Goal: Information Seeking & Learning: Check status

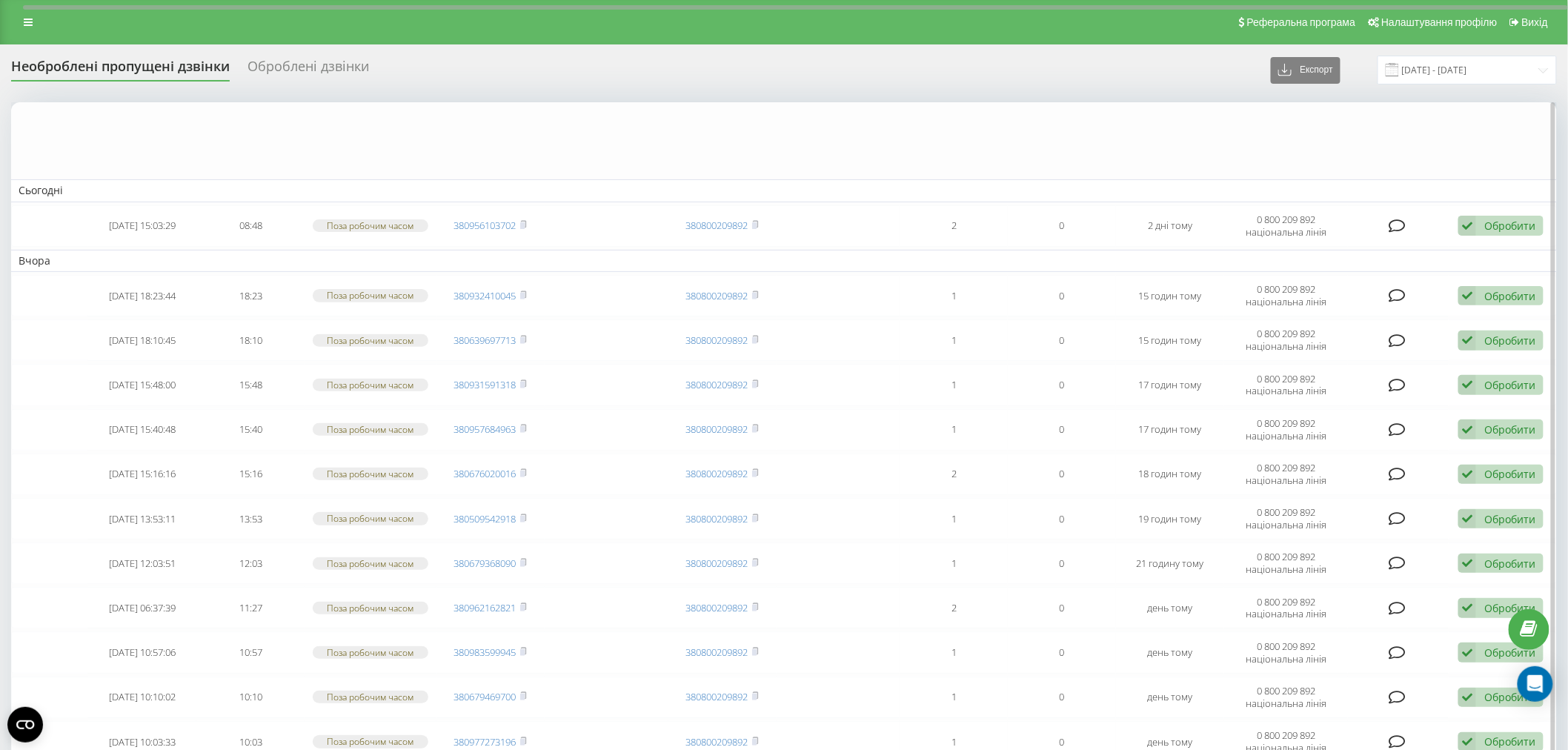
scroll to position [918, 0]
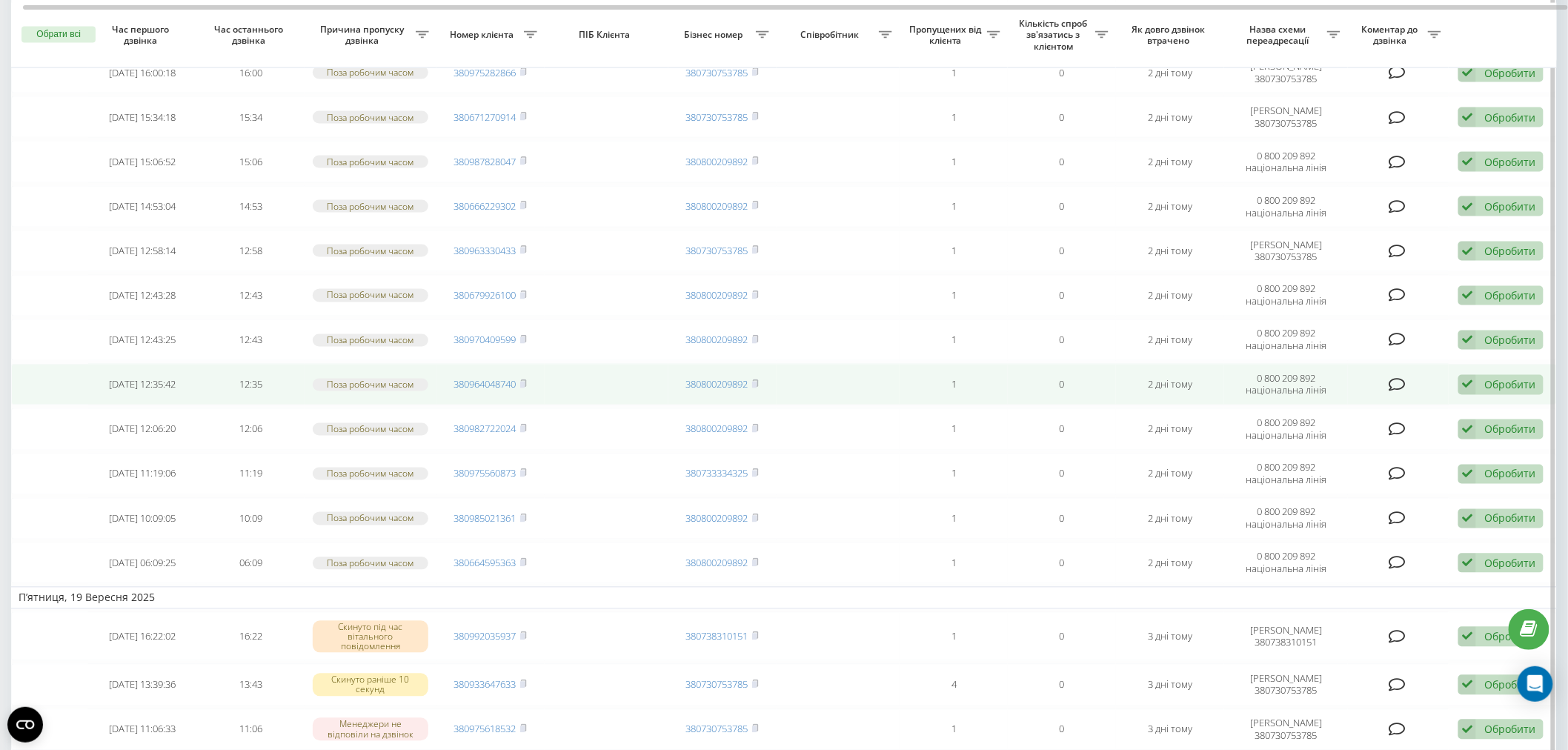
click at [1485, 380] on div "Обробити" at bounding box center [1510, 384] width 51 height 14
click at [1478, 428] on span "Зв'язався з клієнтом за допомогою іншого каналу" at bounding box center [1404, 435] width 254 height 14
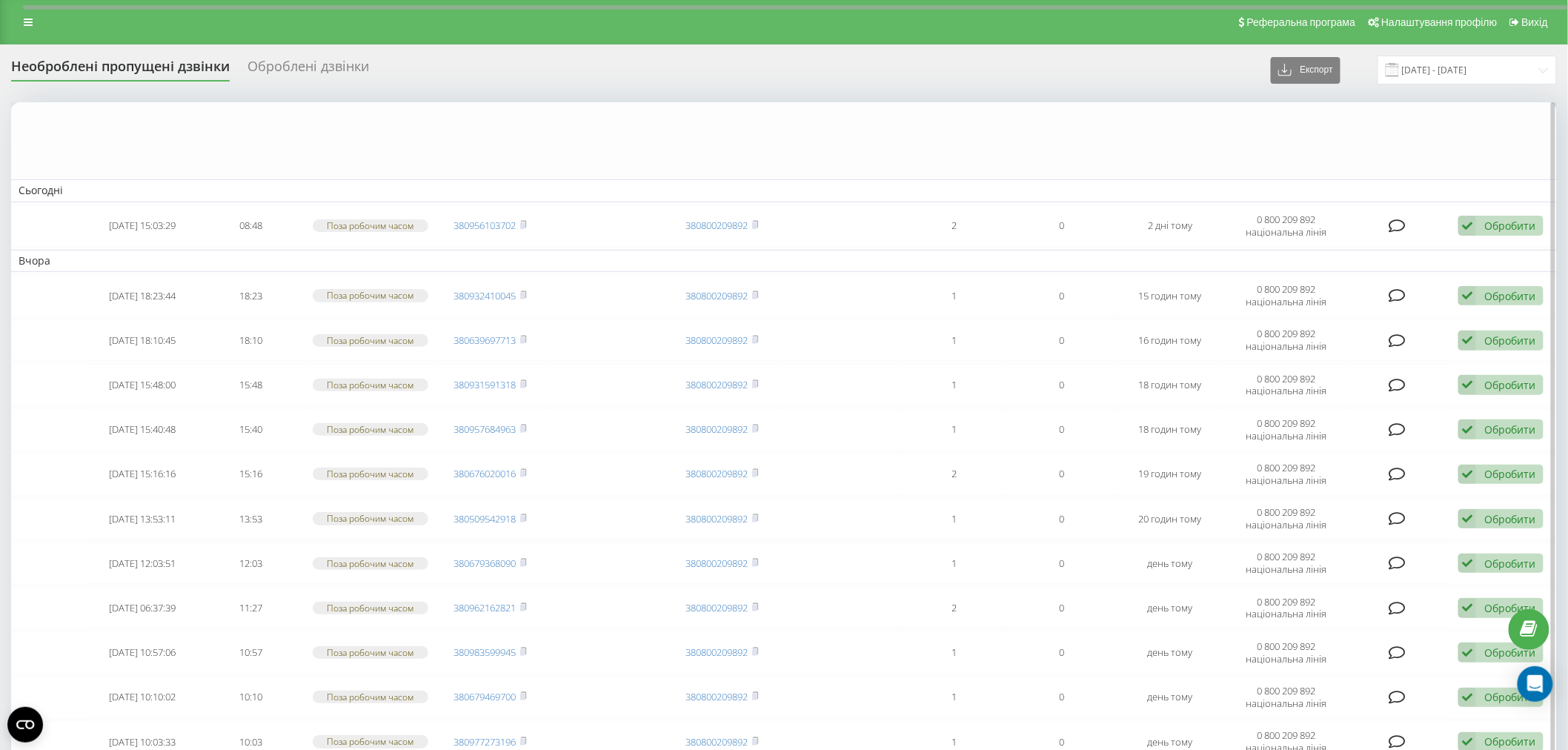
scroll to position [1007, 0]
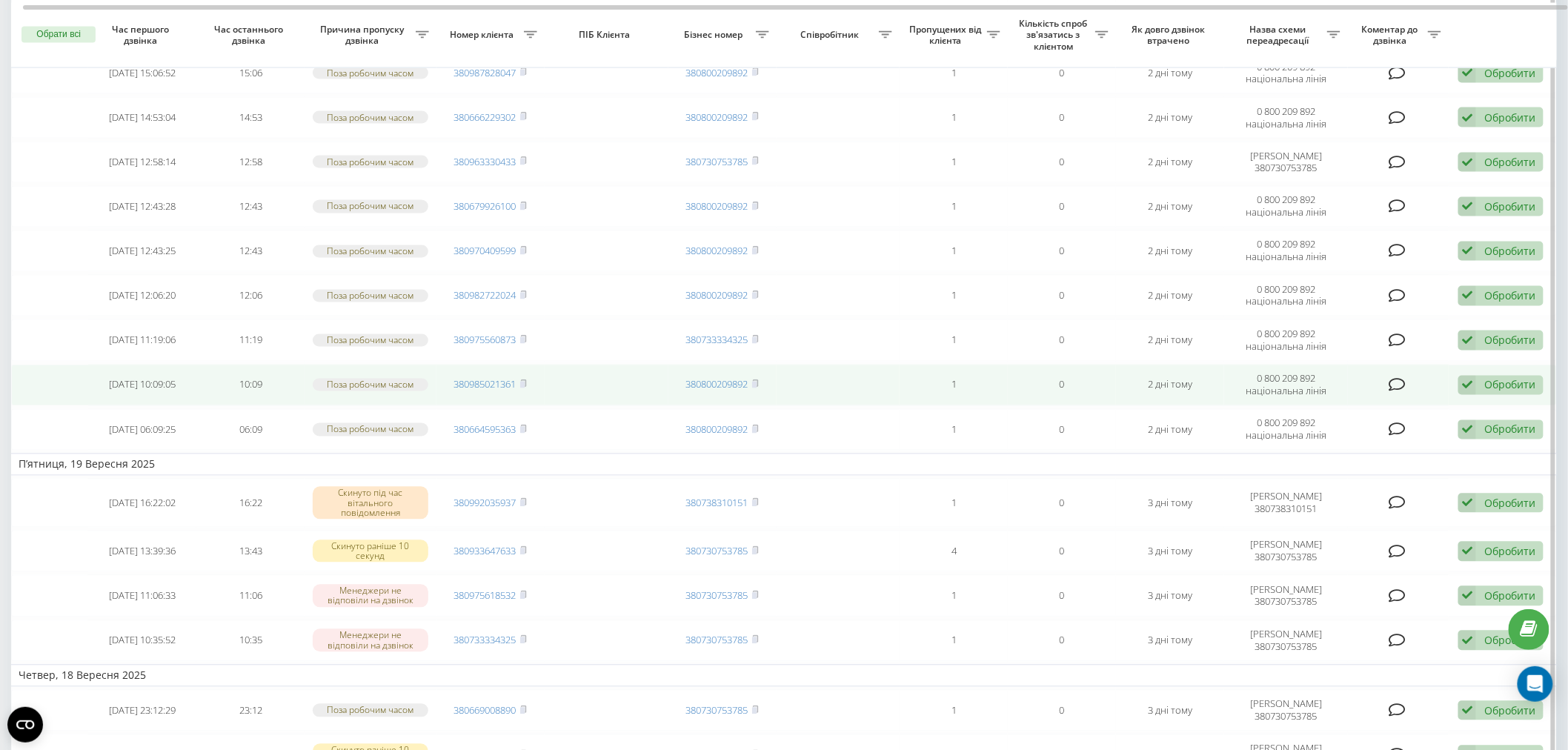
click at [1503, 378] on div "Обробити" at bounding box center [1510, 384] width 51 height 14
click at [1446, 428] on span "Зв'язався з клієнтом за допомогою іншого каналу" at bounding box center [1404, 435] width 254 height 14
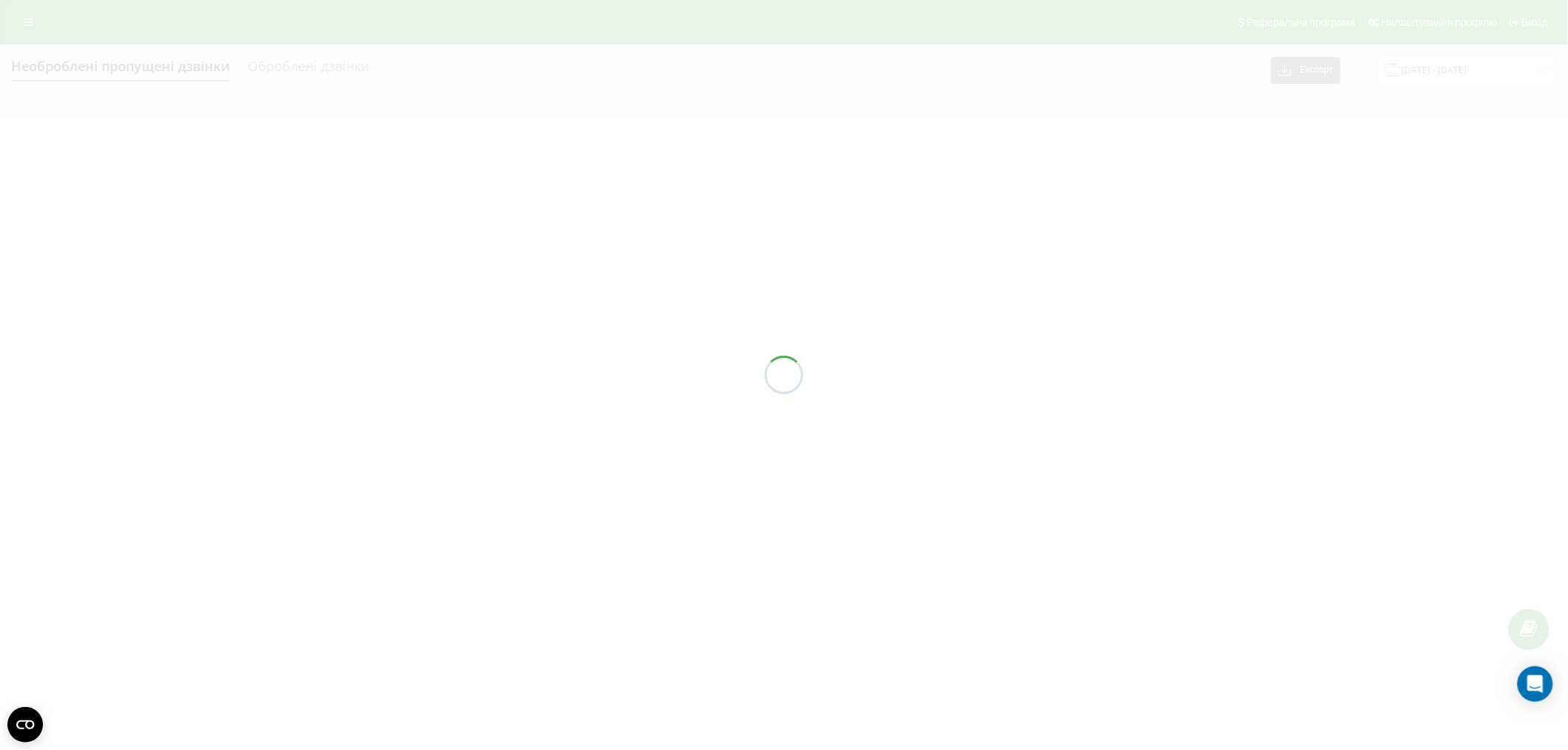
scroll to position [0, 0]
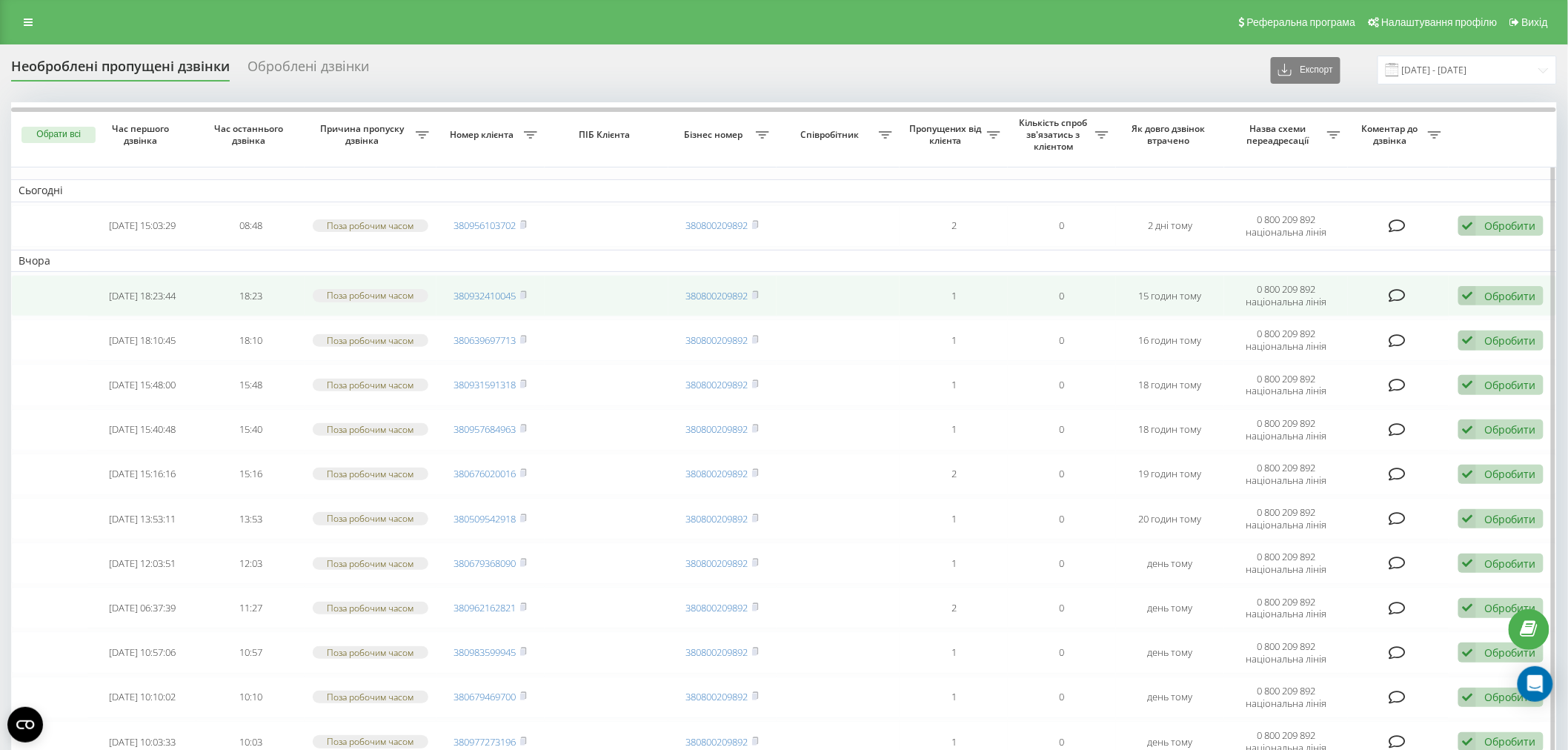
click at [1505, 294] on div "Обробити" at bounding box center [1510, 296] width 51 height 14
click at [1411, 345] on span "Зв'язався з клієнтом за допомогою іншого каналу" at bounding box center [1404, 346] width 254 height 14
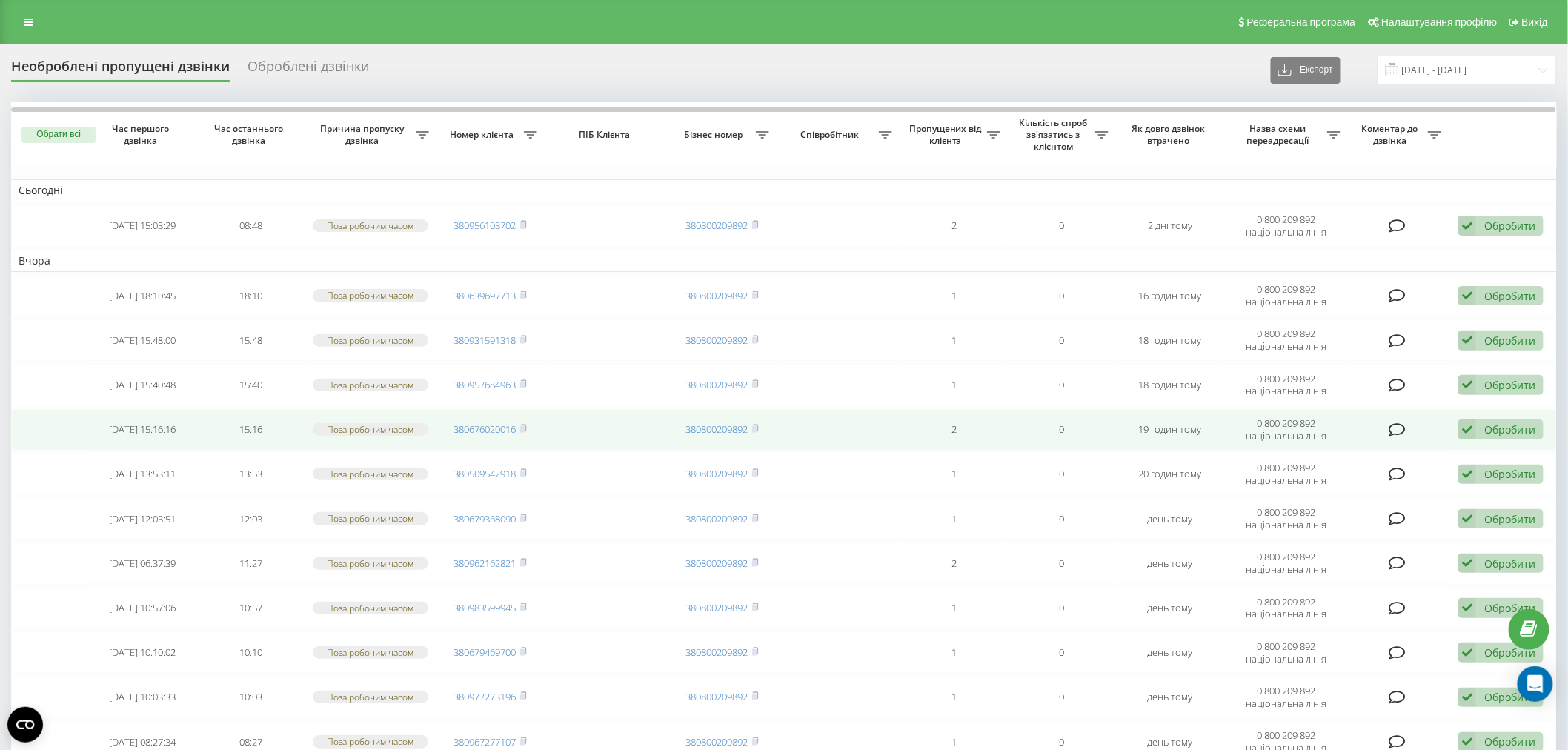
click at [1499, 432] on div "Обробити" at bounding box center [1510, 429] width 51 height 14
click at [1487, 473] on span "Зв'язався з клієнтом за допомогою іншого каналу" at bounding box center [1404, 479] width 254 height 14
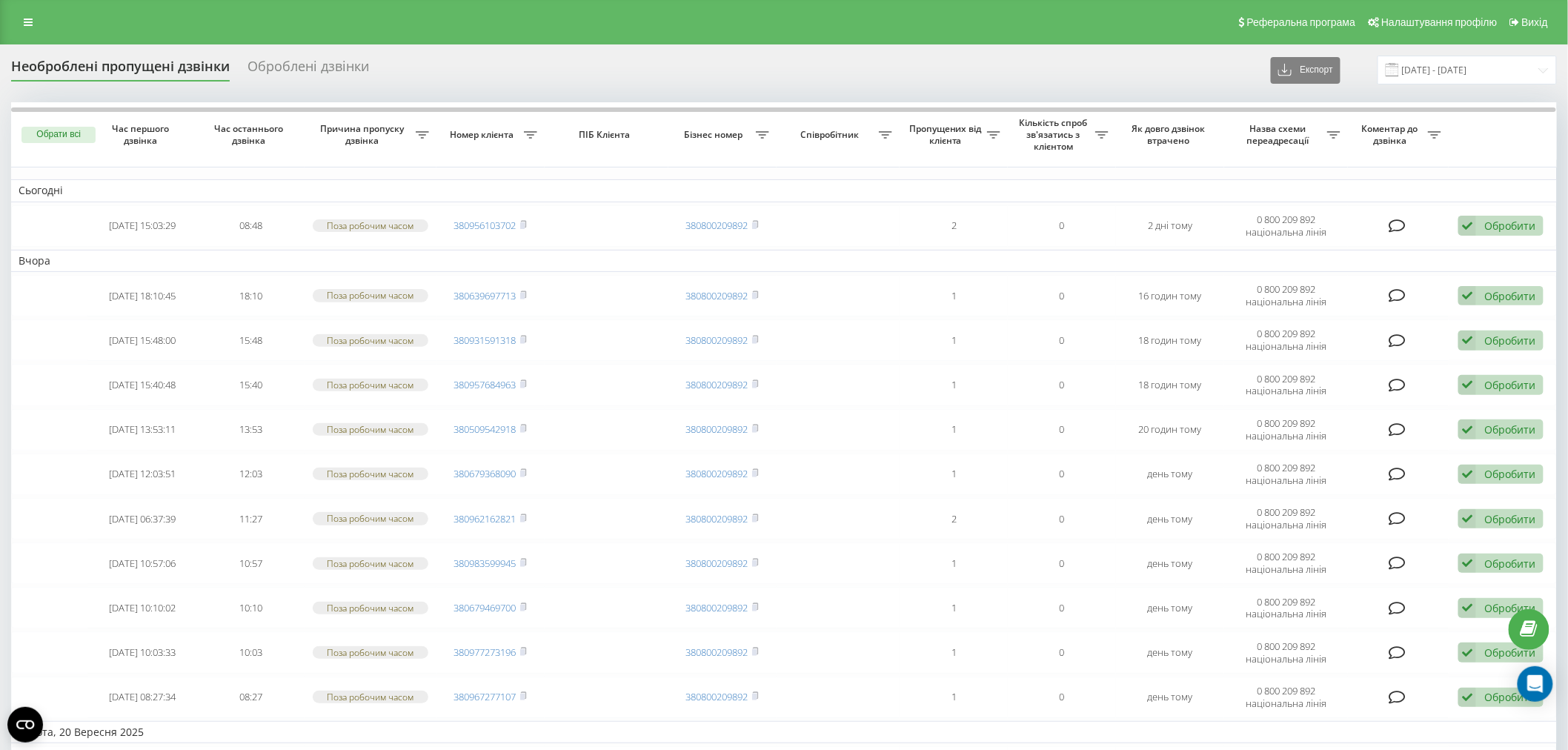
click at [282, 61] on div "Оброблені дзвінки" at bounding box center [309, 70] width 122 height 23
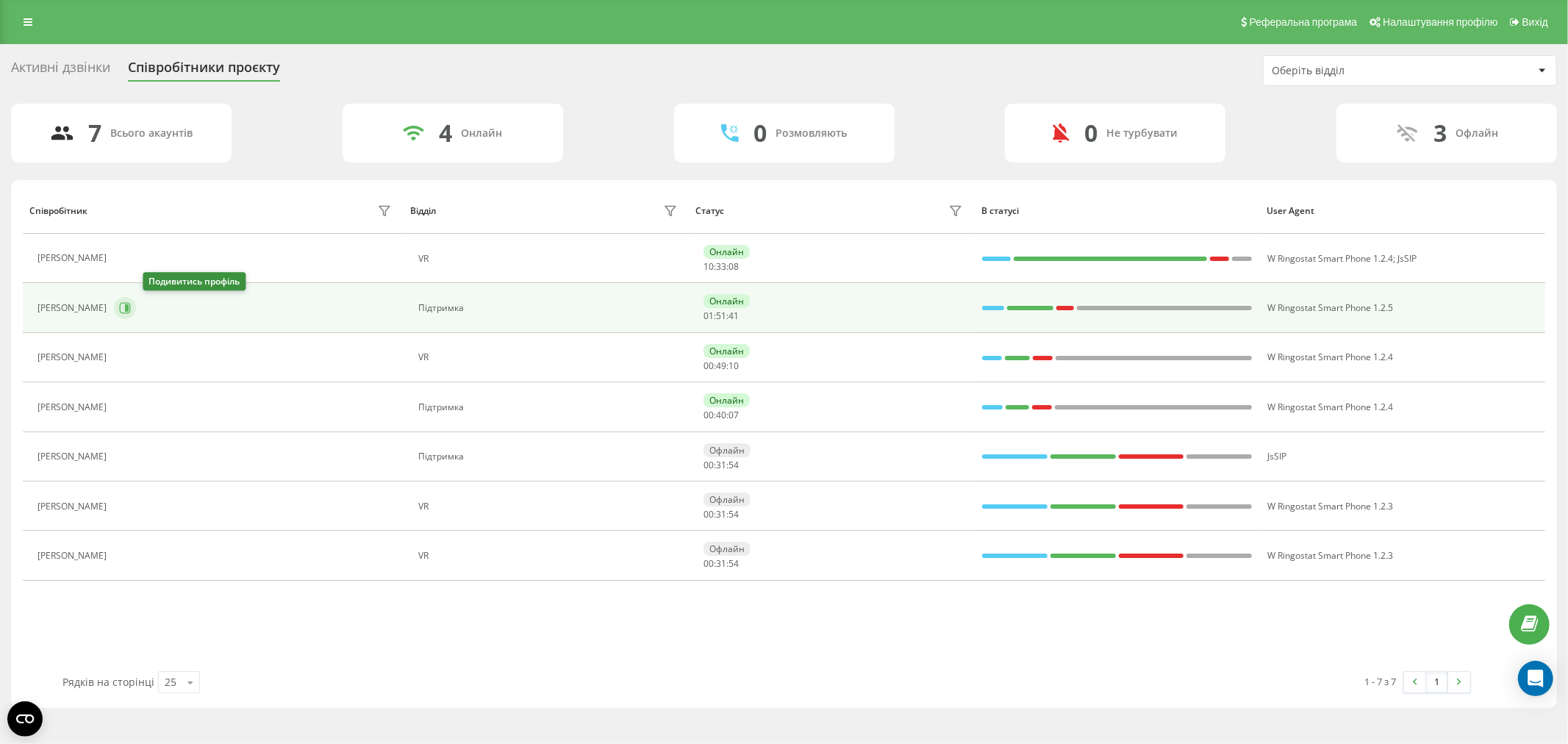
click at [131, 312] on icon at bounding box center [125, 308] width 11 height 11
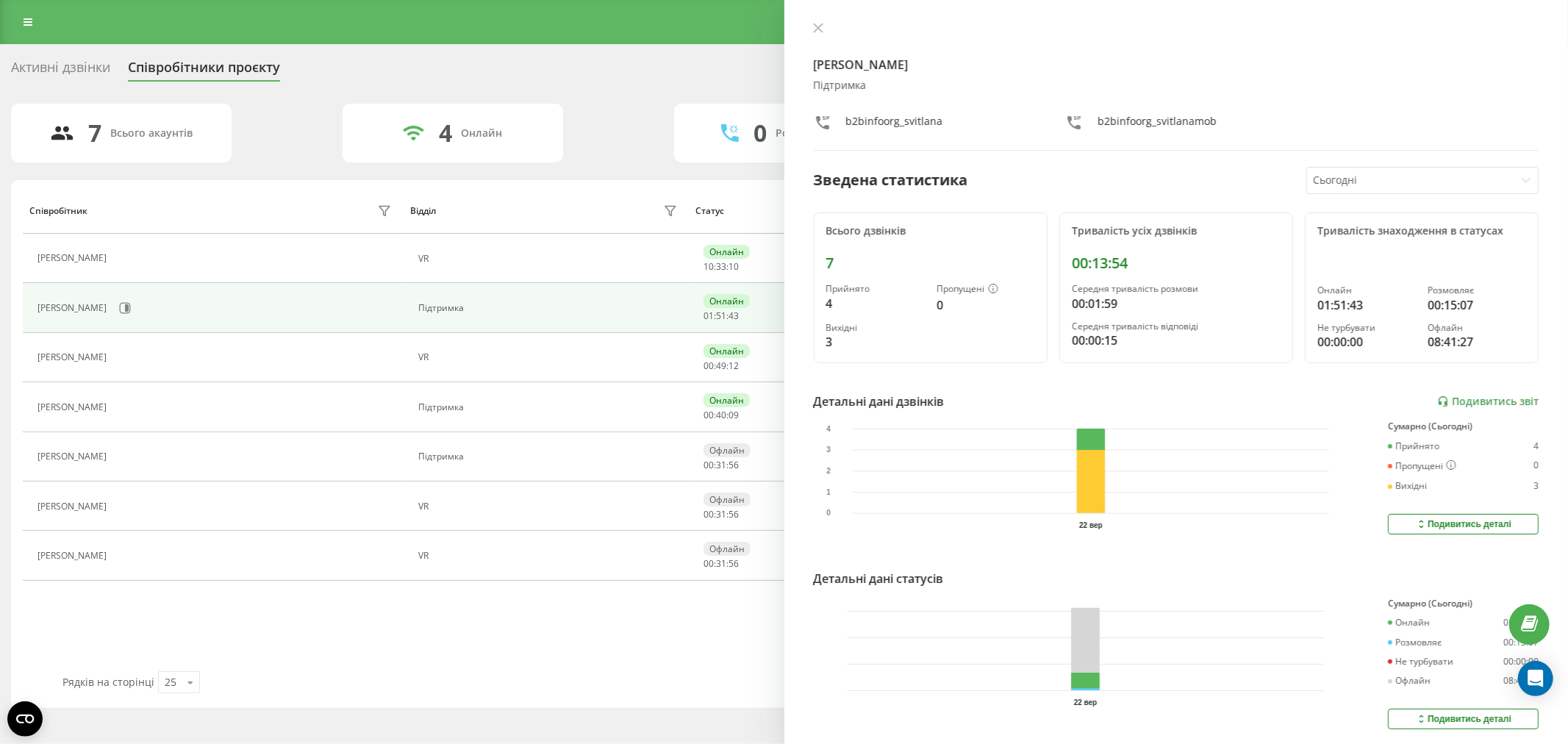
click at [822, 28] on icon at bounding box center [818, 28] width 11 height 11
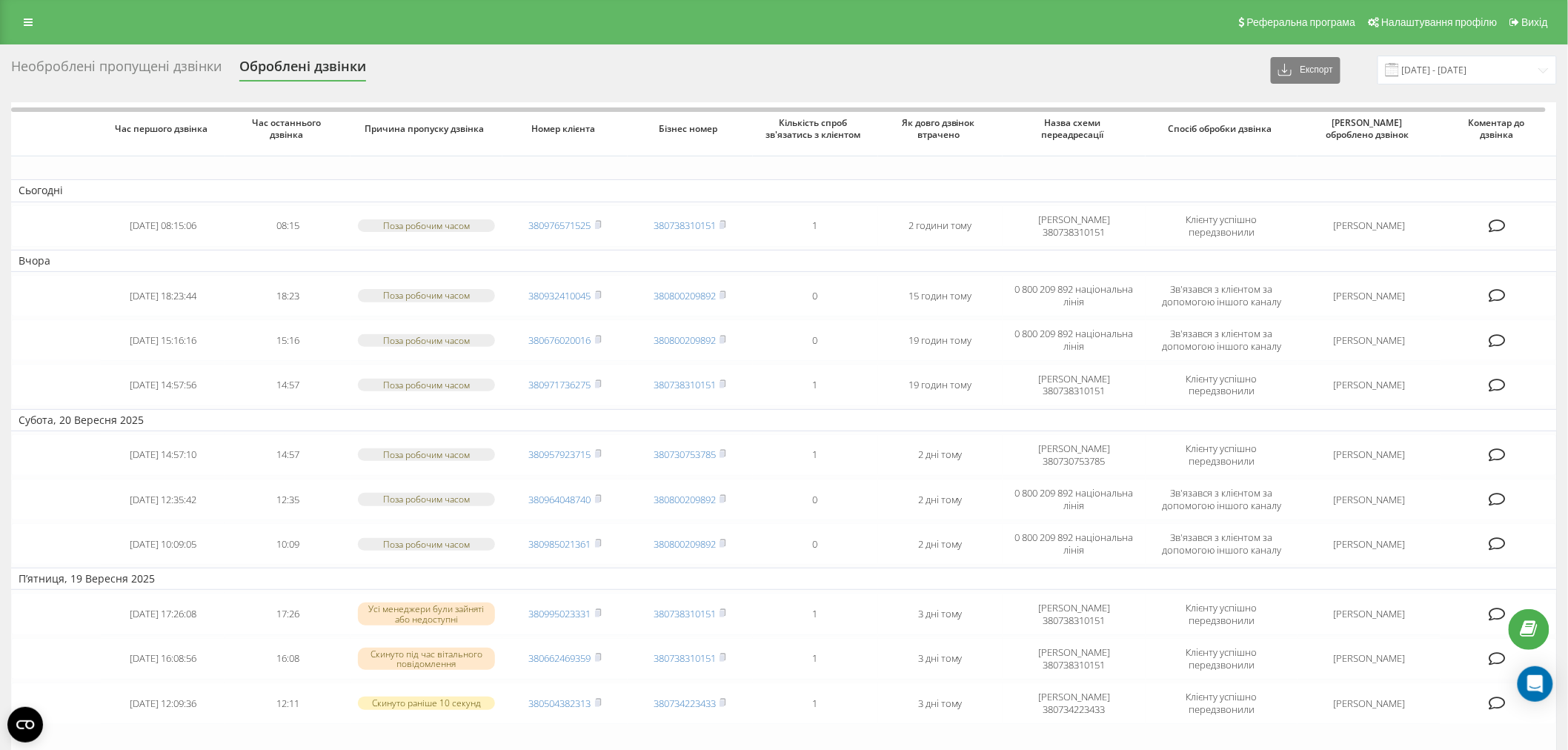
click at [161, 74] on div "Необроблені пропущені дзвінки" at bounding box center [117, 70] width 211 height 23
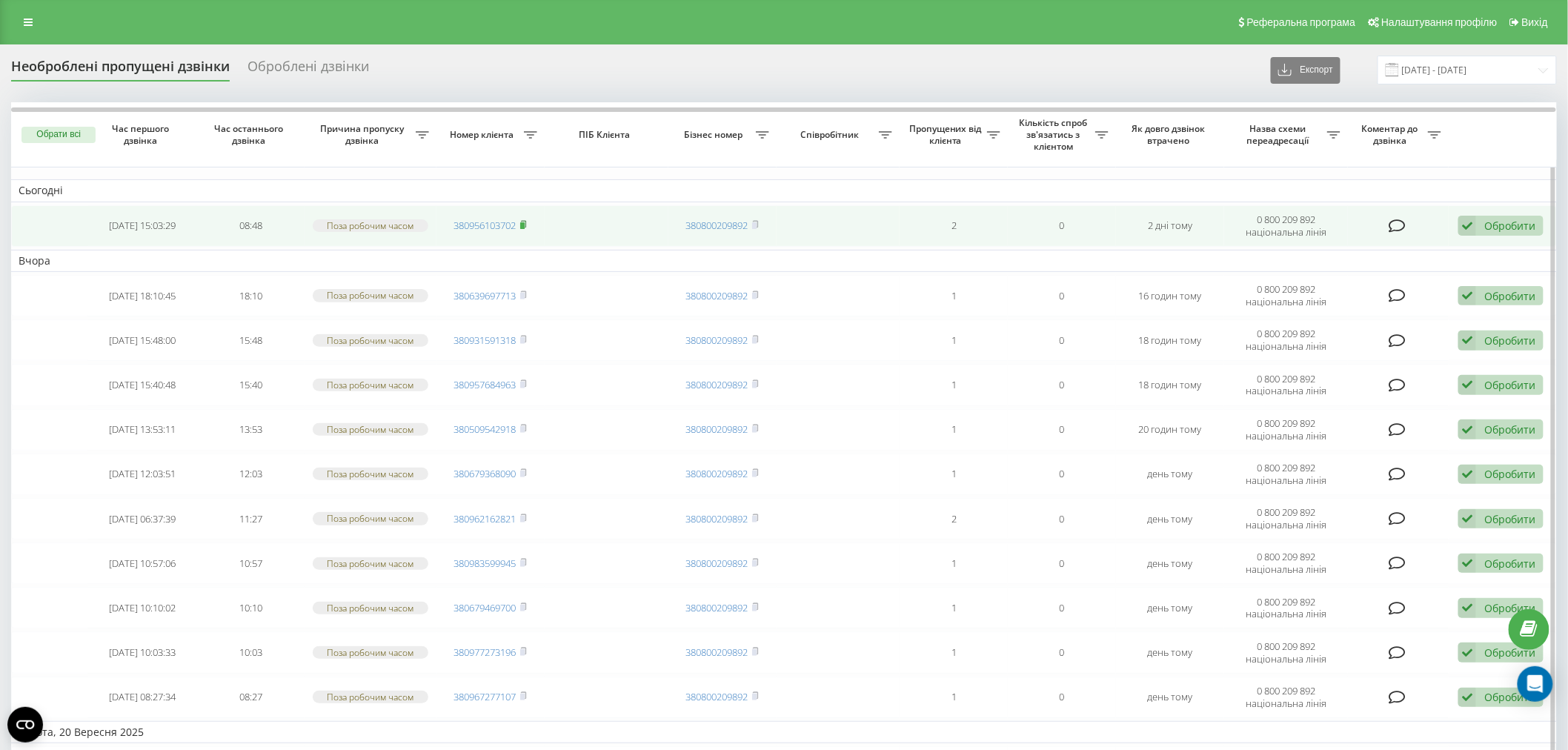
click at [524, 222] on rect at bounding box center [522, 226] width 4 height 7
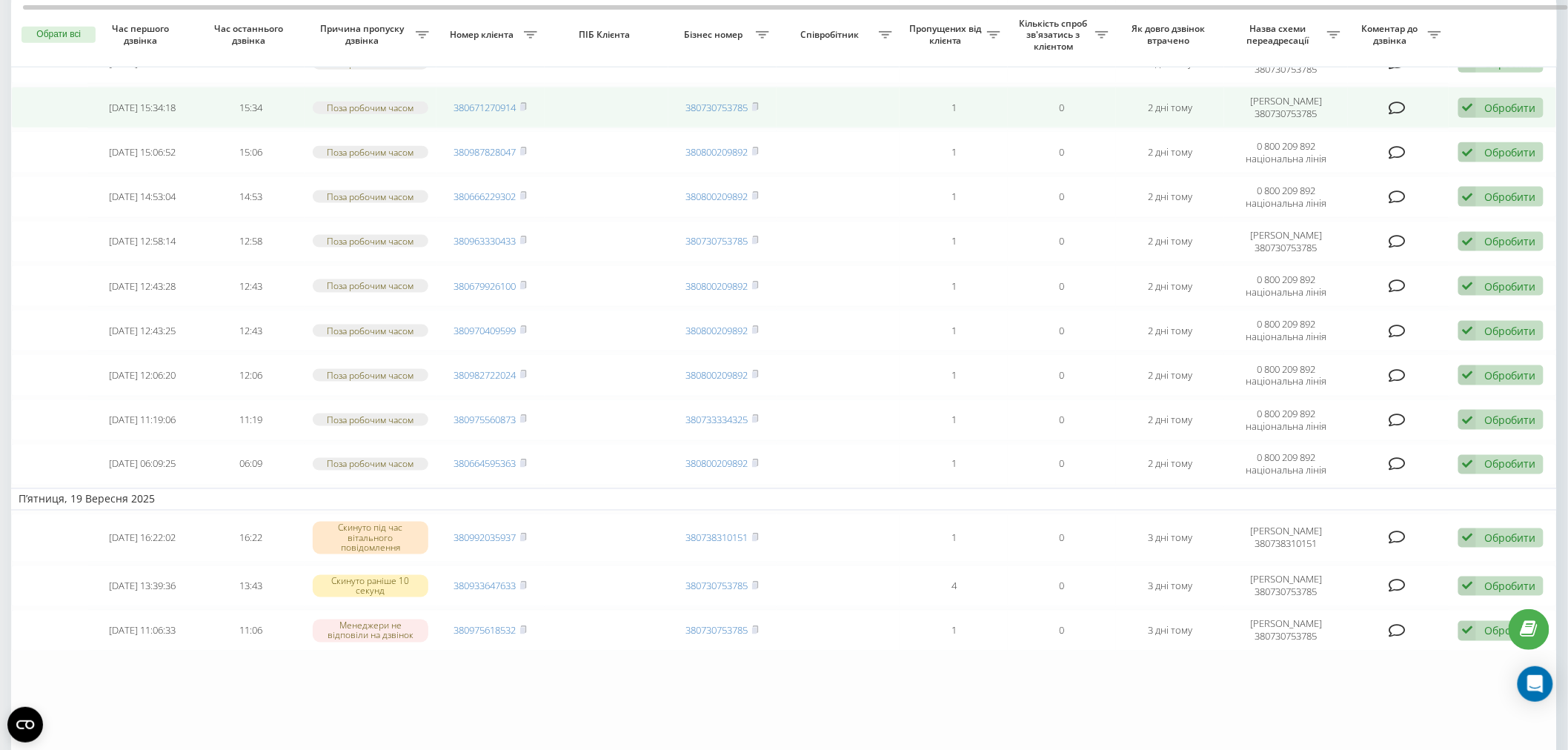
scroll to position [741, 0]
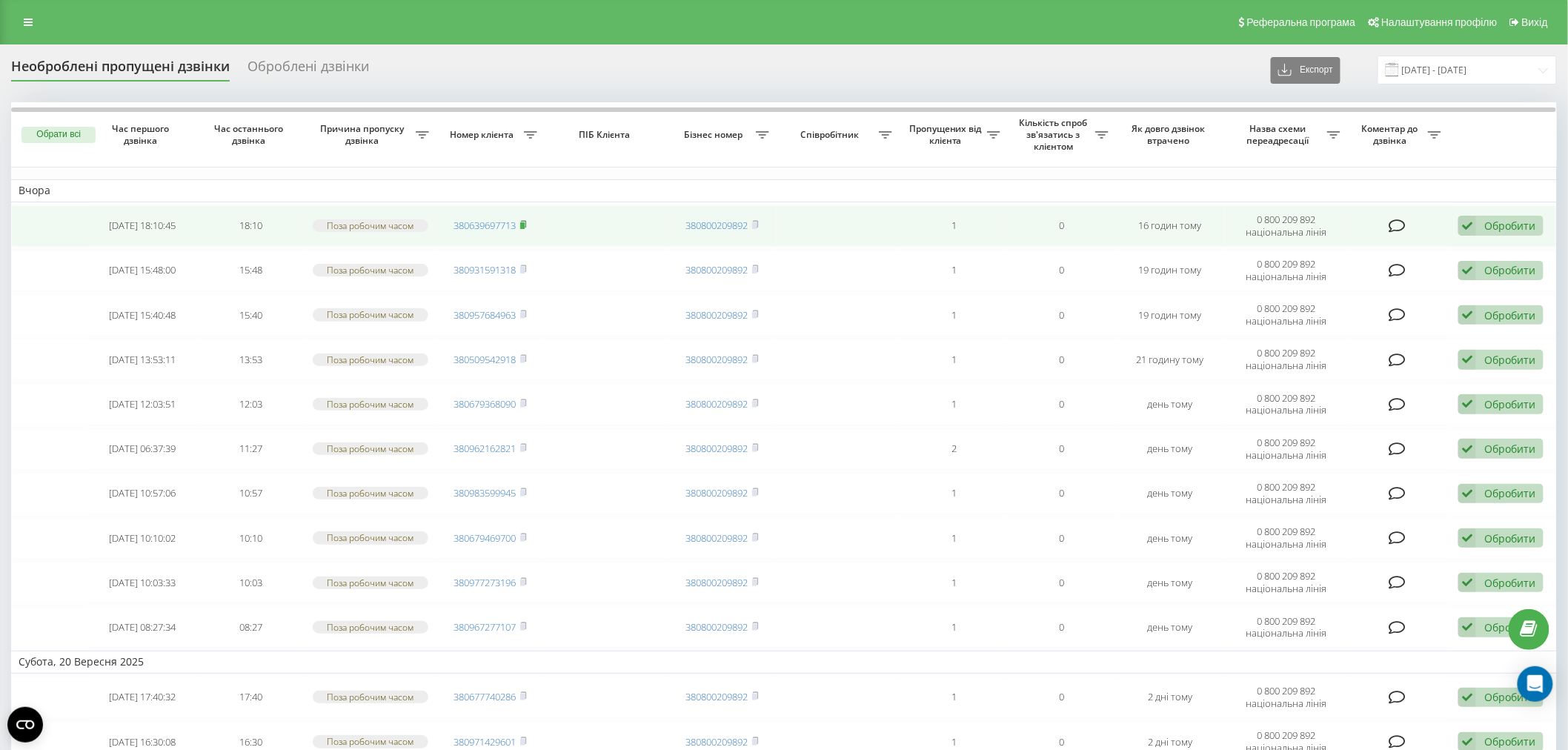
click at [527, 225] on icon at bounding box center [523, 224] width 7 height 9
click at [525, 227] on rect at bounding box center [522, 226] width 4 height 7
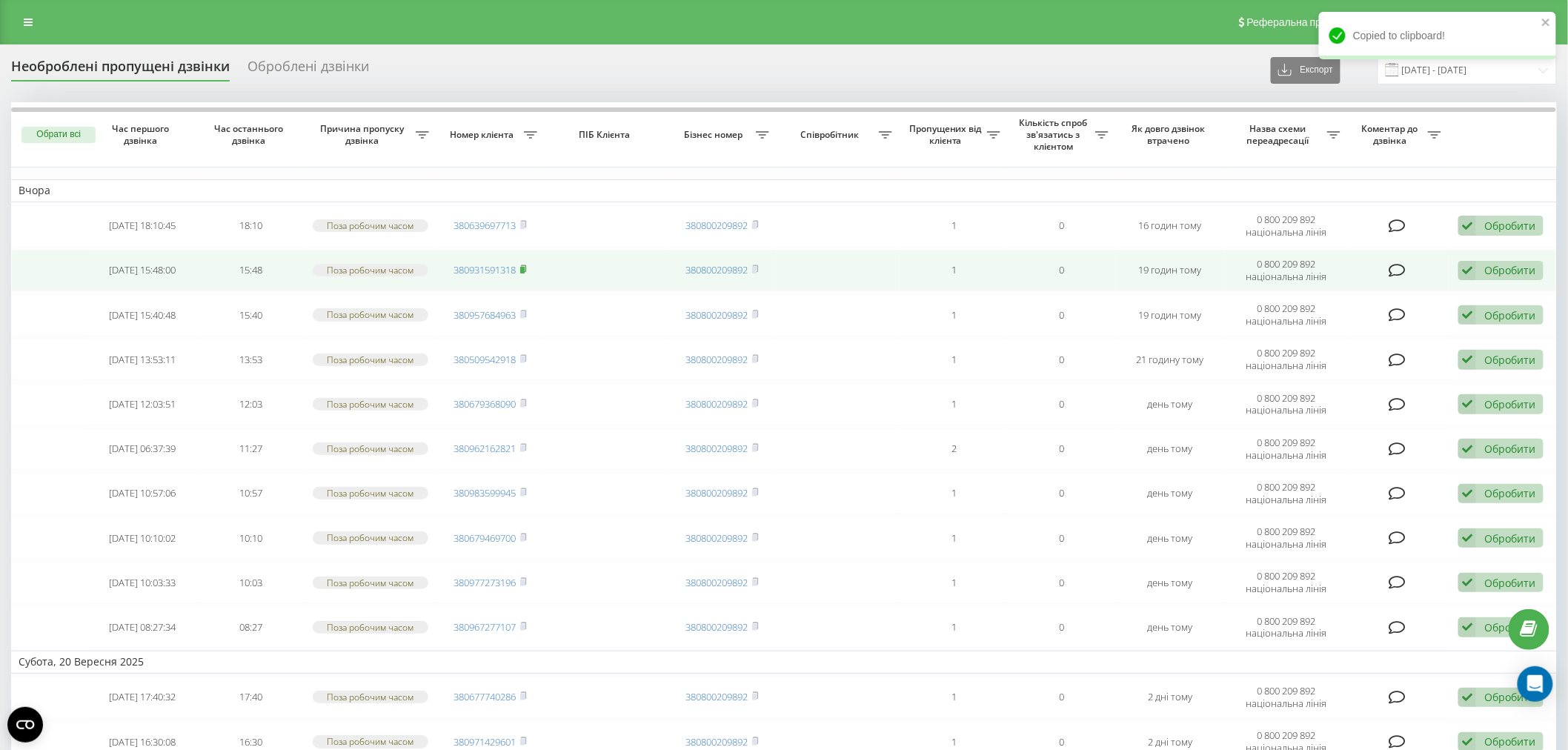
click at [526, 265] on icon at bounding box center [523, 268] width 5 height 7
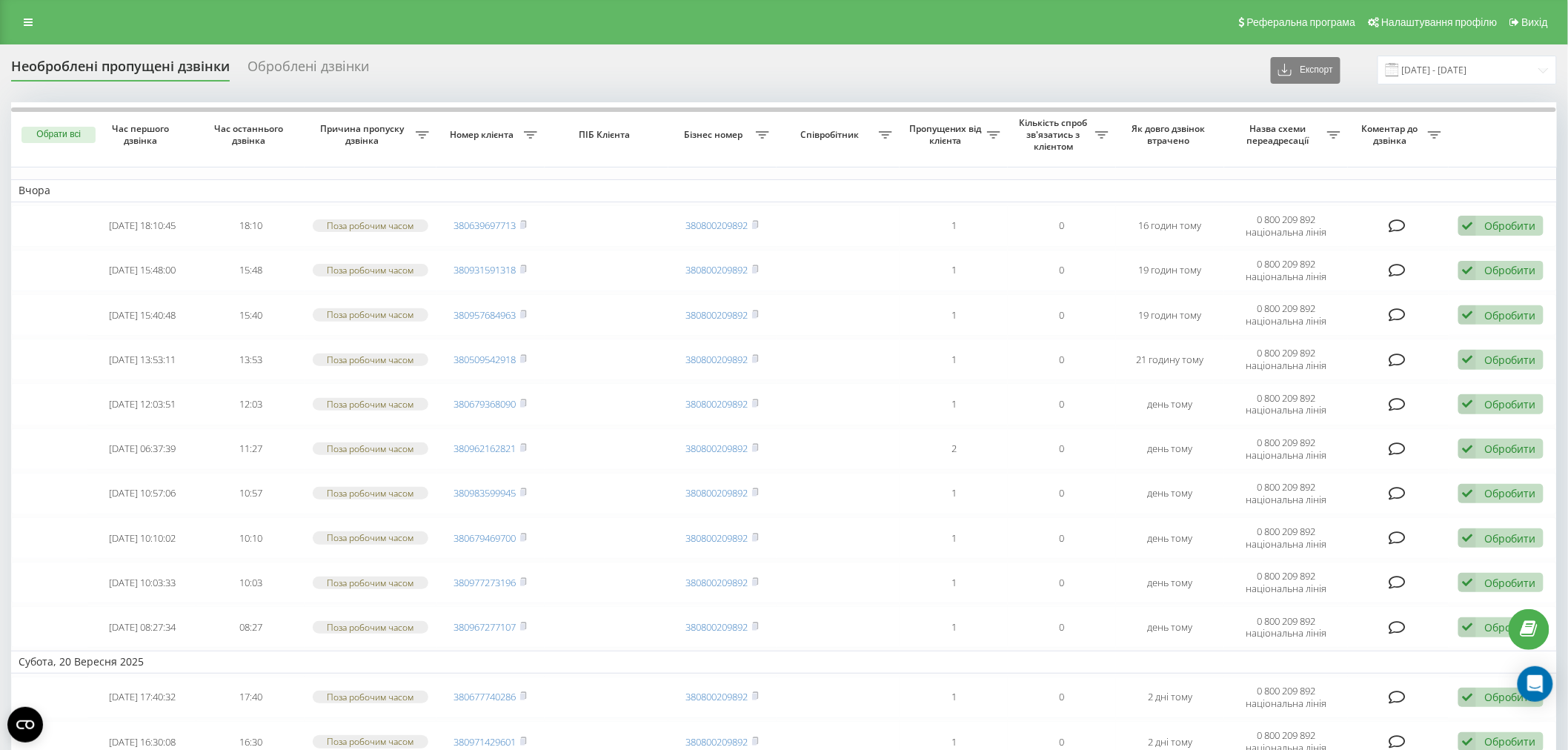
click at [1234, 116] on th "Назва схеми переадресації" at bounding box center [1287, 134] width 123 height 65
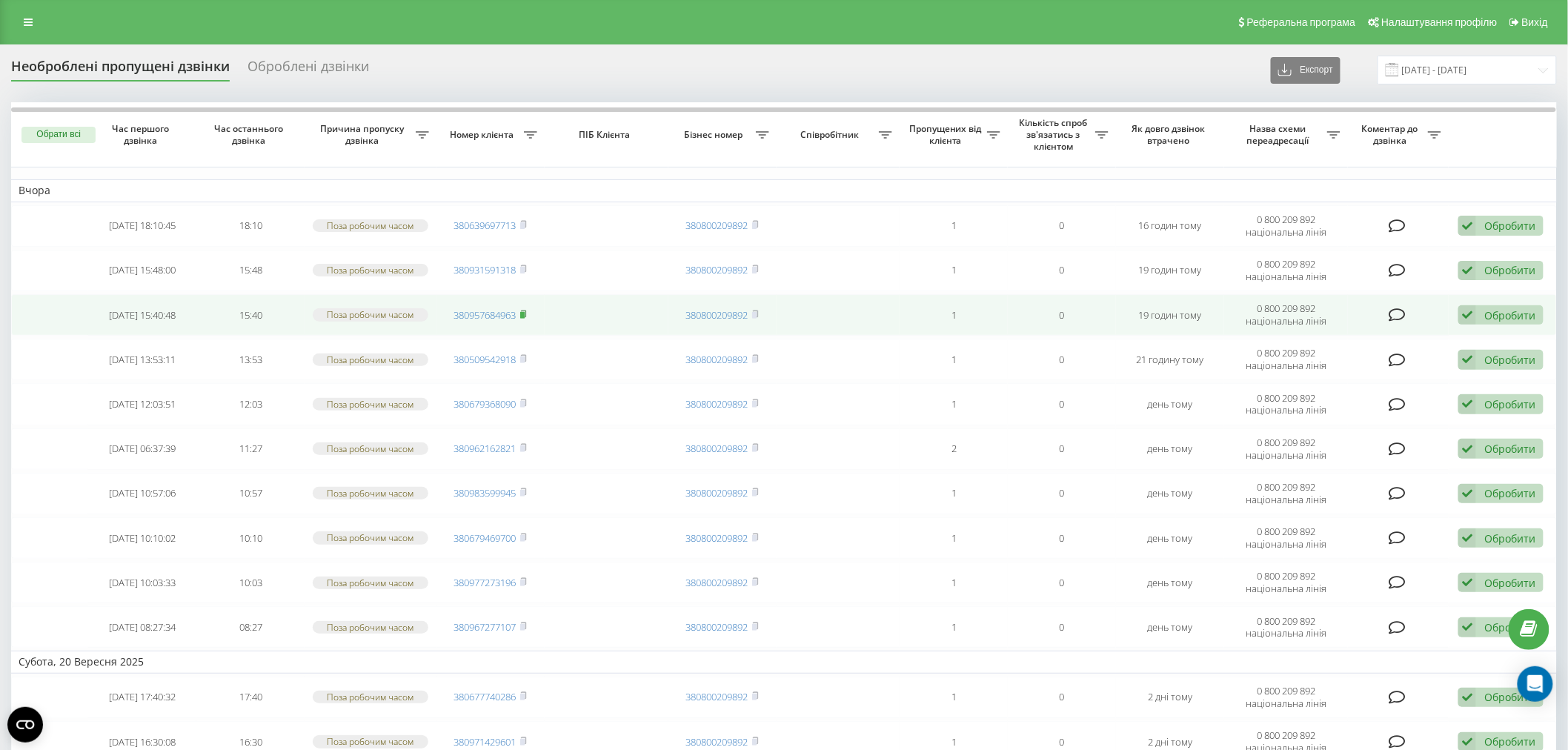
click at [527, 315] on icon at bounding box center [523, 314] width 7 height 9
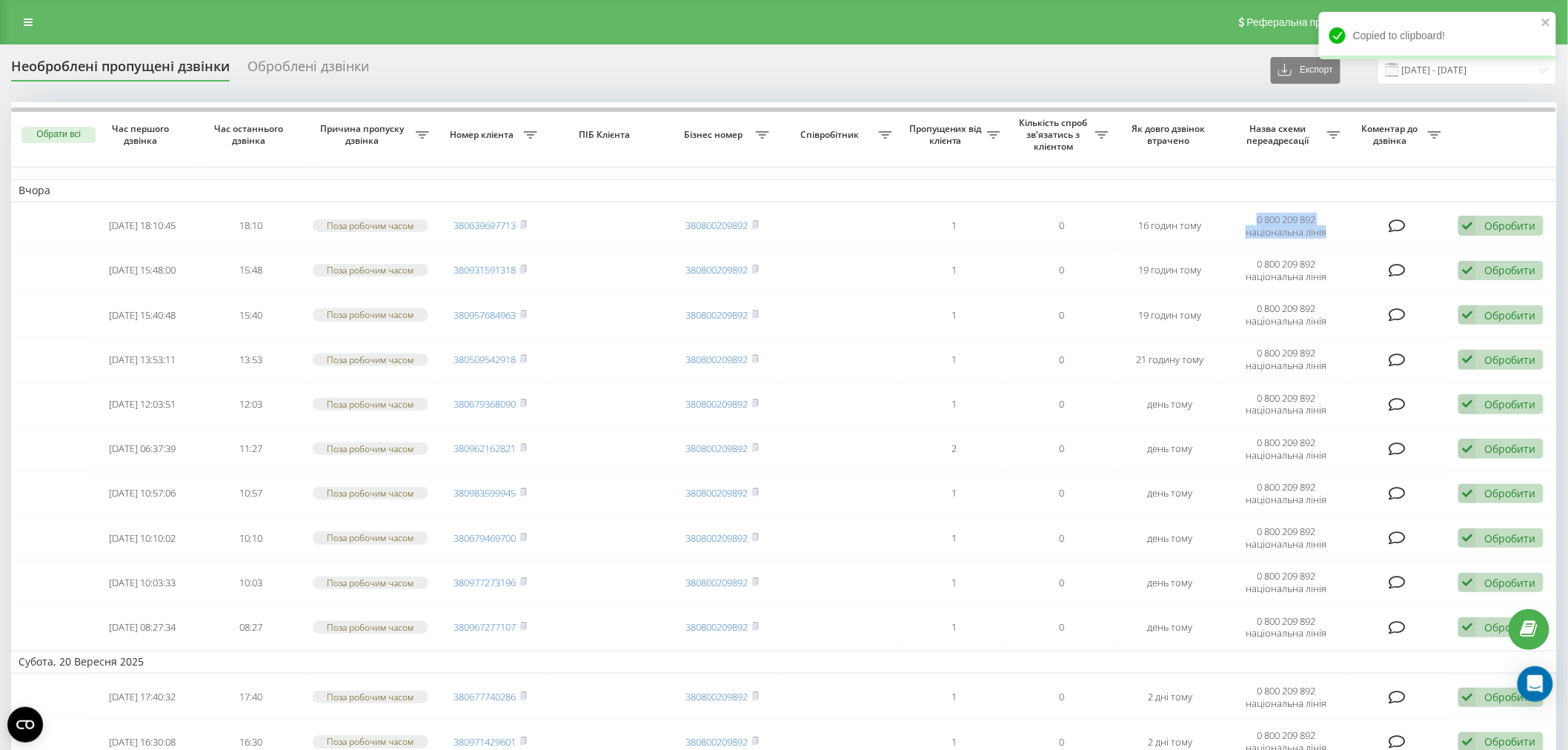
drag, startPoint x: 1255, startPoint y: 213, endPoint x: 1328, endPoint y: 193, distance: 75.7
click at [1342, 238] on td "0 800 209 892 національна лінія" at bounding box center [1287, 226] width 123 height 41
copy td "0 800 209 892 національна лінія"
click at [1336, 136] on icon at bounding box center [1334, 134] width 13 height 7
click at [1301, 220] on input "text" at bounding box center [1334, 226] width 168 height 26
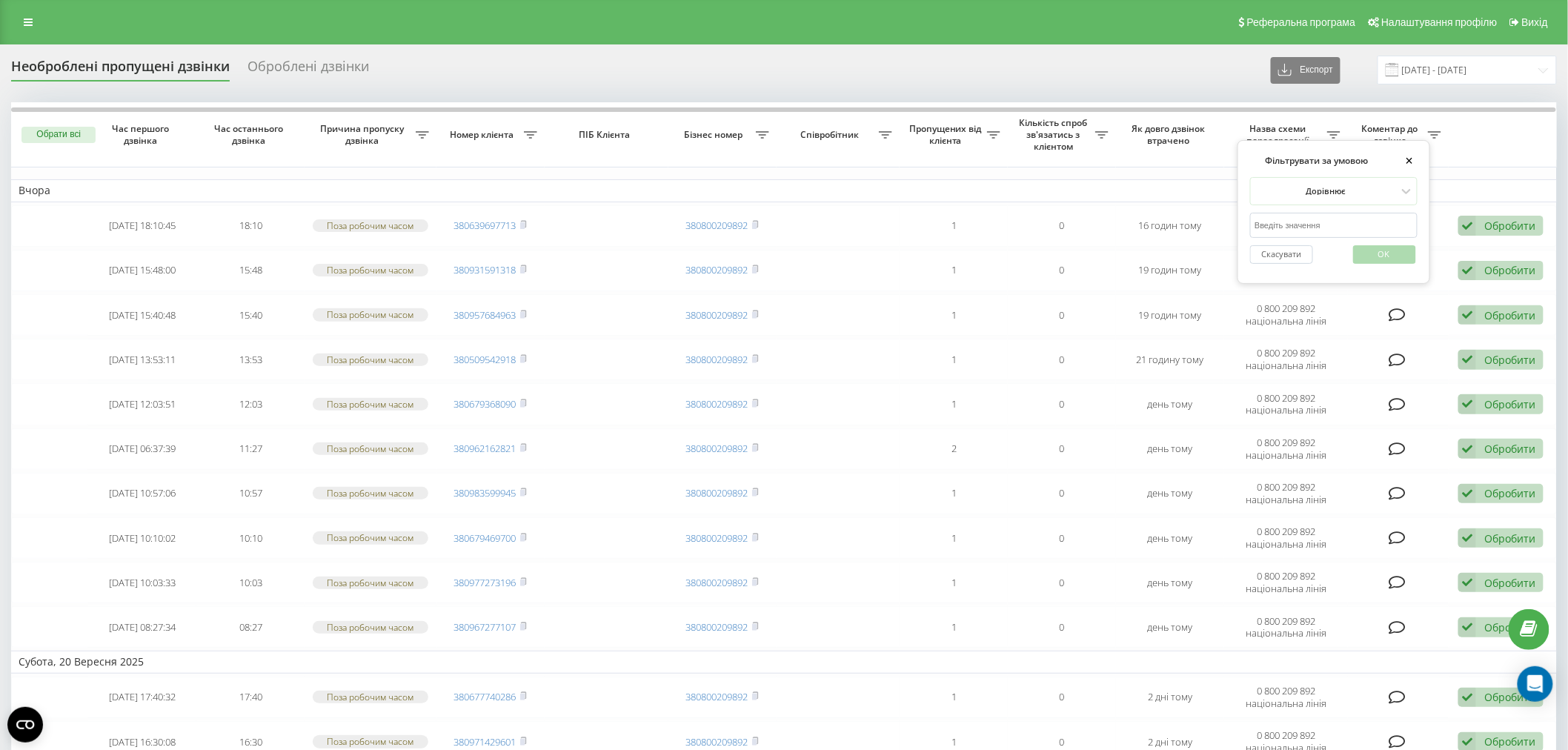
type input "0 800 209 892 національна лінія"
click at [1389, 263] on span "OK" at bounding box center [1384, 254] width 41 height 23
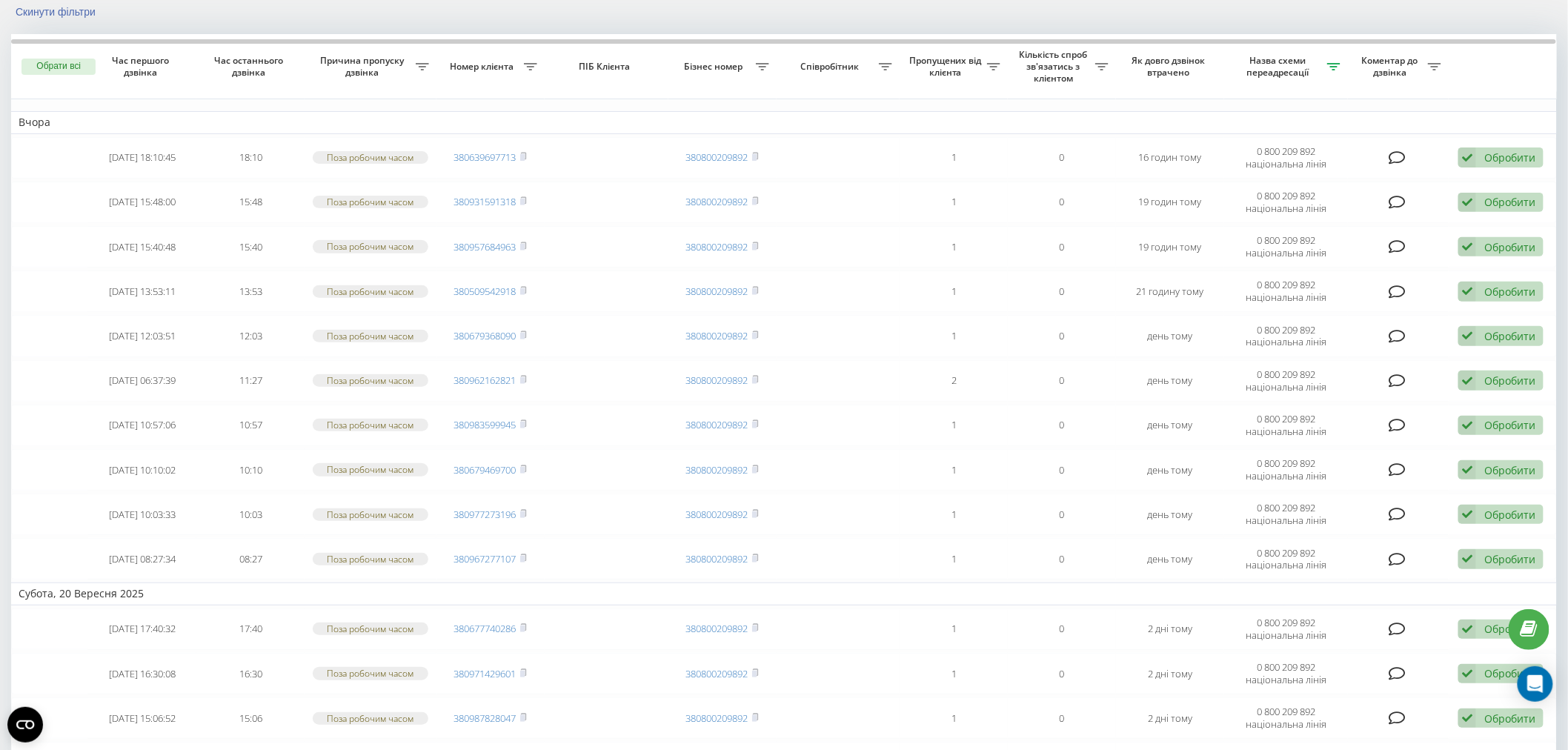
scroll to position [87, 0]
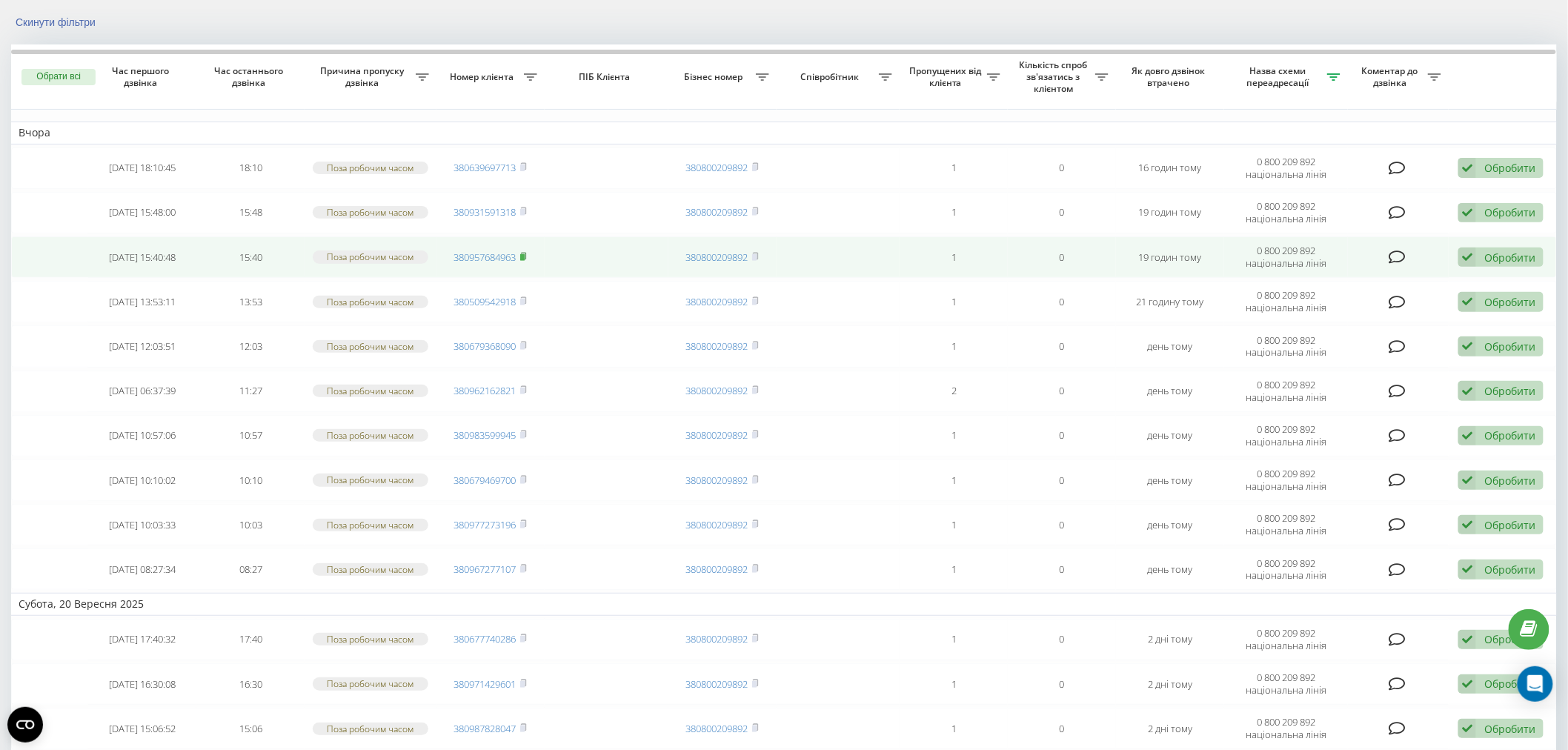
click at [525, 257] on rect at bounding box center [522, 258] width 4 height 7
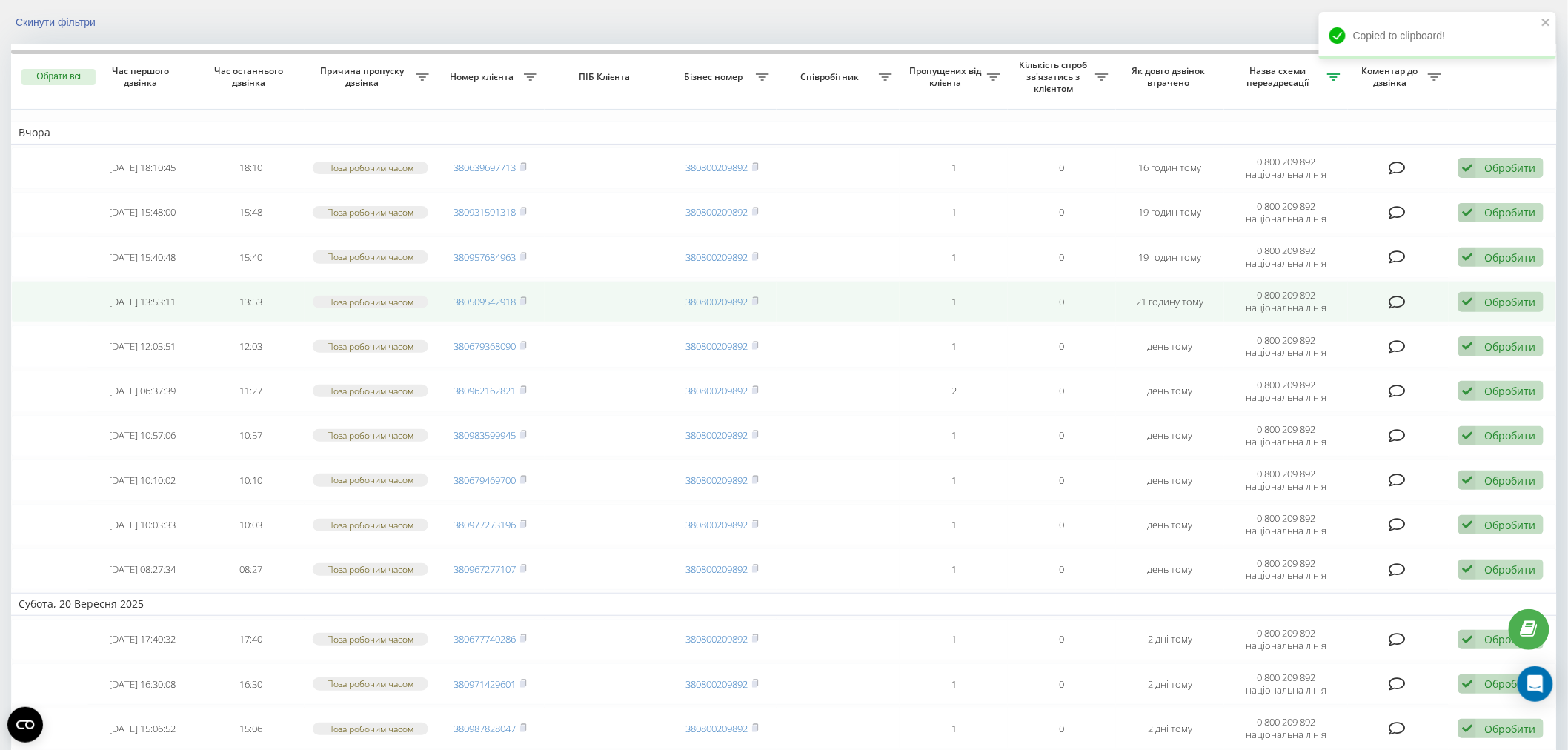
click at [529, 300] on td "380509542918" at bounding box center [490, 301] width 108 height 41
click at [526, 296] on icon at bounding box center [523, 300] width 7 height 9
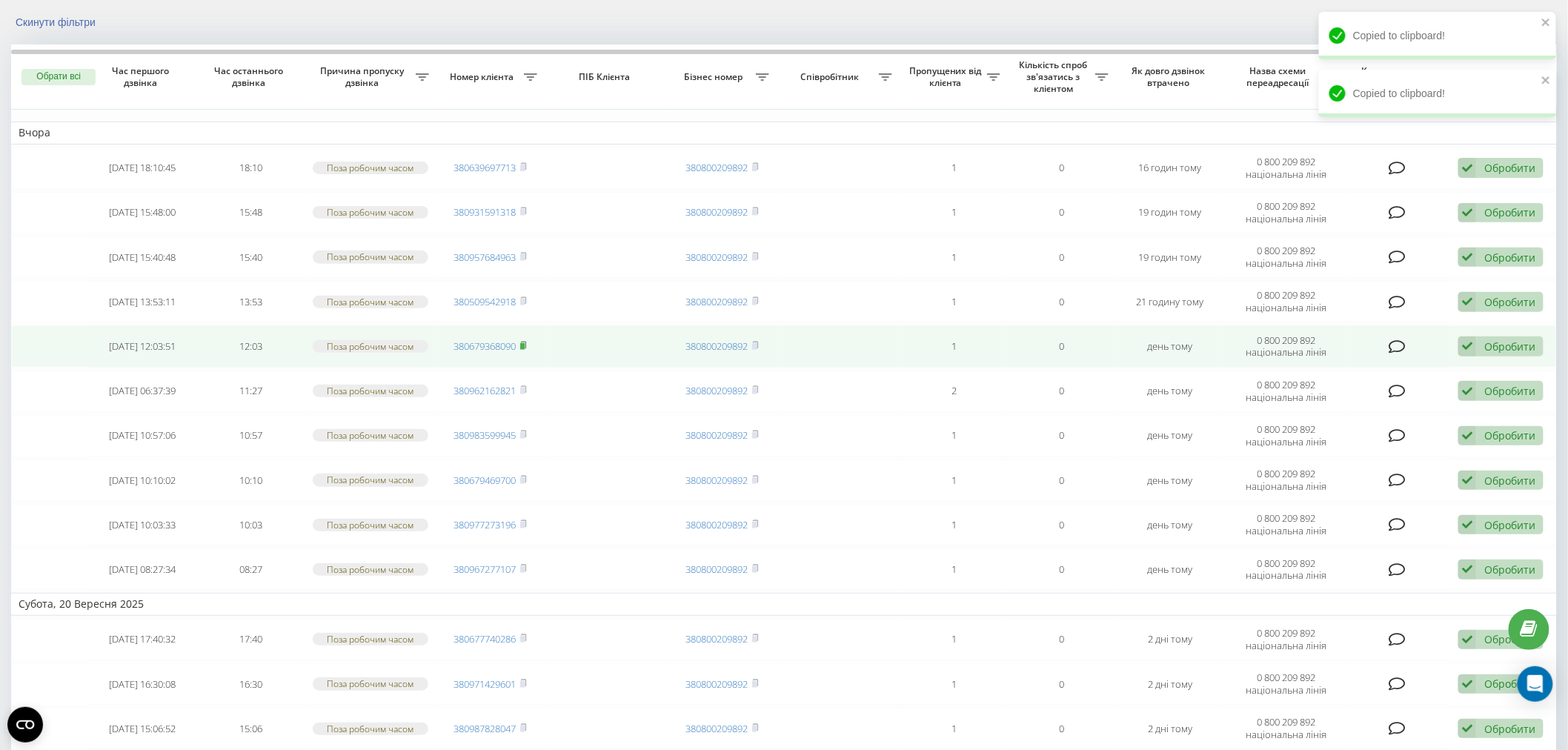
click at [525, 343] on rect at bounding box center [522, 347] width 4 height 7
click at [523, 345] on rect at bounding box center [522, 347] width 4 height 7
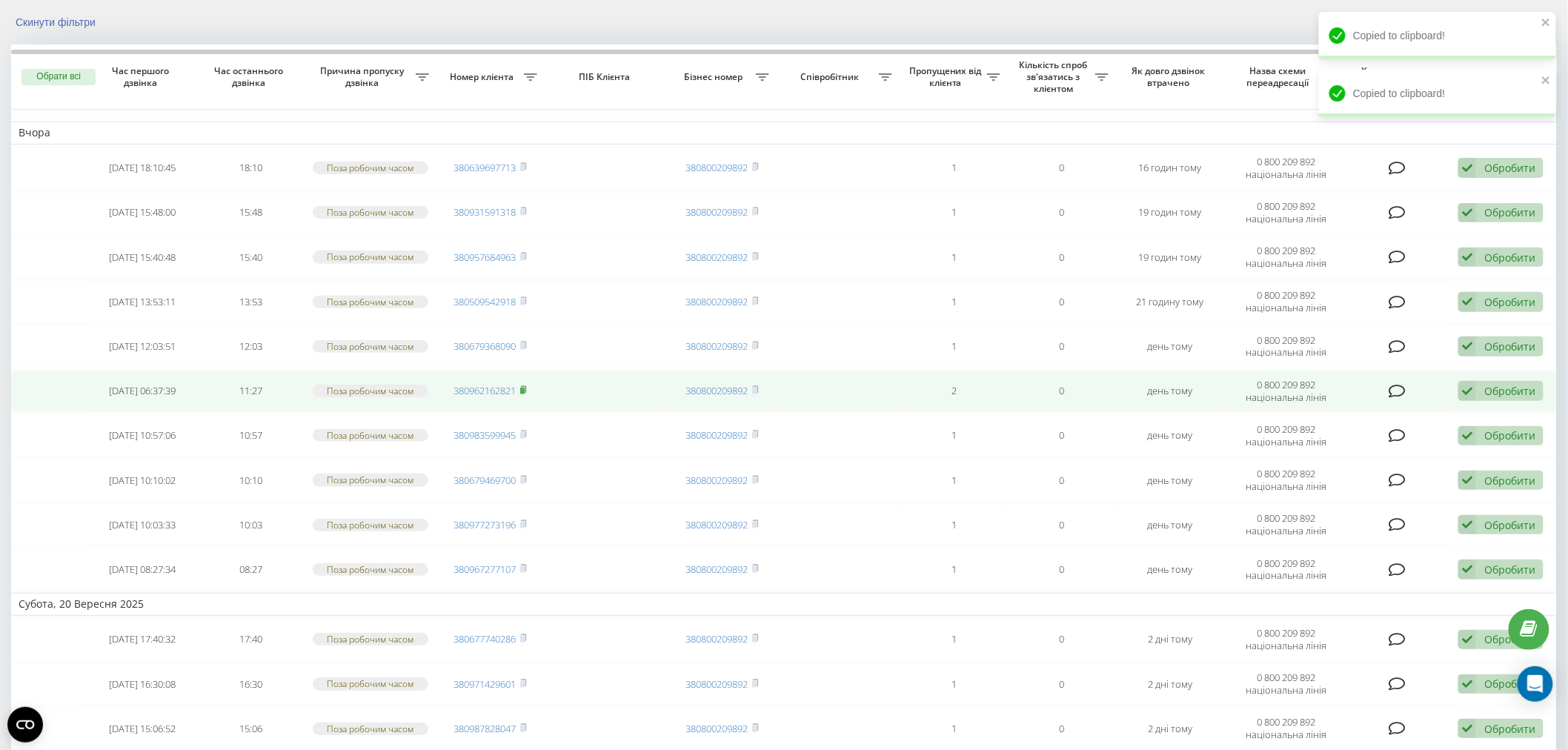
click at [528, 384] on td "380962162821" at bounding box center [490, 391] width 108 height 41
click at [525, 388] on rect at bounding box center [522, 391] width 4 height 7
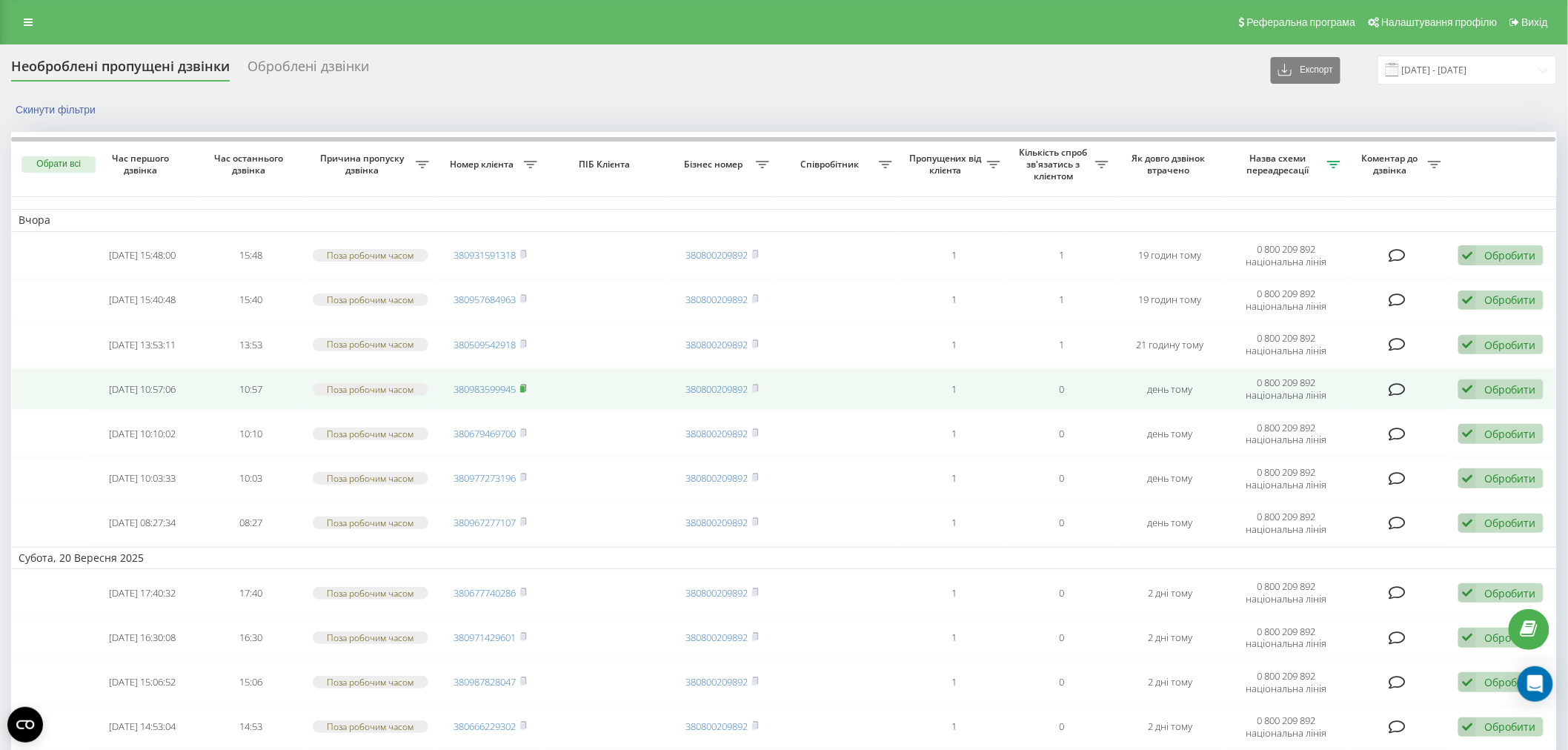
click at [527, 387] on icon at bounding box center [523, 388] width 7 height 9
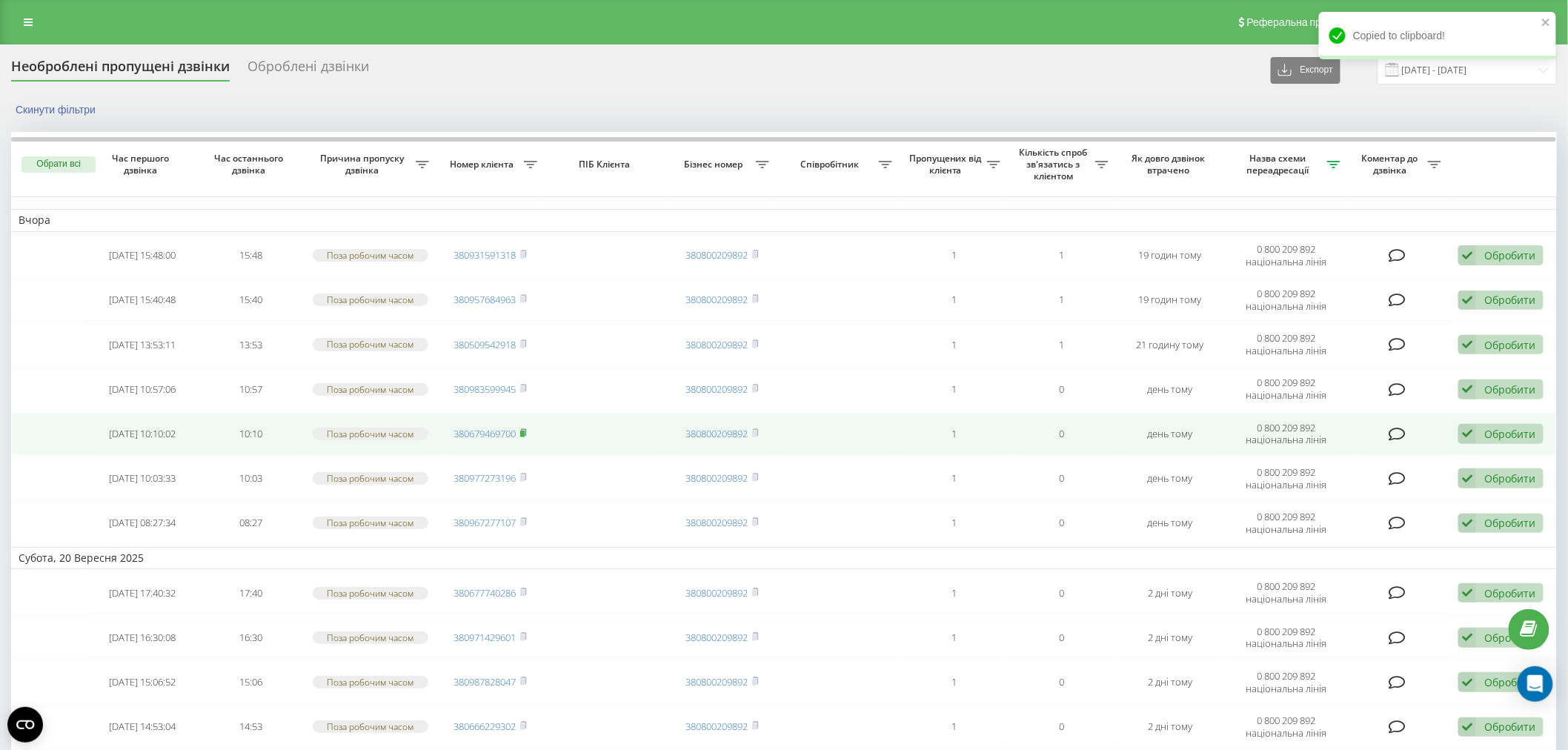
click at [522, 431] on rect at bounding box center [522, 434] width 4 height 7
click at [523, 428] on icon at bounding box center [523, 432] width 7 height 9
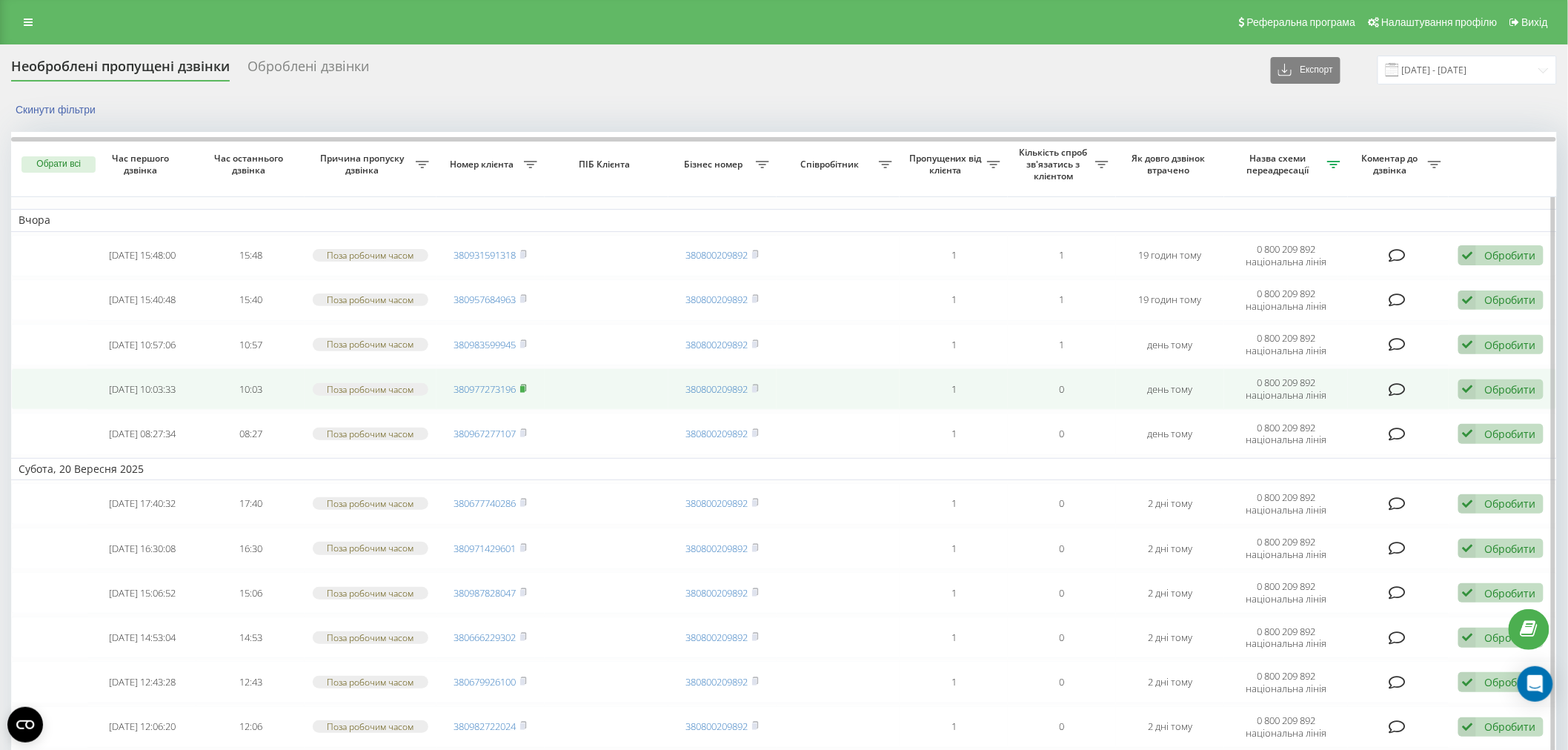
click at [522, 390] on rect at bounding box center [522, 389] width 4 height 7
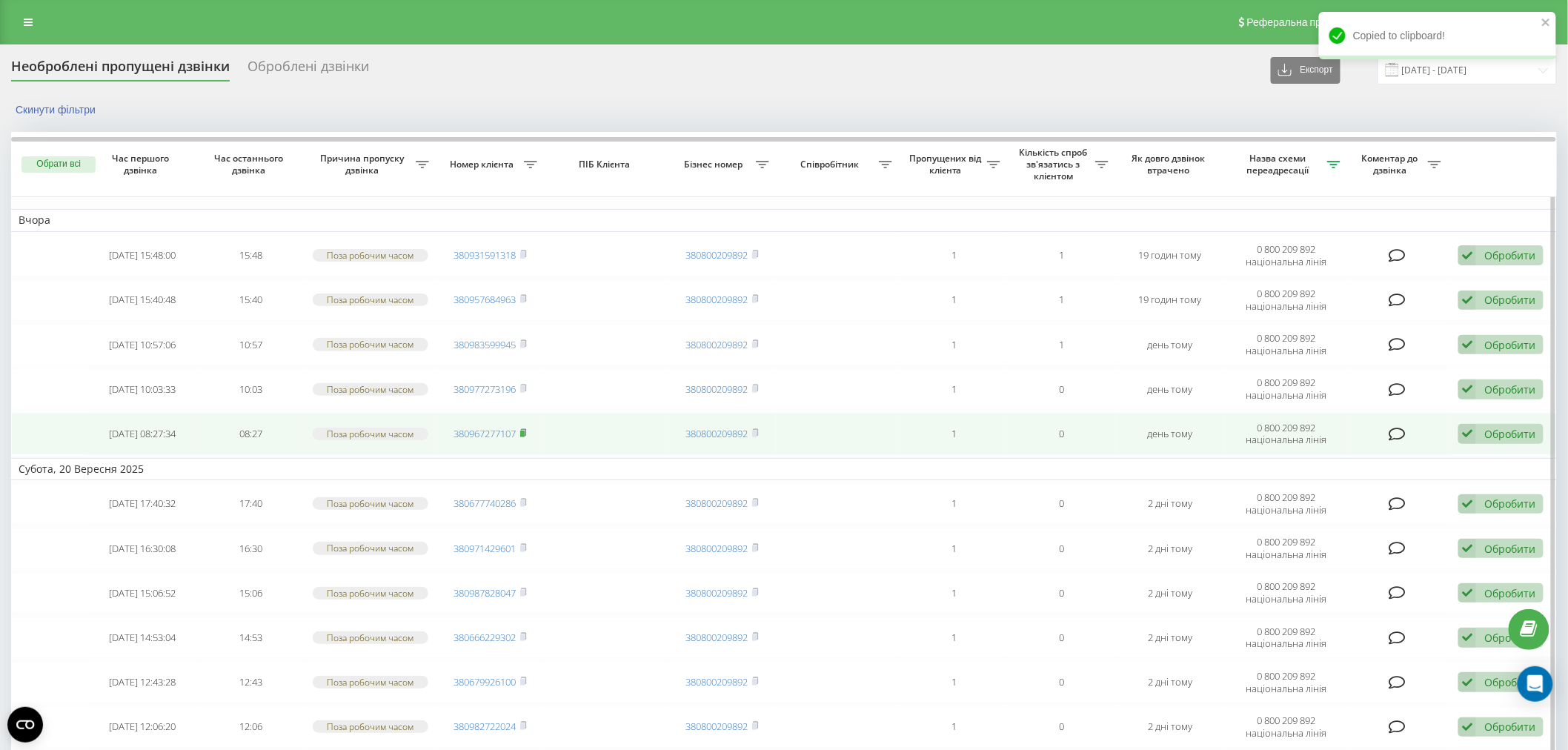
click at [525, 431] on rect at bounding box center [522, 434] width 4 height 7
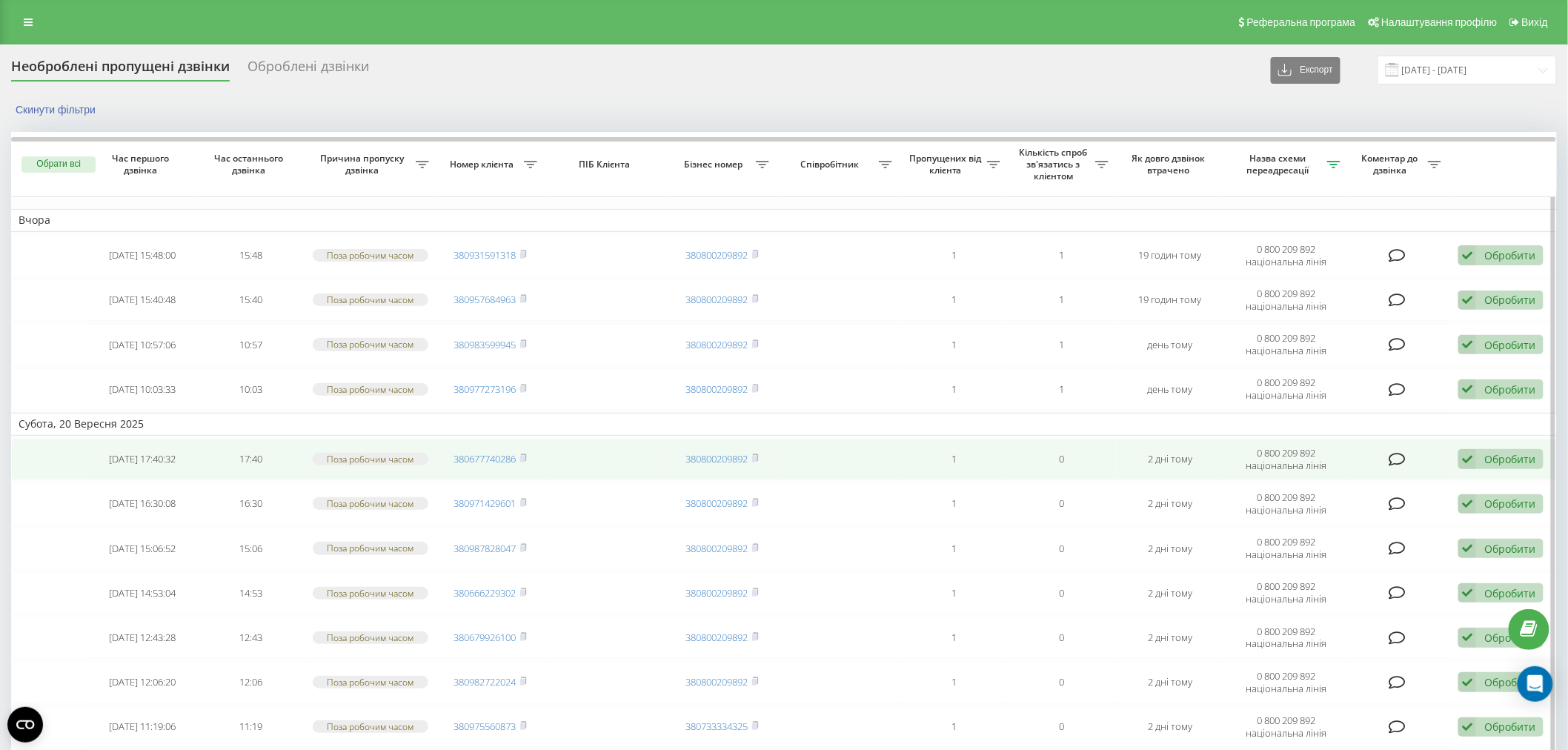
click at [530, 458] on td "380677740286" at bounding box center [490, 459] width 108 height 41
click at [525, 456] on rect at bounding box center [522, 459] width 4 height 7
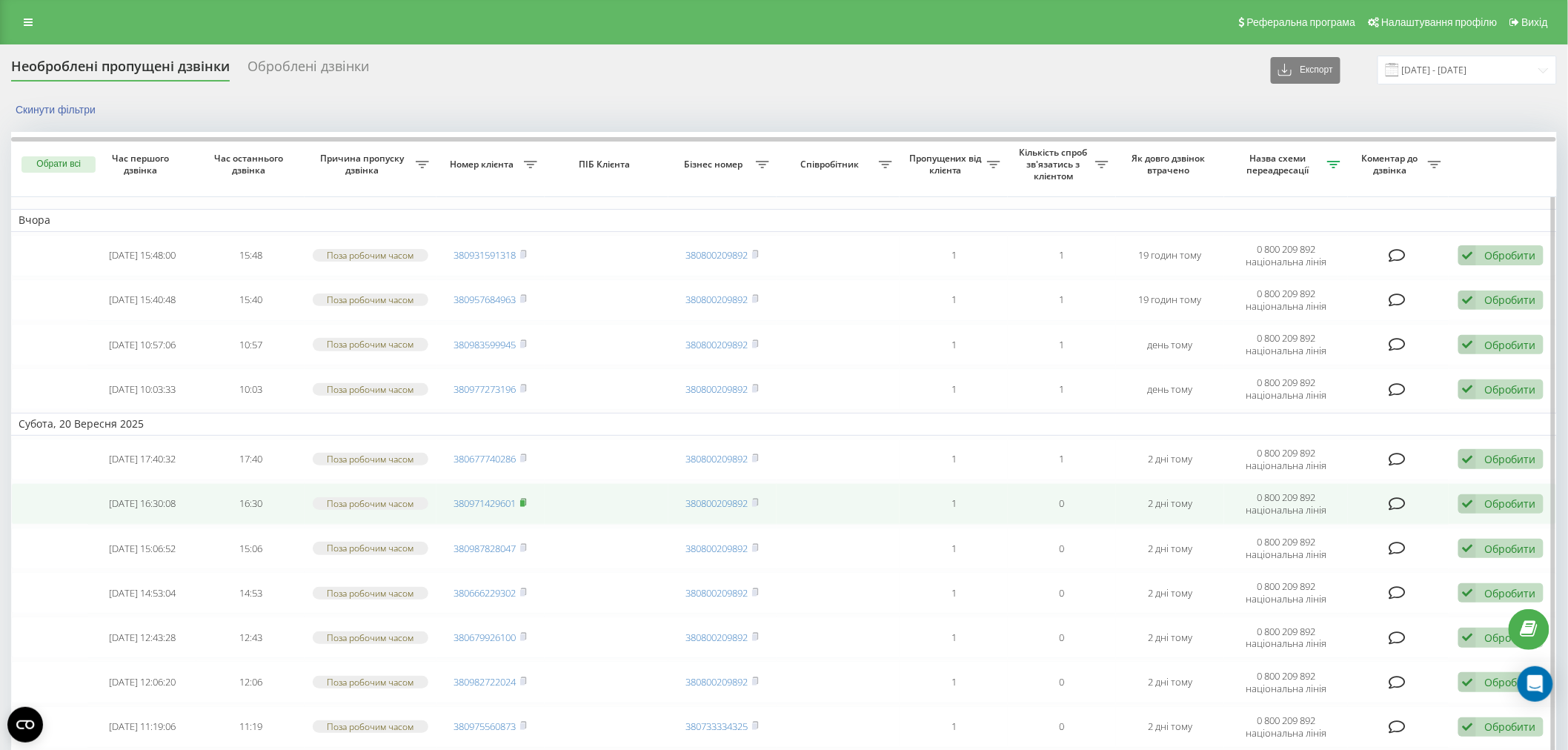
click at [525, 501] on rect at bounding box center [522, 504] width 4 height 7
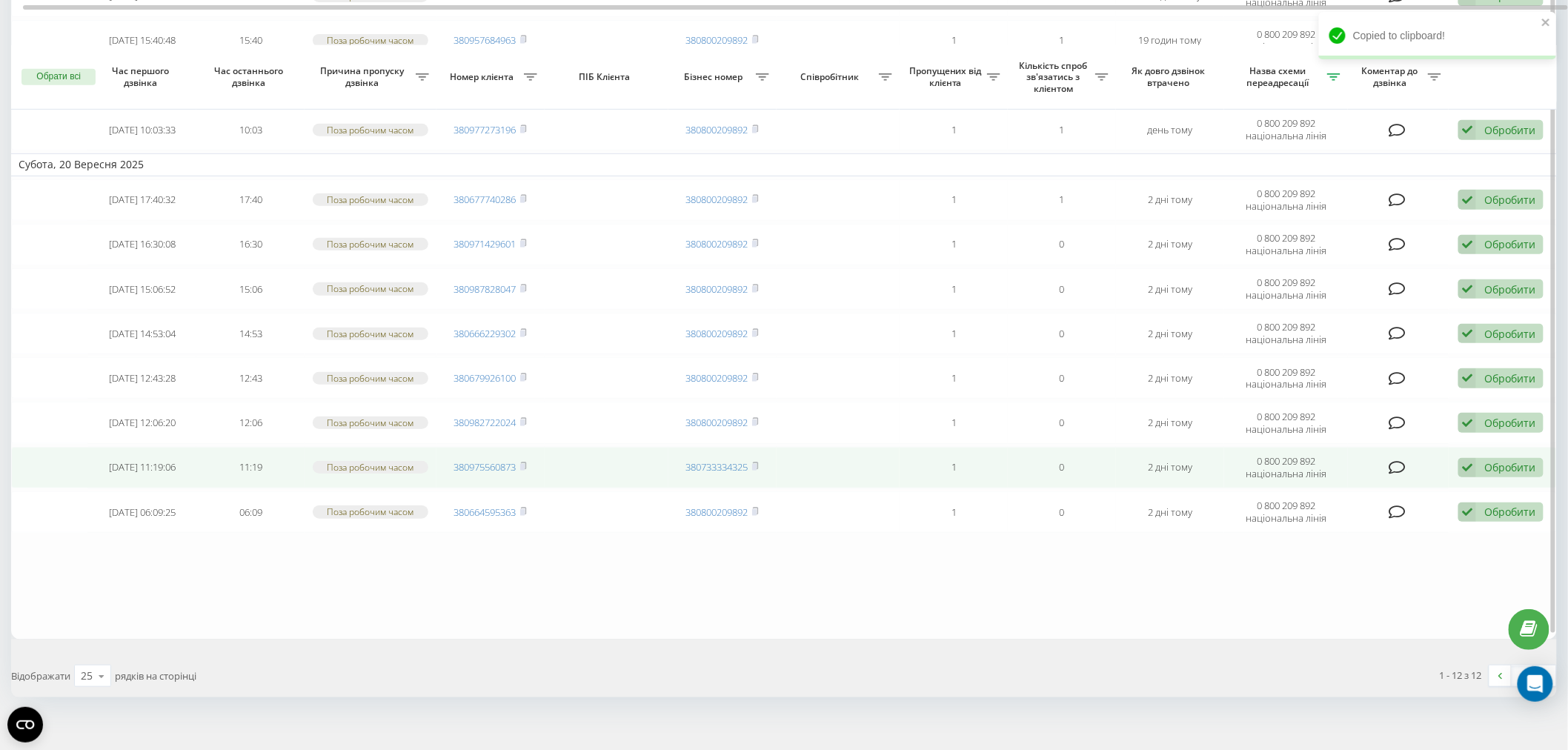
scroll to position [108, 0]
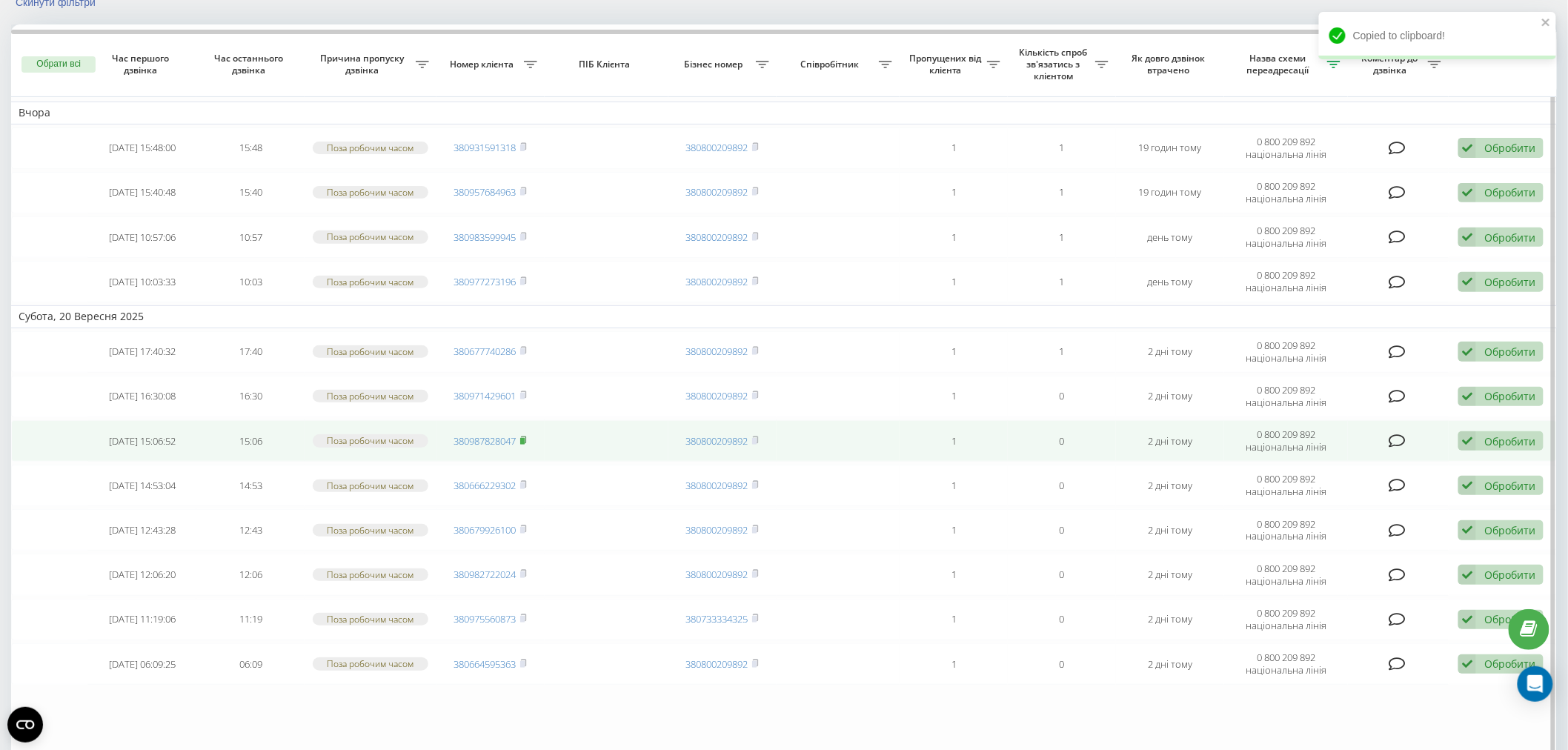
click at [526, 436] on icon at bounding box center [523, 440] width 7 height 9
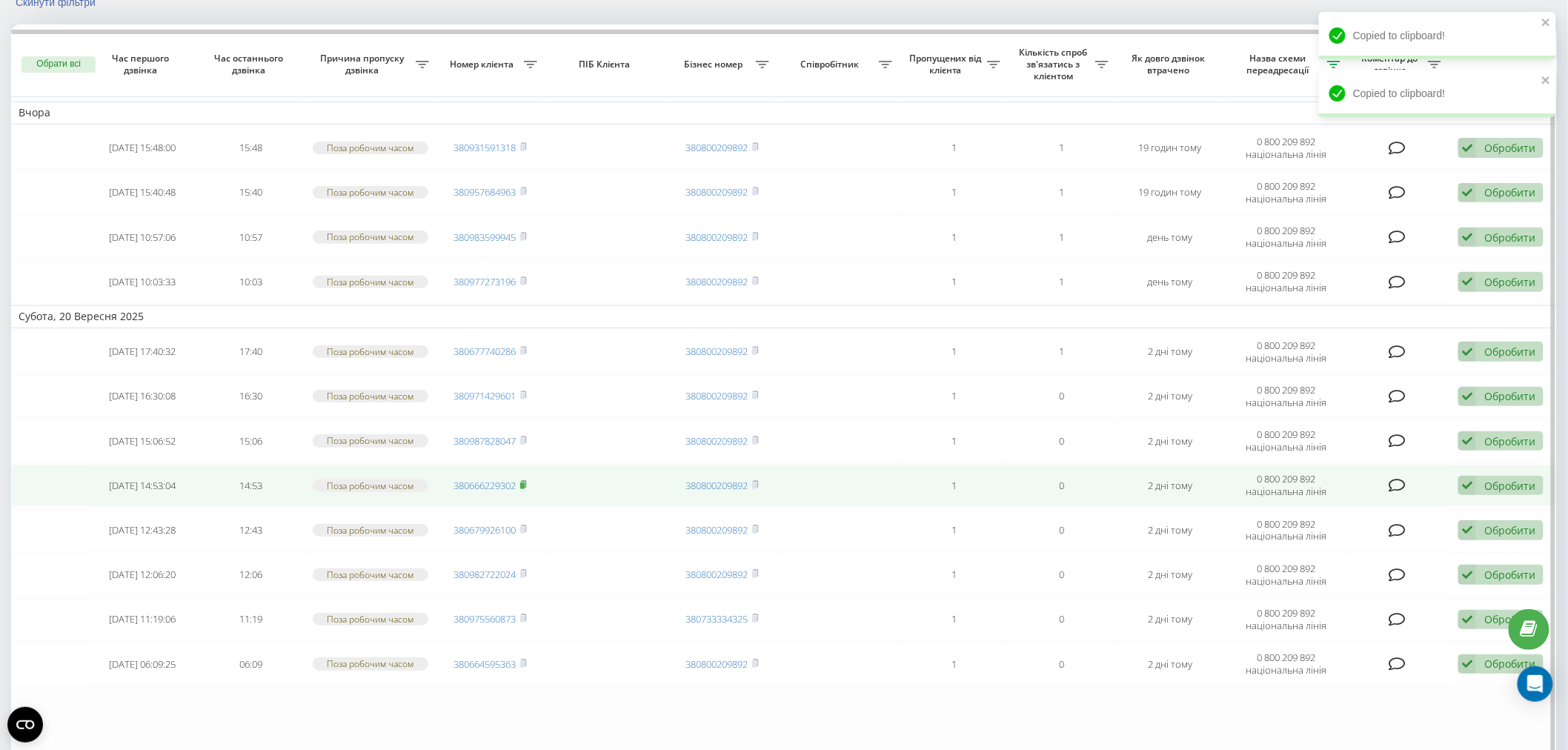
click at [523, 484] on rect at bounding box center [522, 486] width 4 height 7
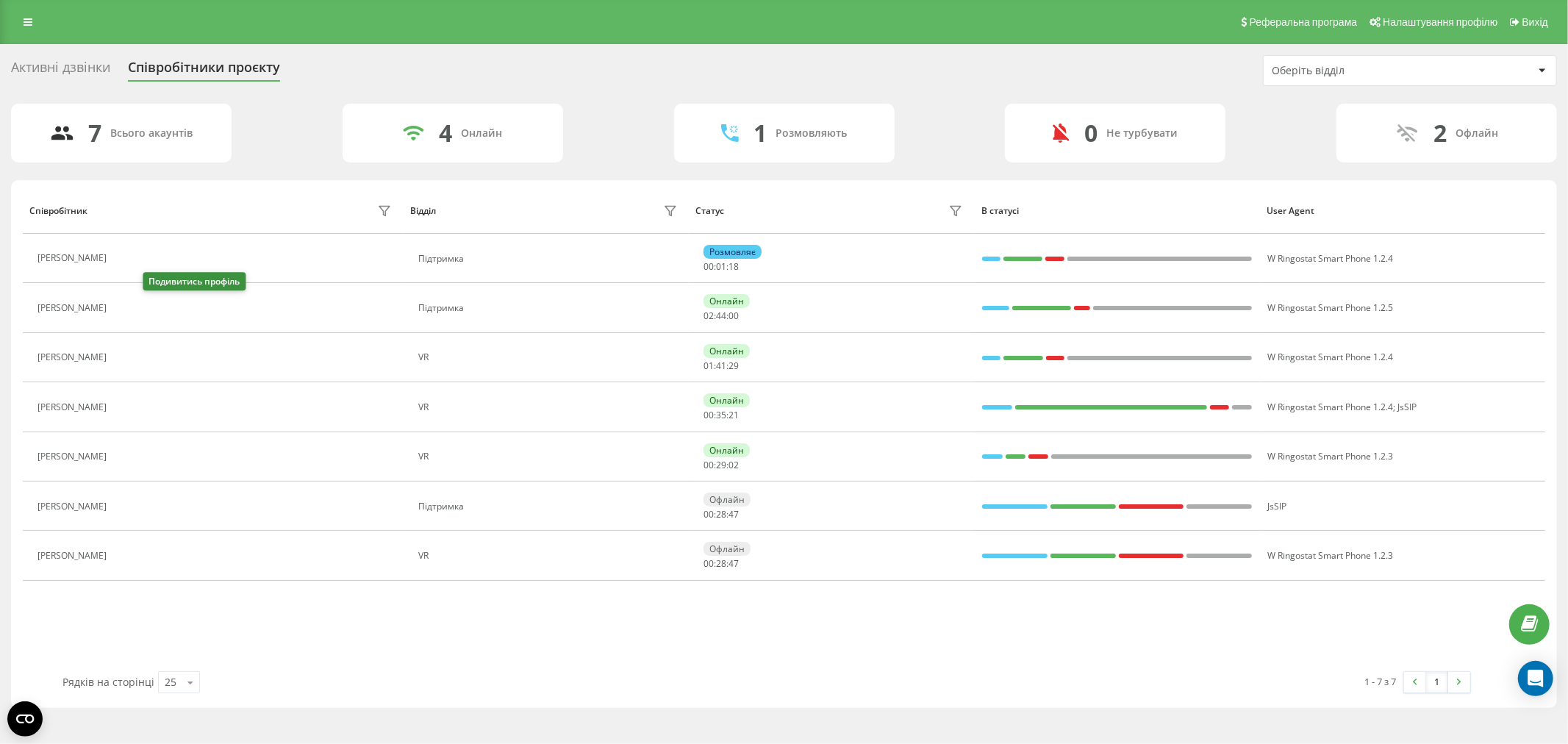
click at [131, 306] on button at bounding box center [123, 309] width 18 height 20
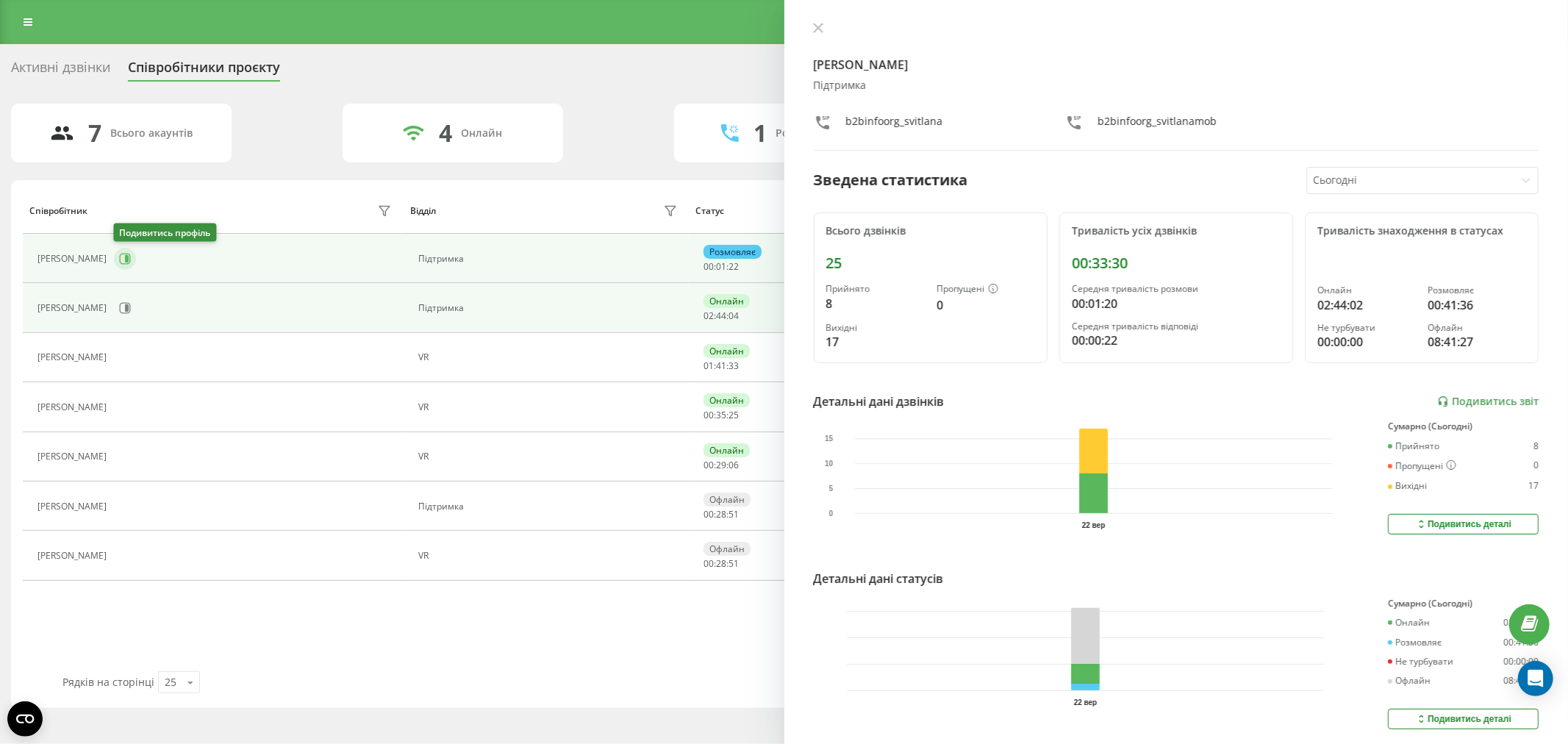
click at [122, 256] on icon at bounding box center [125, 259] width 11 height 11
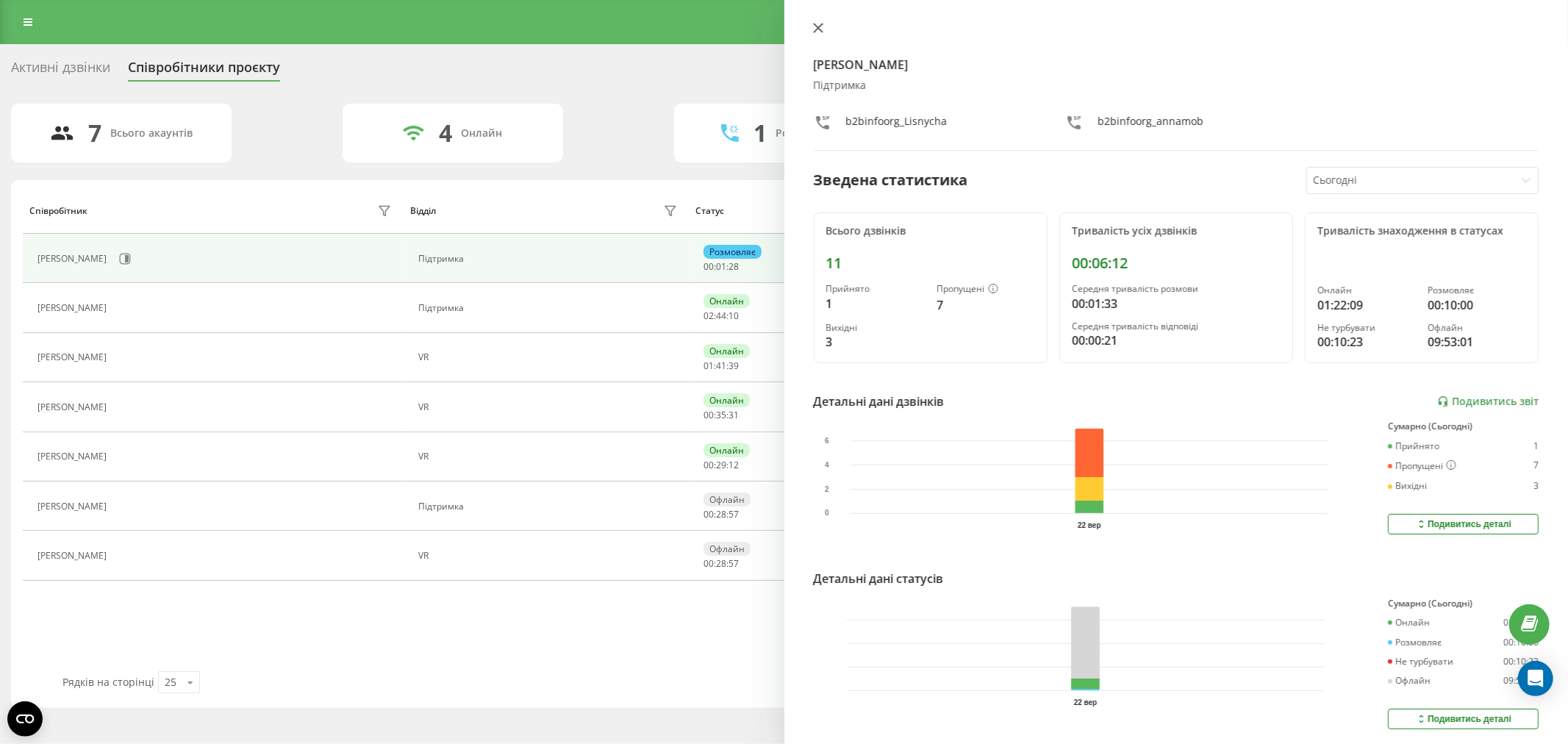
click at [815, 23] on icon at bounding box center [818, 28] width 11 height 11
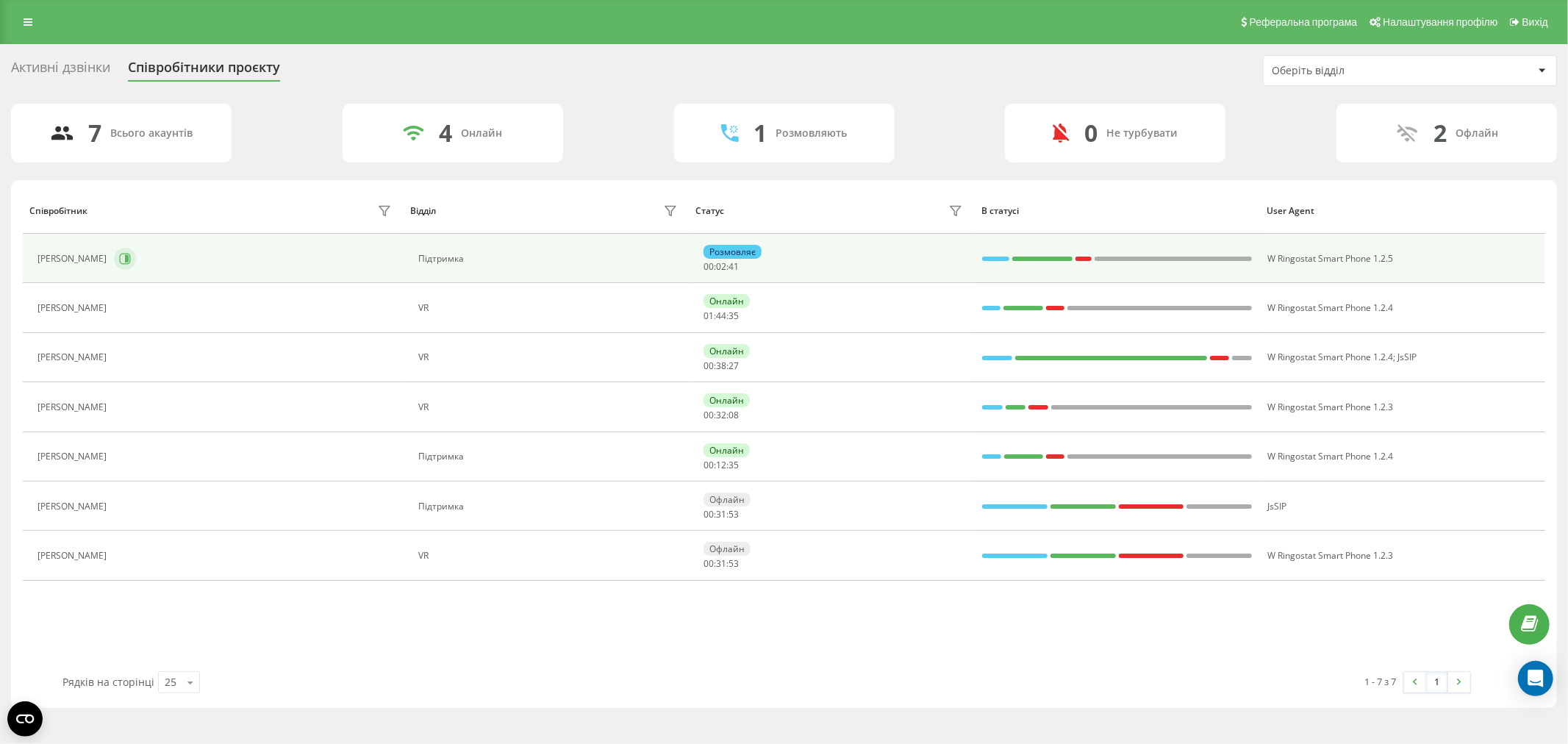
click at [136, 268] on button at bounding box center [125, 258] width 22 height 22
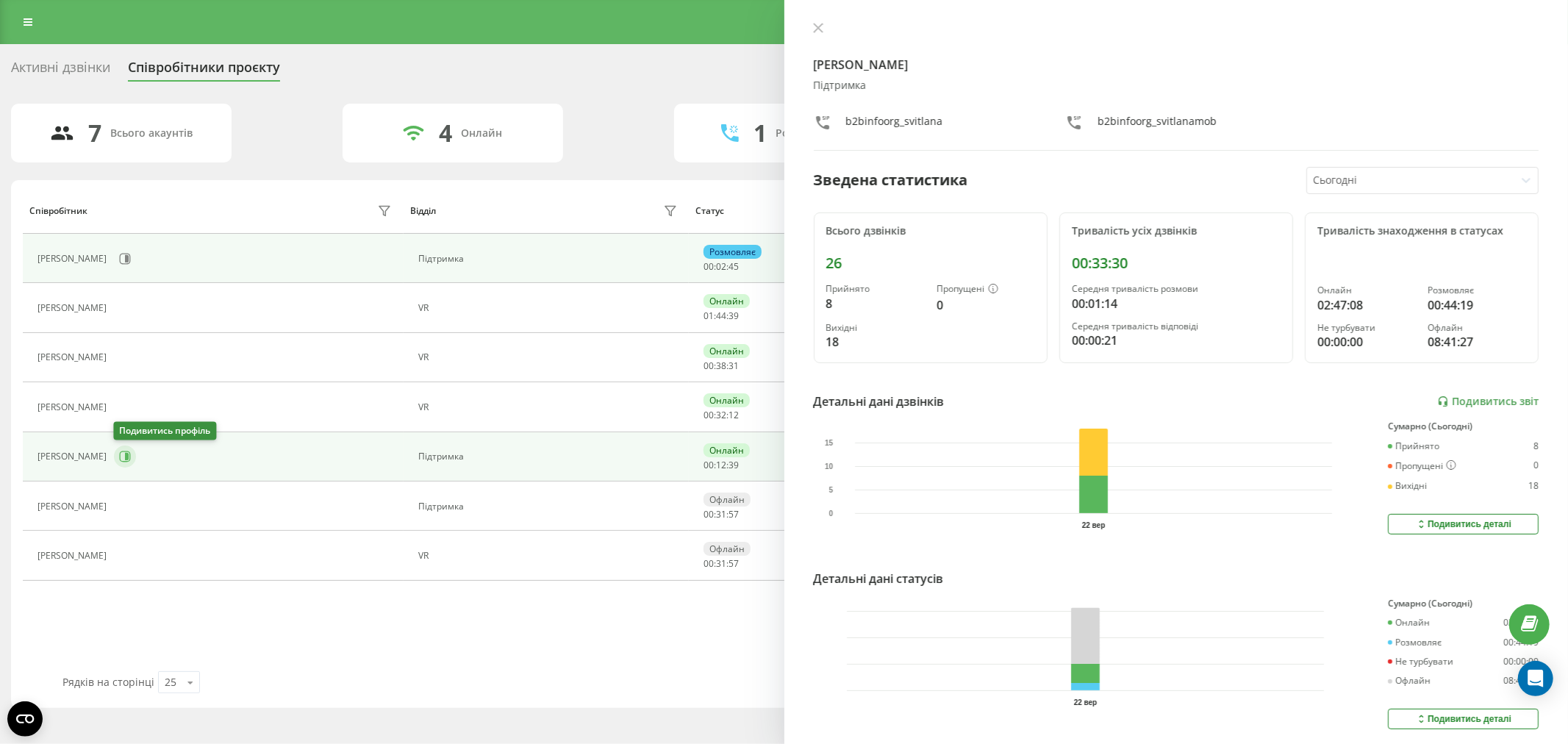
click at [129, 454] on icon at bounding box center [126, 457] width 11 height 11
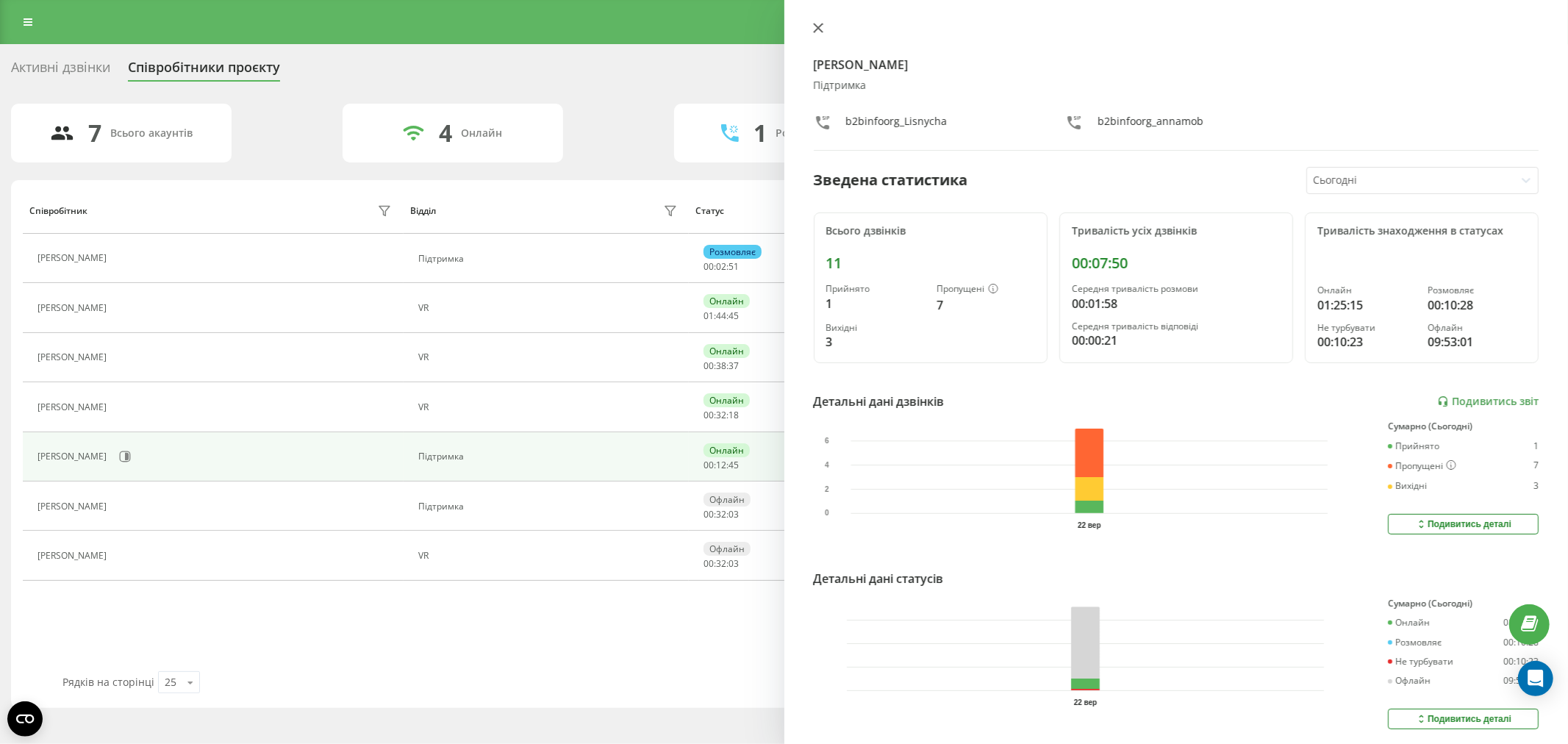
click at [819, 24] on icon at bounding box center [818, 28] width 11 height 11
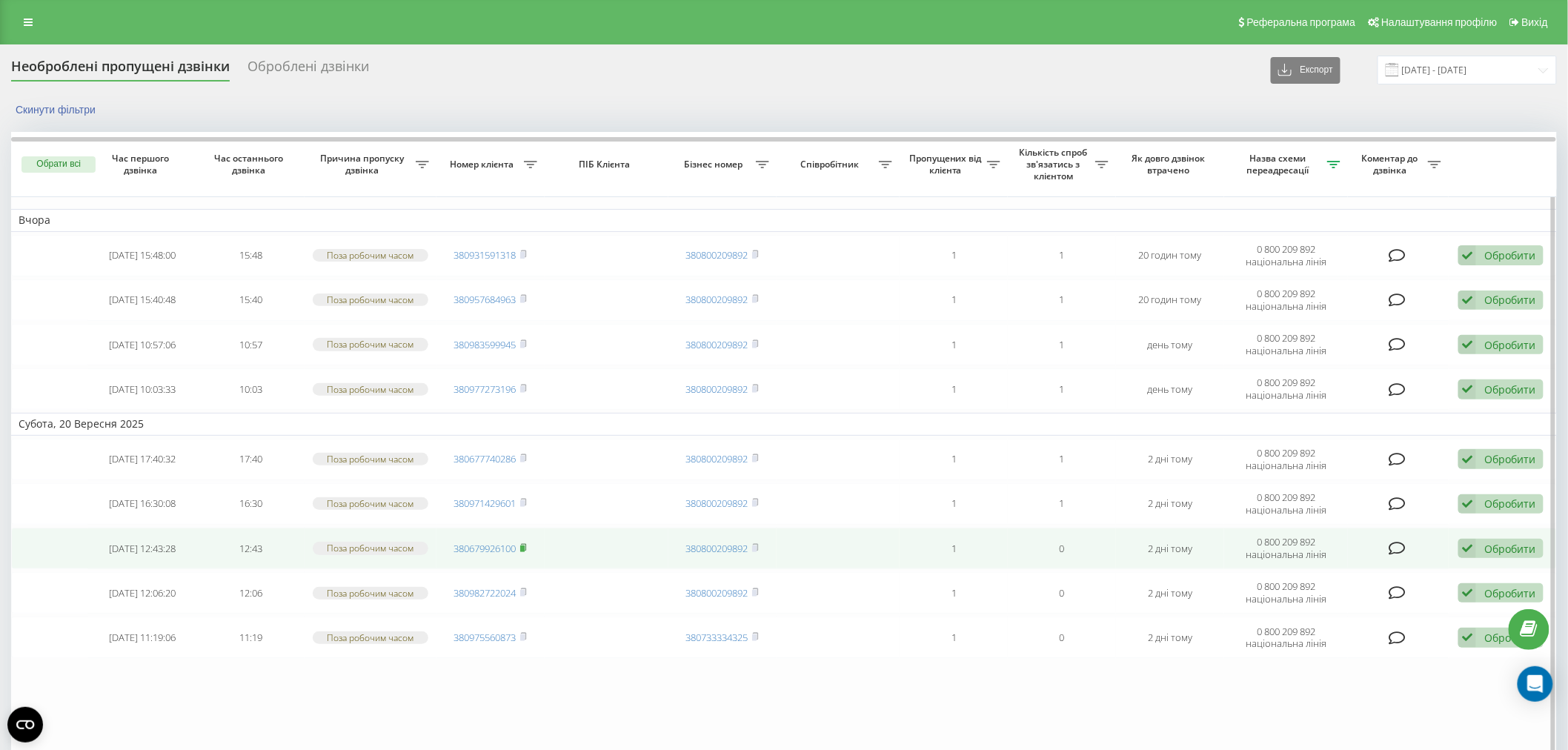
click at [525, 542] on span at bounding box center [523, 548] width 7 height 13
click at [523, 543] on icon at bounding box center [523, 547] width 5 height 7
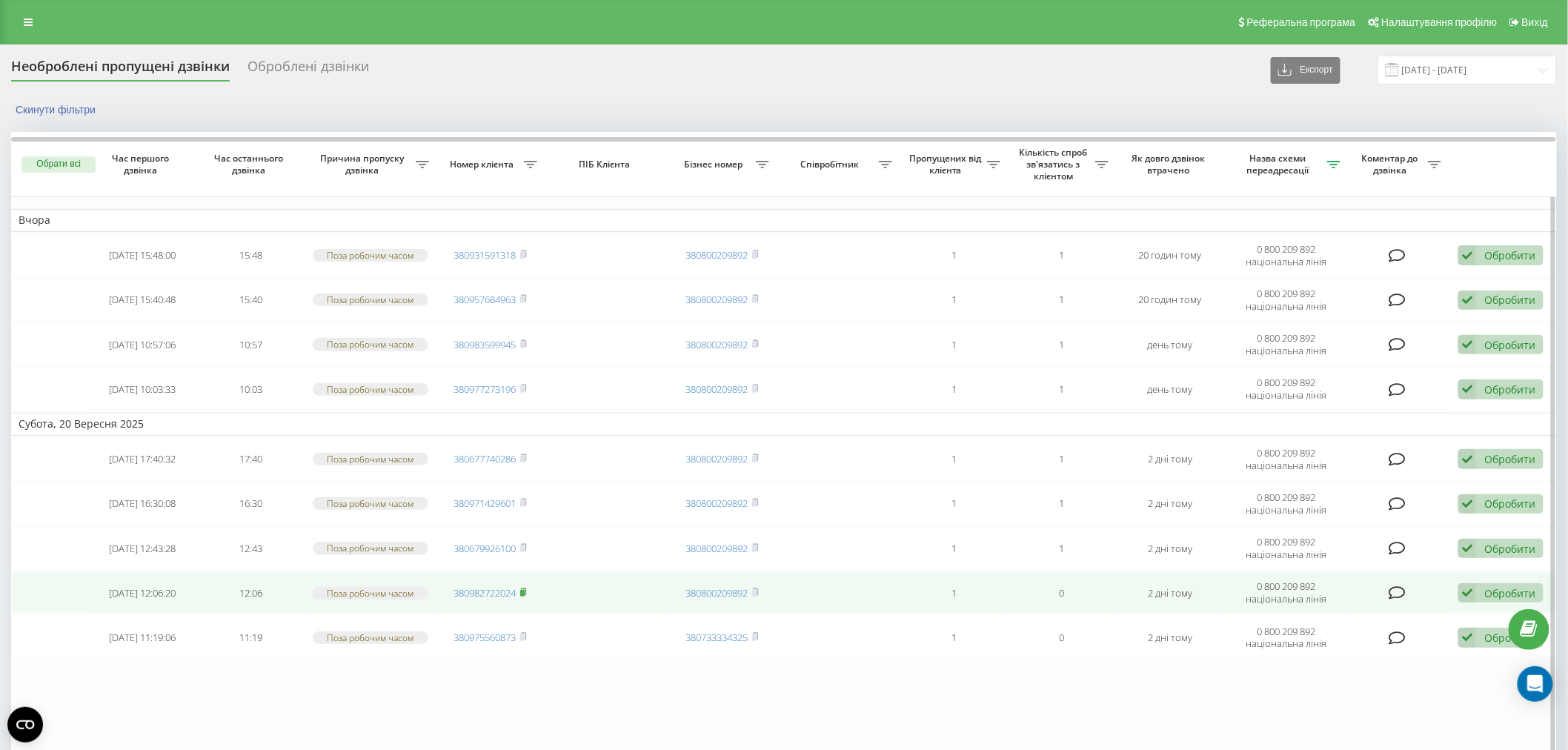
click at [525, 590] on rect at bounding box center [522, 594] width 4 height 7
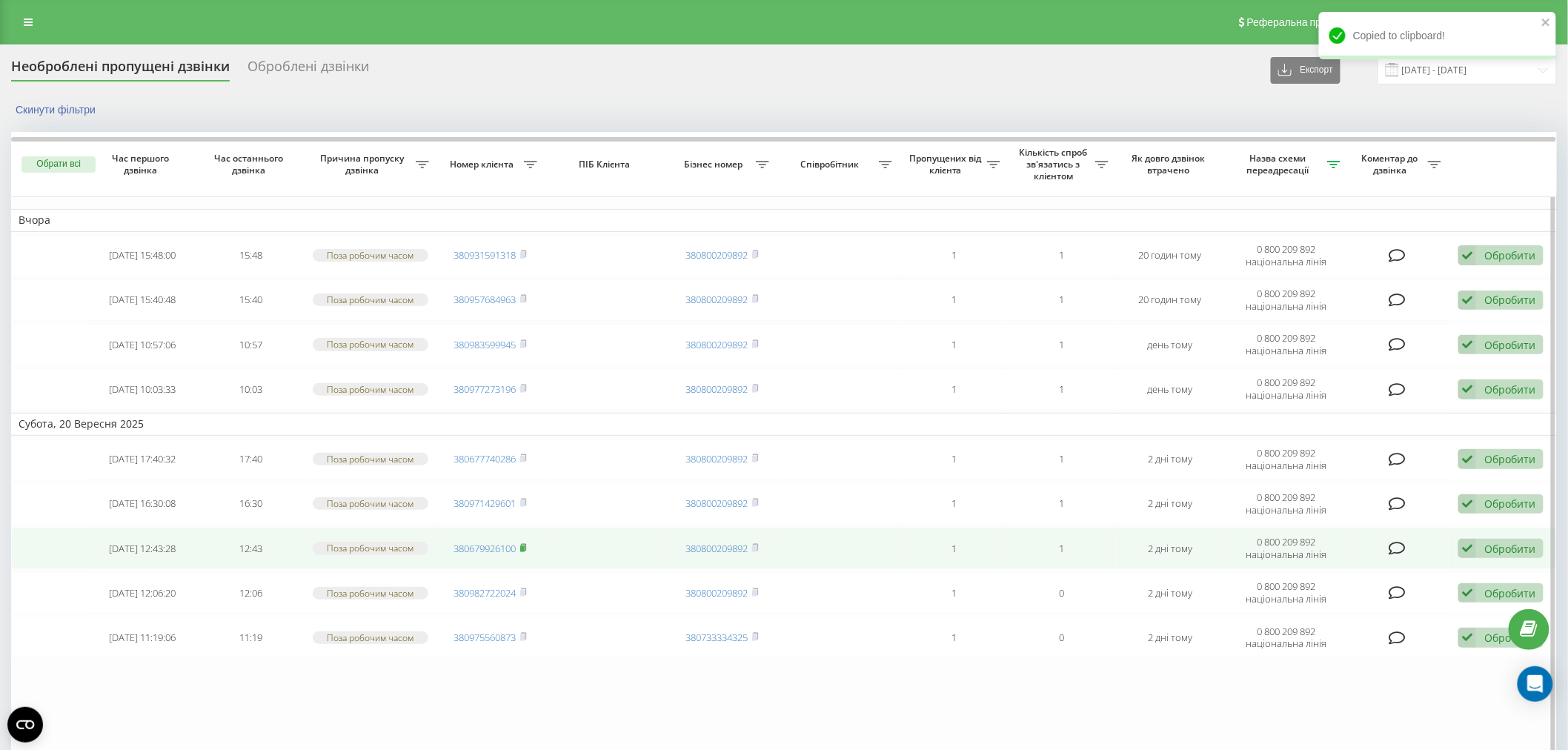
click at [523, 543] on icon at bounding box center [523, 547] width 5 height 7
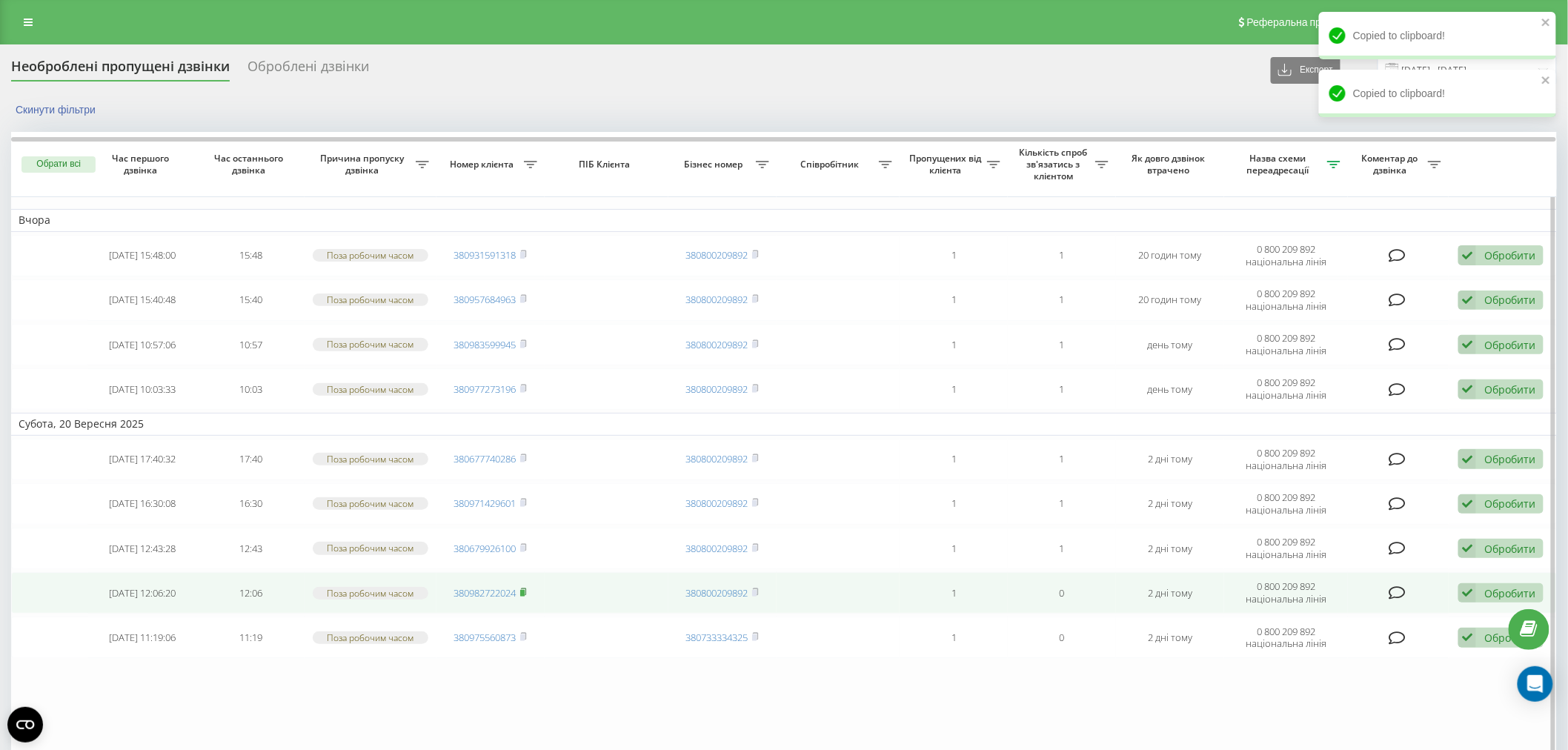
click at [523, 590] on rect at bounding box center [522, 594] width 4 height 7
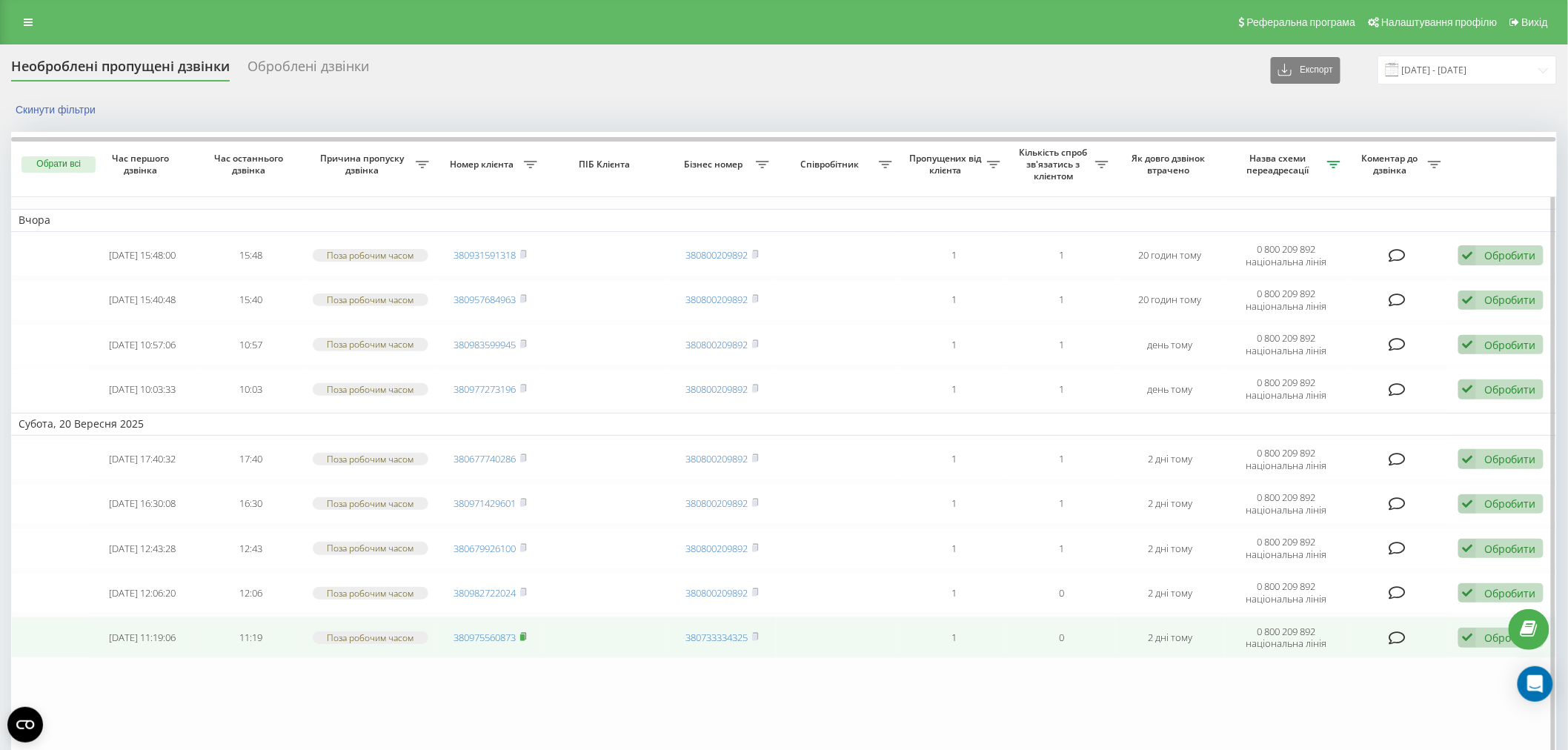
click at [526, 633] on icon at bounding box center [523, 636] width 5 height 7
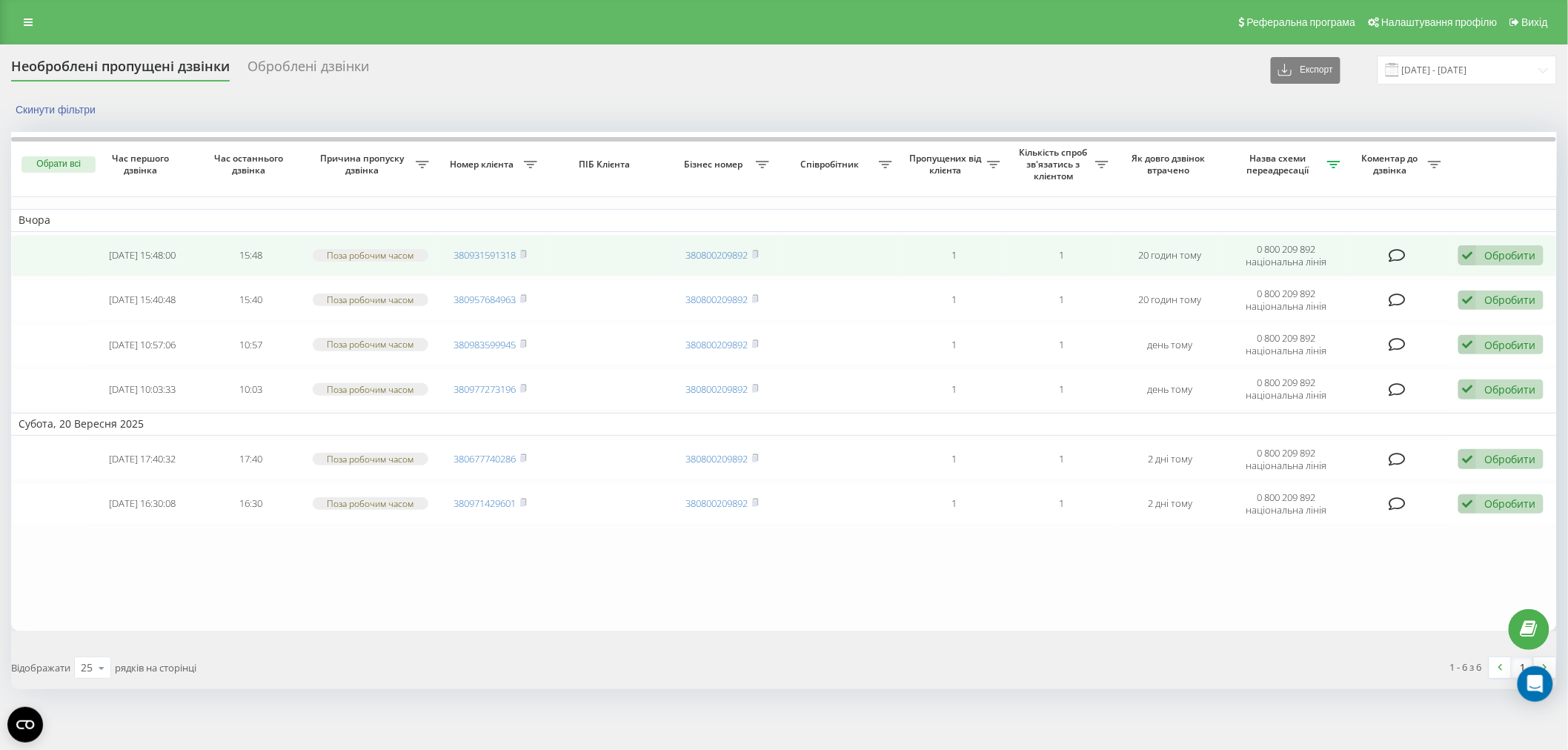
click at [529, 257] on td "380931591318" at bounding box center [490, 255] width 108 height 41
click at [525, 254] on rect at bounding box center [522, 255] width 4 height 7
click at [524, 249] on span at bounding box center [523, 255] width 7 height 13
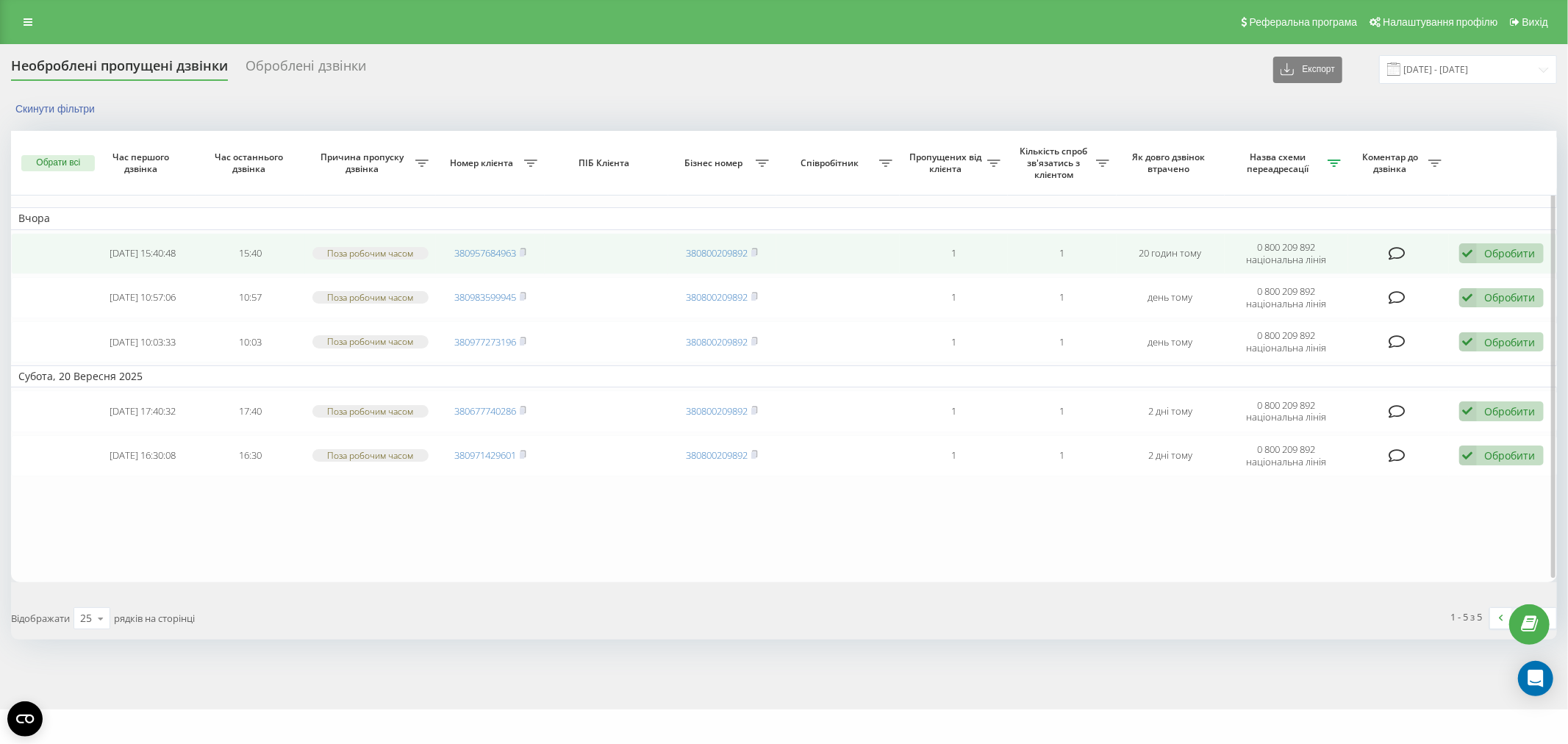
click at [529, 250] on td "380957684963" at bounding box center [490, 253] width 108 height 41
click at [522, 247] on icon at bounding box center [523, 252] width 7 height 9
click at [524, 253] on rect at bounding box center [522, 253] width 4 height 7
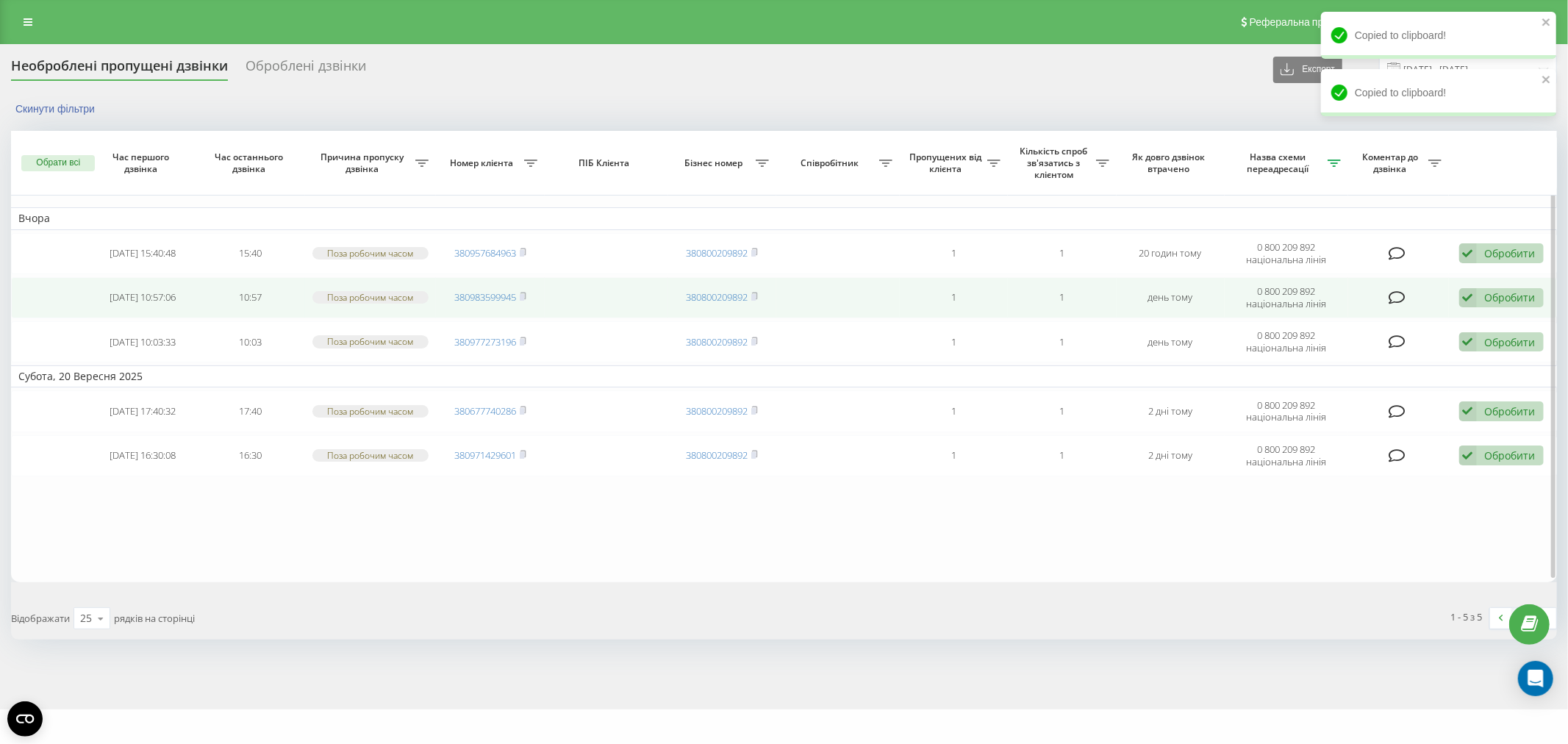
click at [530, 295] on td "380983599945" at bounding box center [490, 297] width 108 height 41
click at [520, 294] on span "380983599945" at bounding box center [490, 297] width 72 height 13
click at [524, 298] on rect at bounding box center [522, 297] width 4 height 7
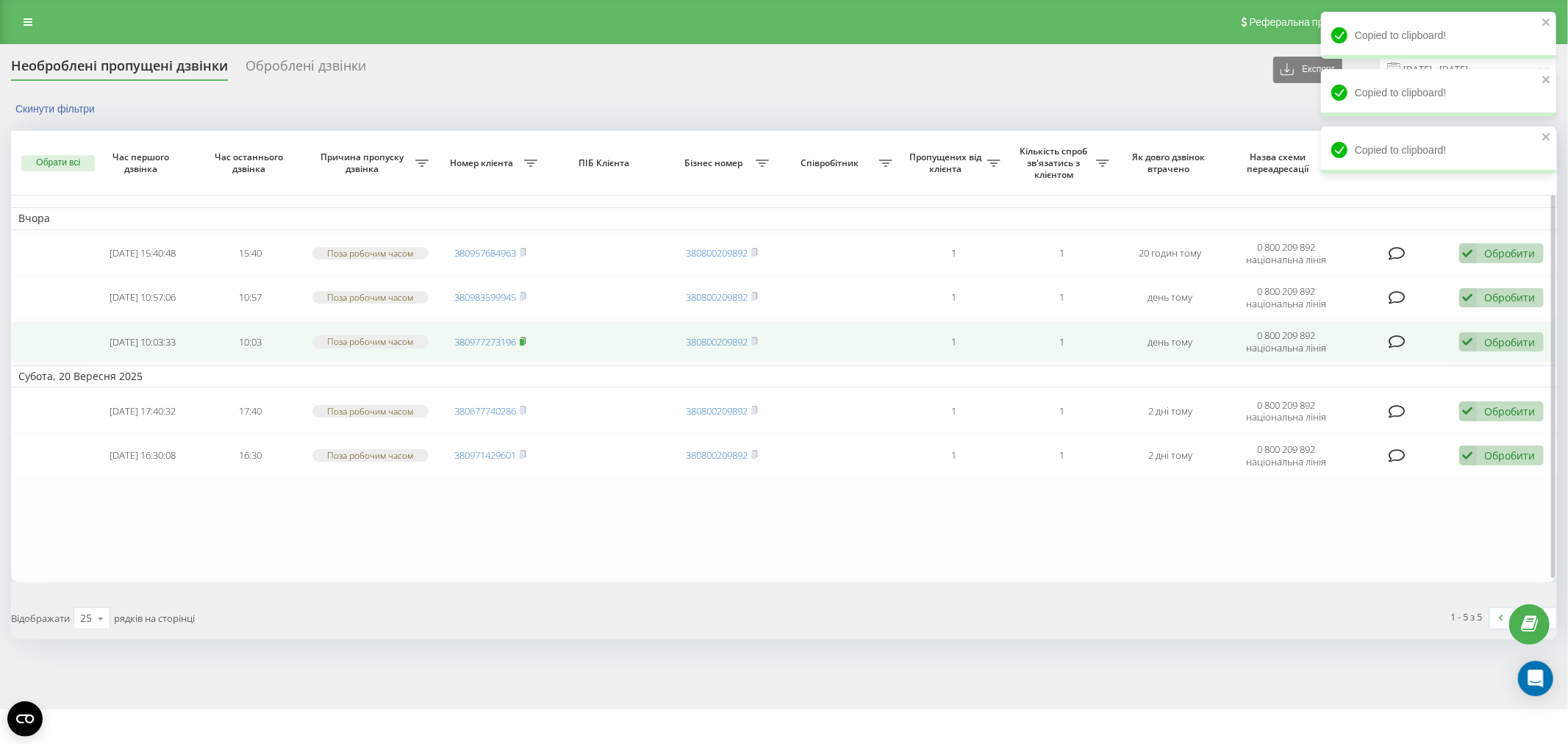
click at [524, 340] on rect at bounding box center [522, 342] width 4 height 7
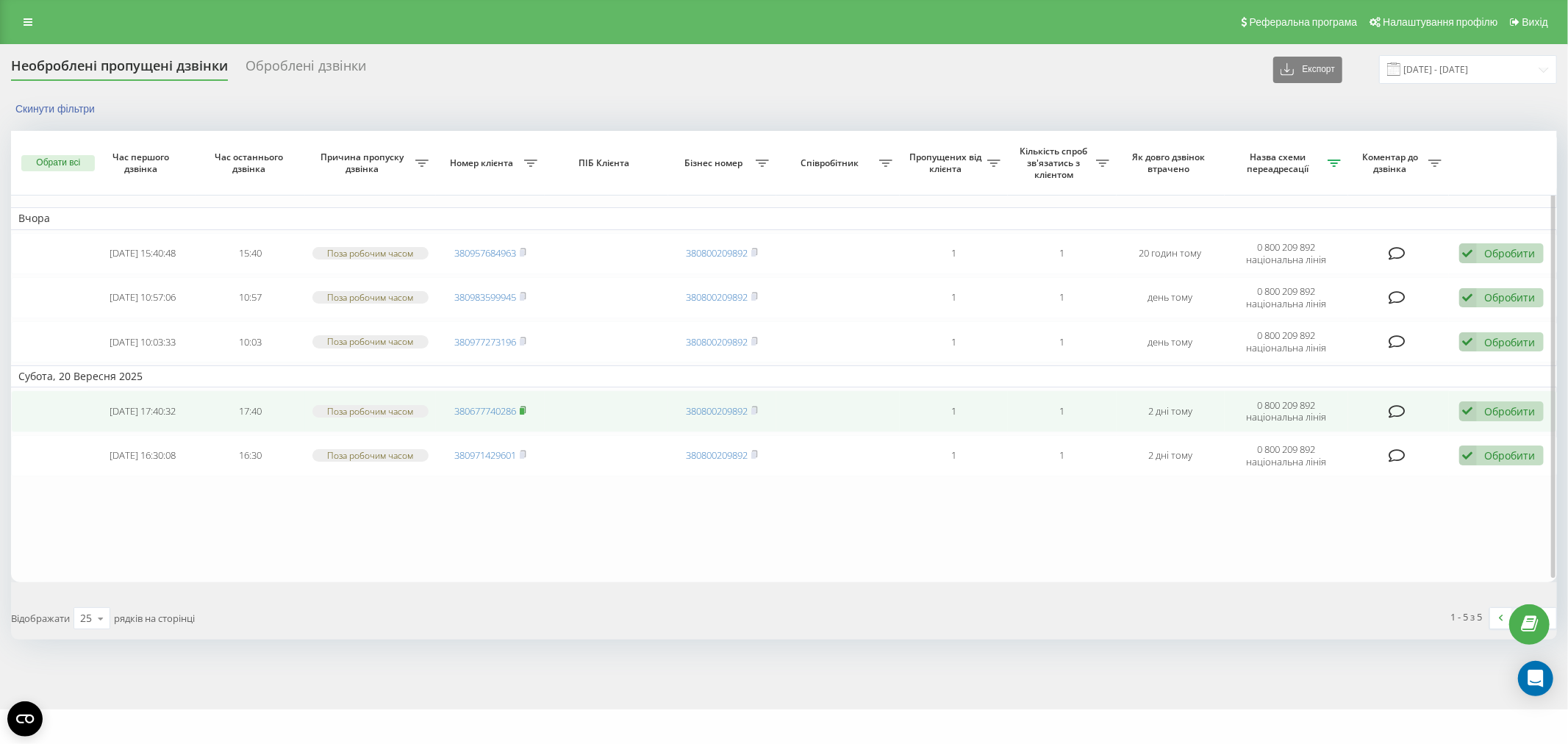
click at [523, 406] on span "380677740286" at bounding box center [490, 411] width 72 height 13
click at [523, 406] on icon at bounding box center [523, 410] width 7 height 9
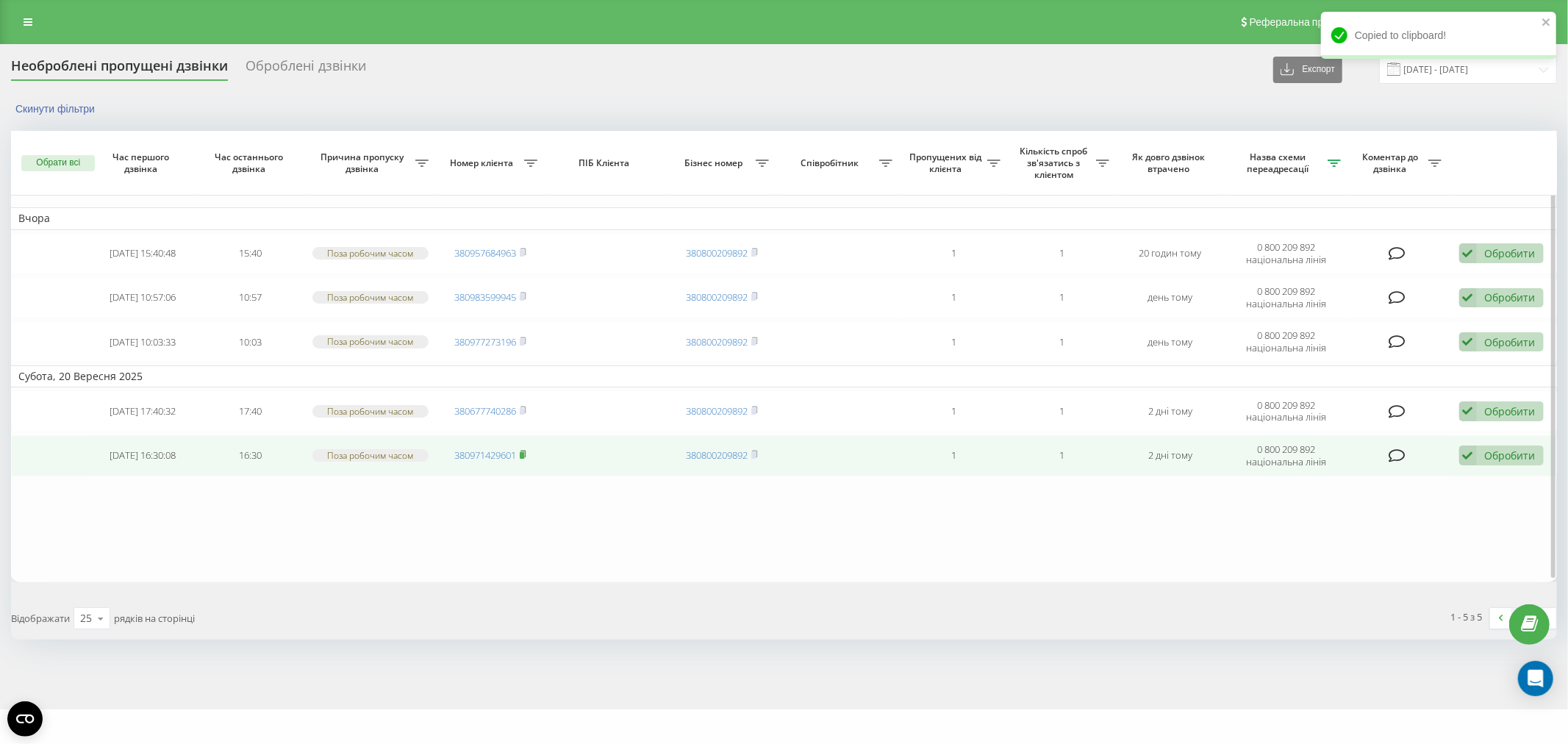
click at [523, 457] on span at bounding box center [523, 455] width 7 height 13
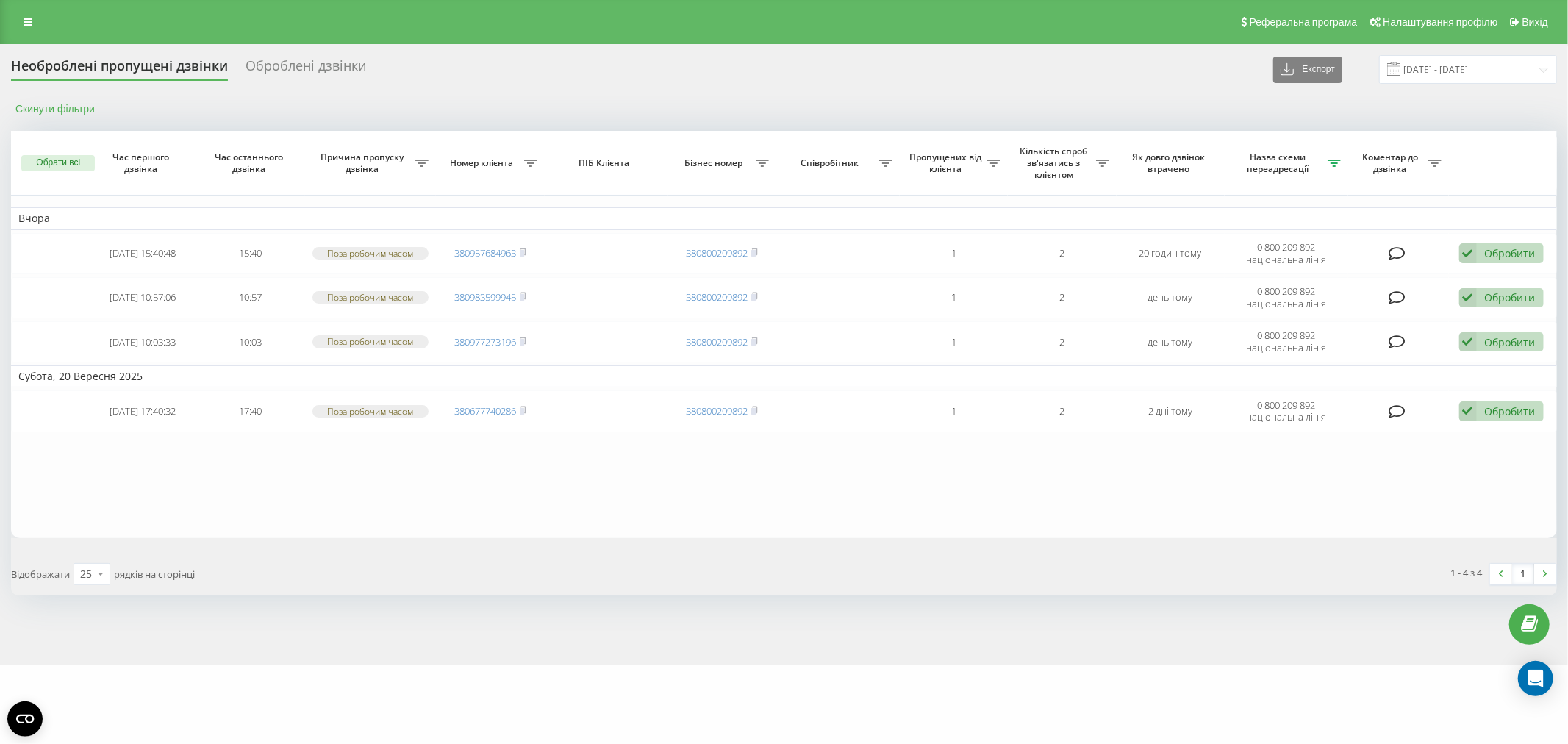
click at [59, 103] on button "Скинути фільтри" at bounding box center [57, 109] width 91 height 13
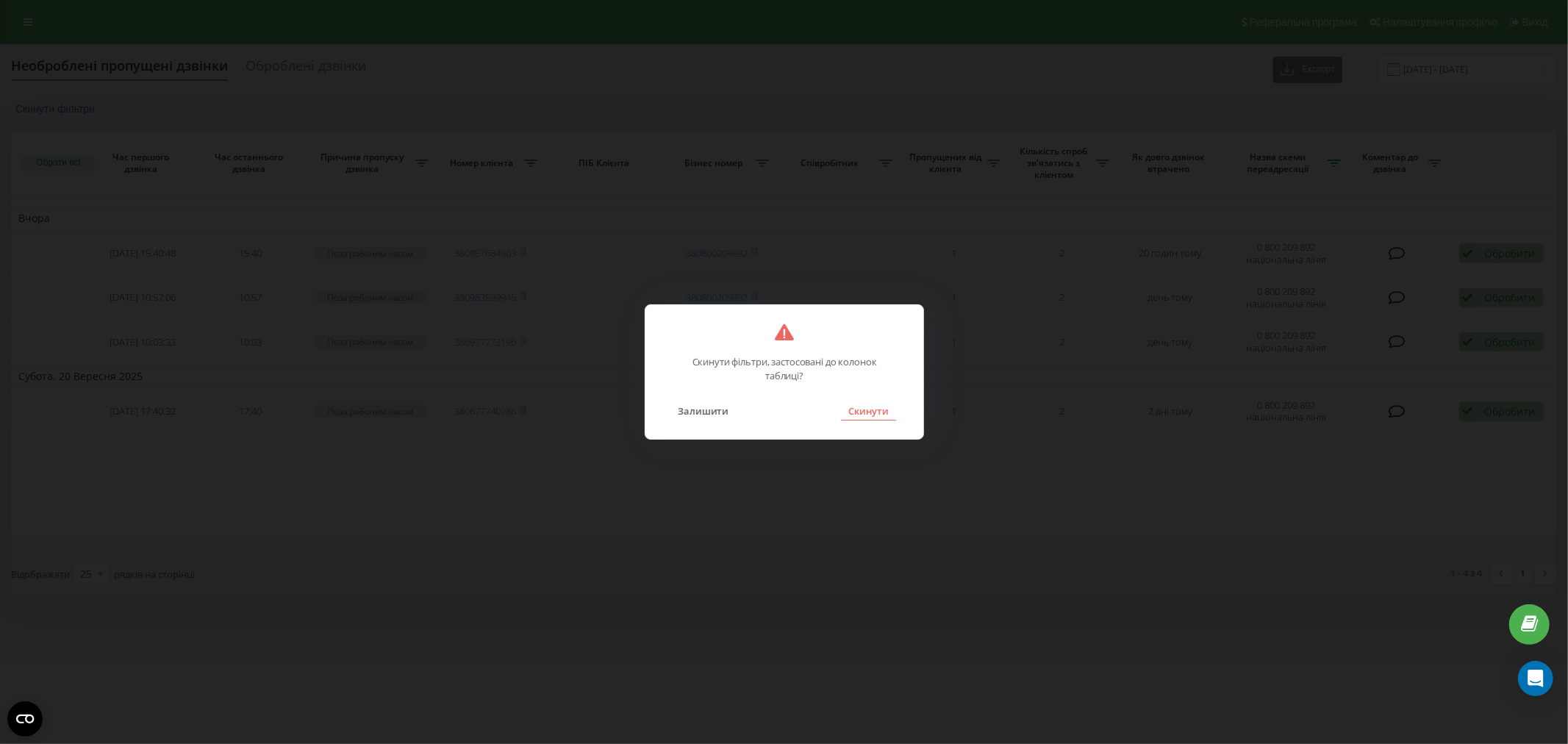
click at [877, 405] on button "Скинути" at bounding box center [868, 411] width 56 height 19
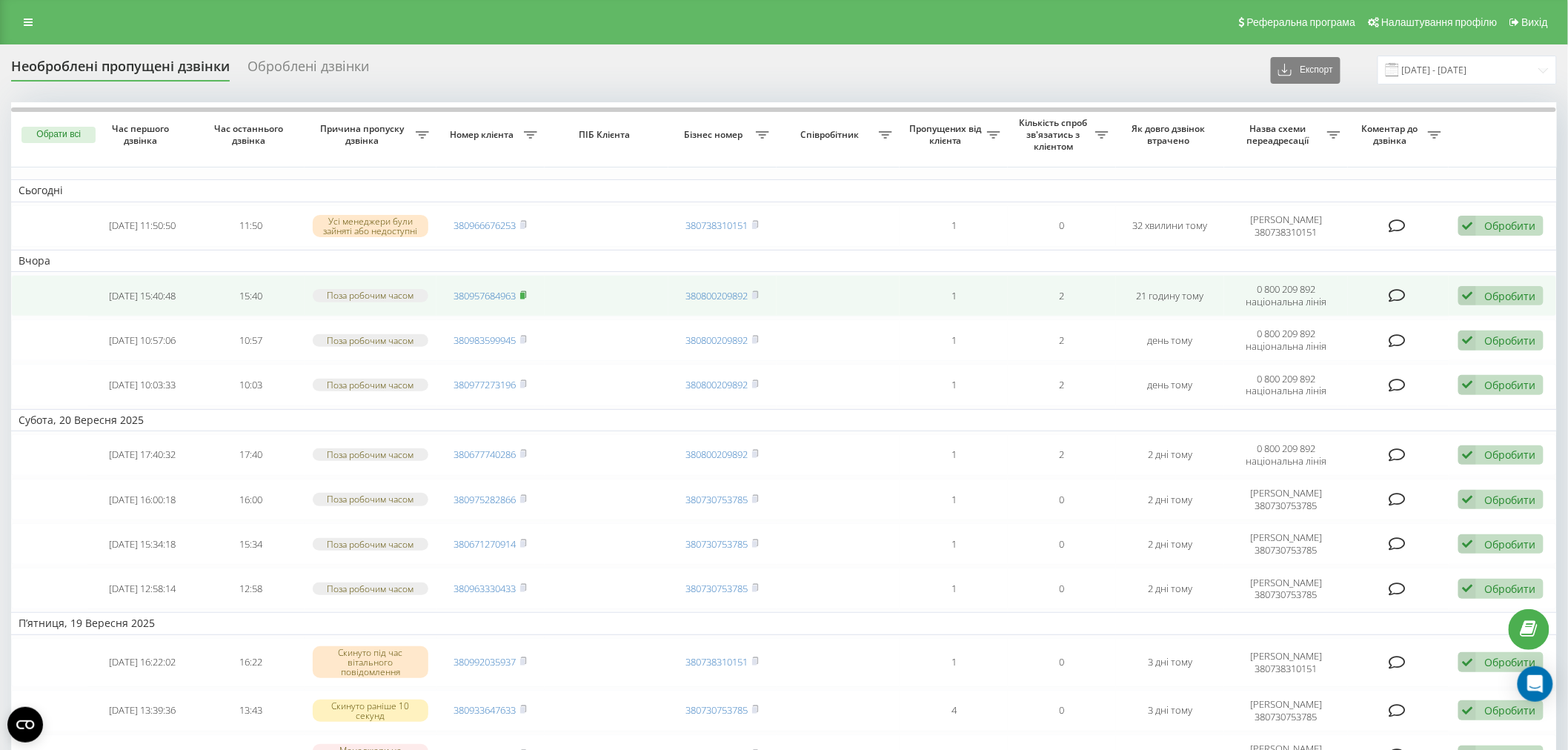
click at [521, 295] on icon at bounding box center [523, 295] width 7 height 9
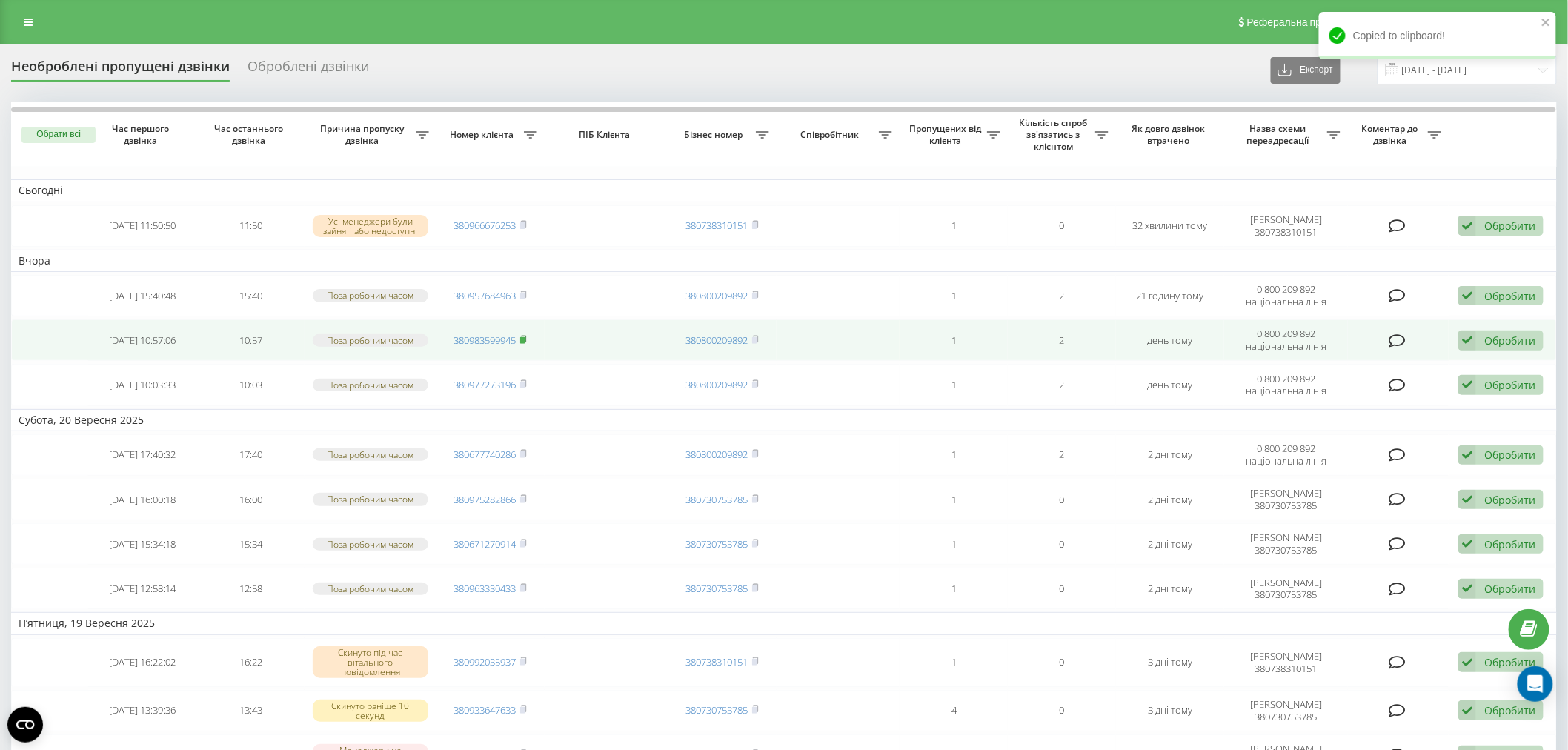
click at [527, 335] on icon at bounding box center [523, 339] width 7 height 9
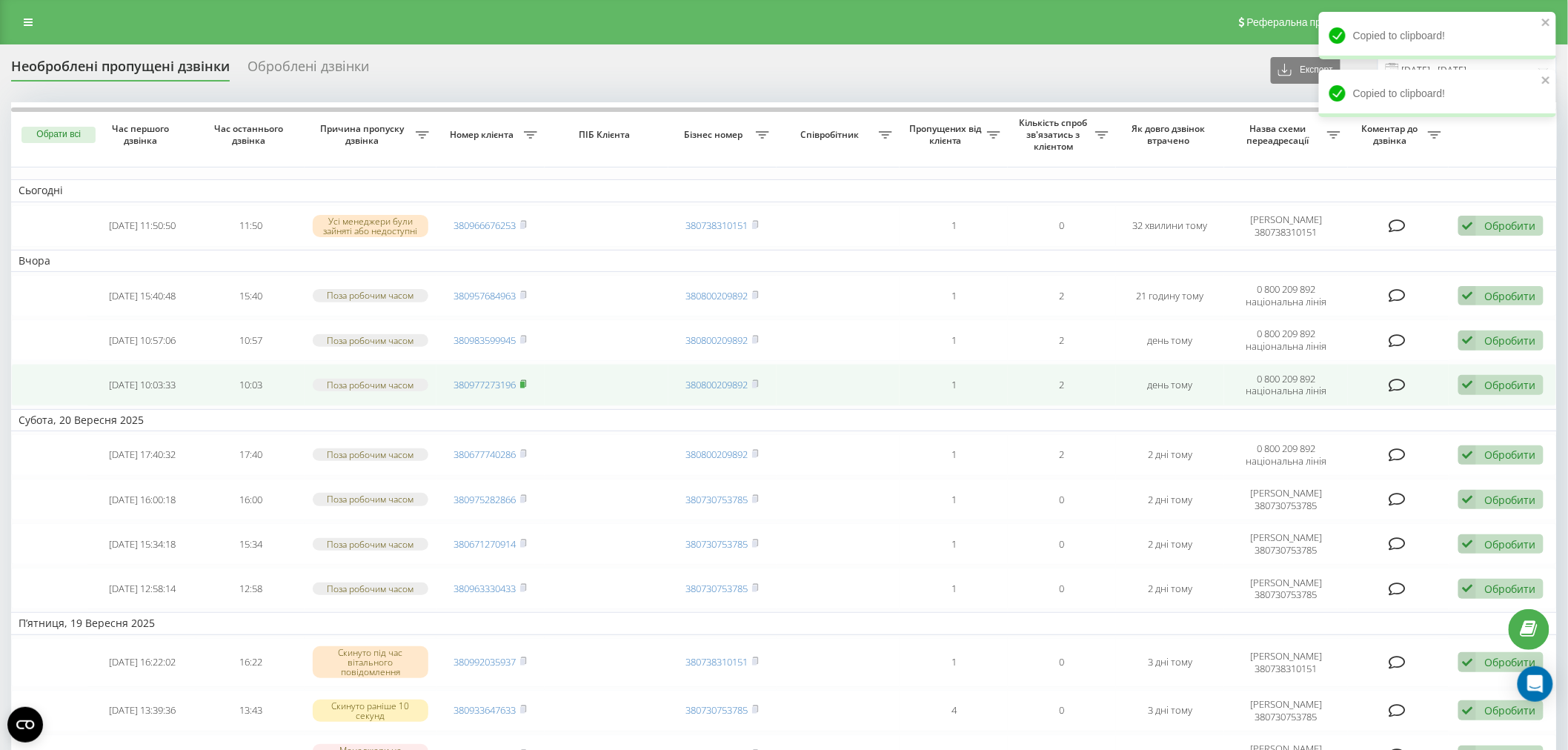
click at [523, 388] on span at bounding box center [523, 384] width 7 height 13
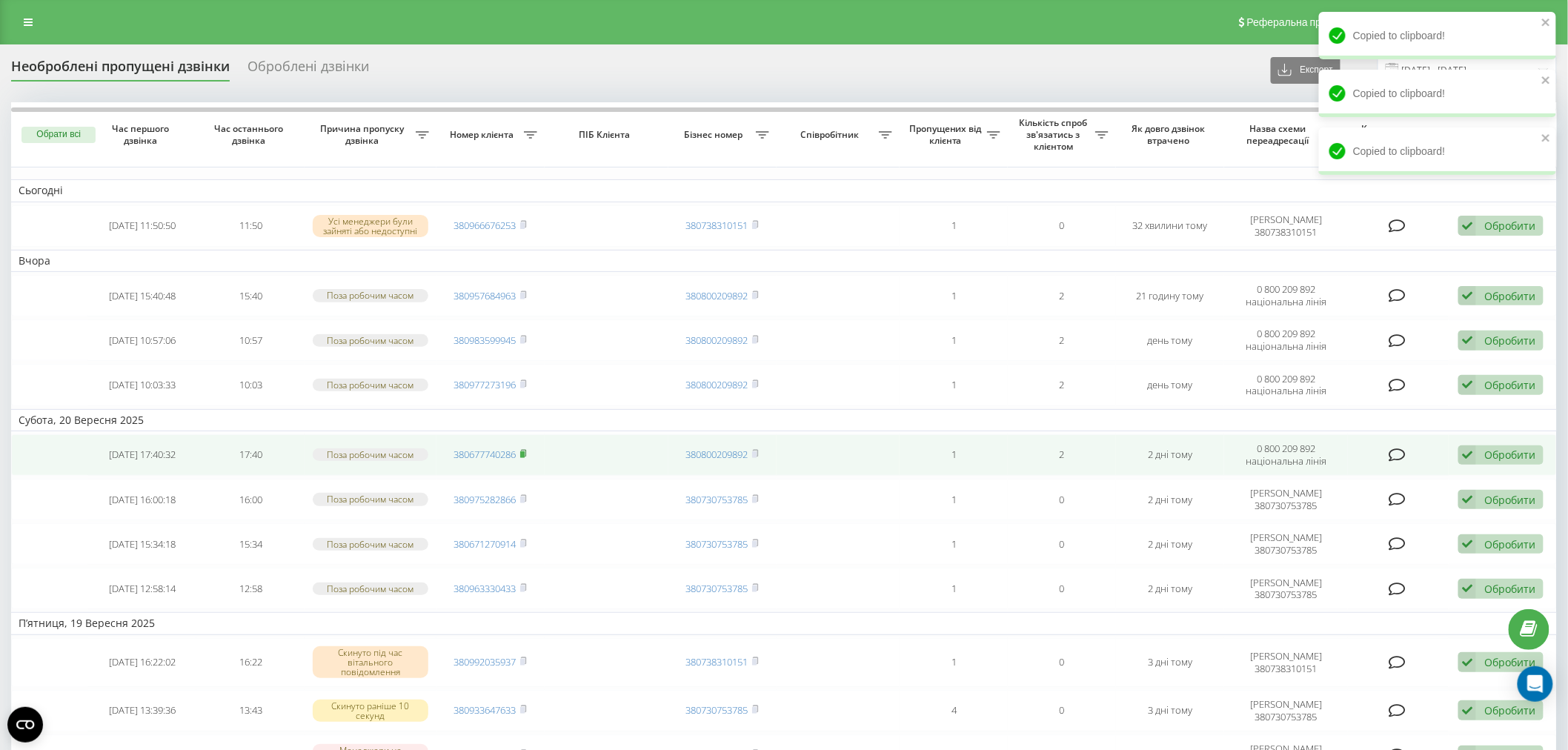
click at [523, 454] on rect at bounding box center [522, 454] width 4 height 7
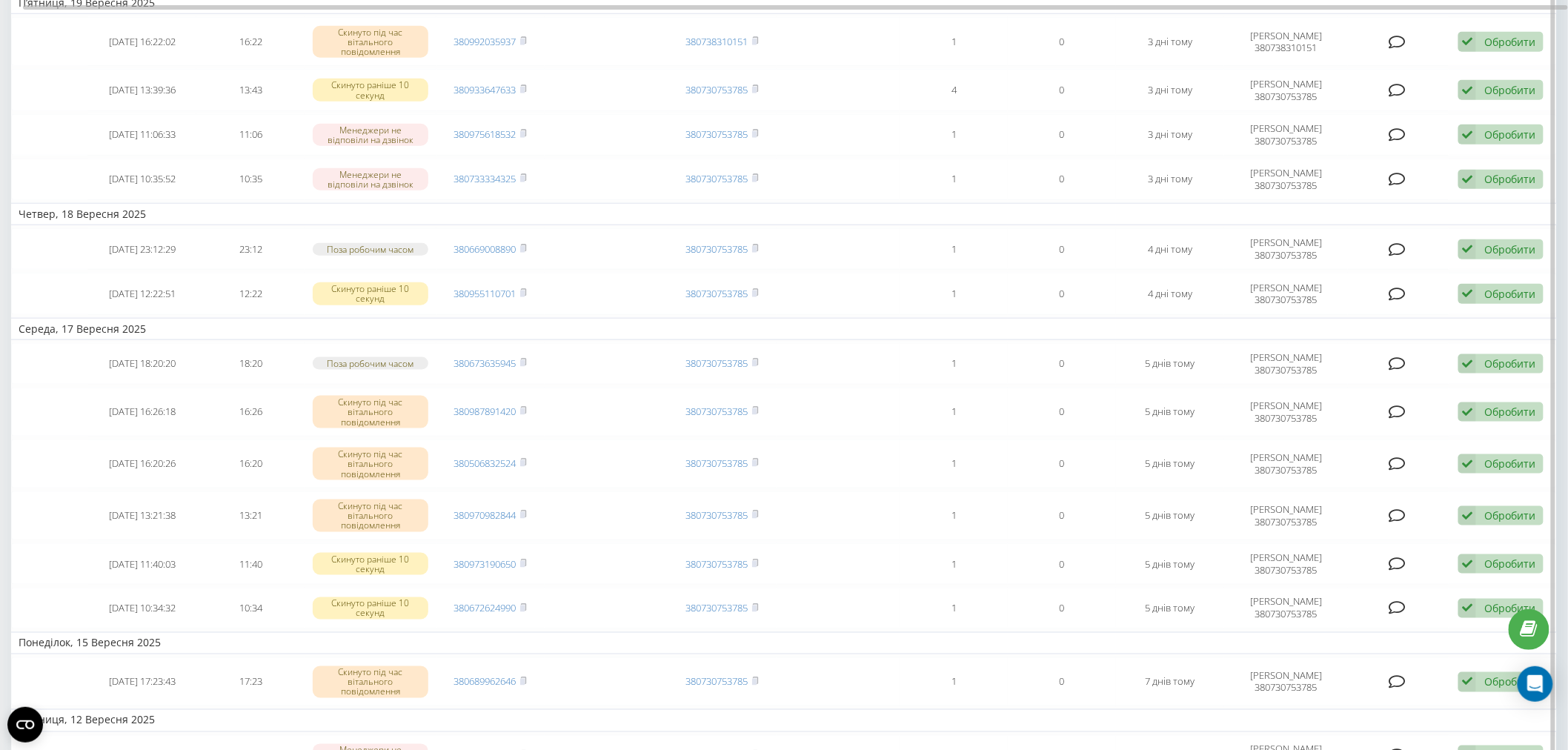
scroll to position [82, 0]
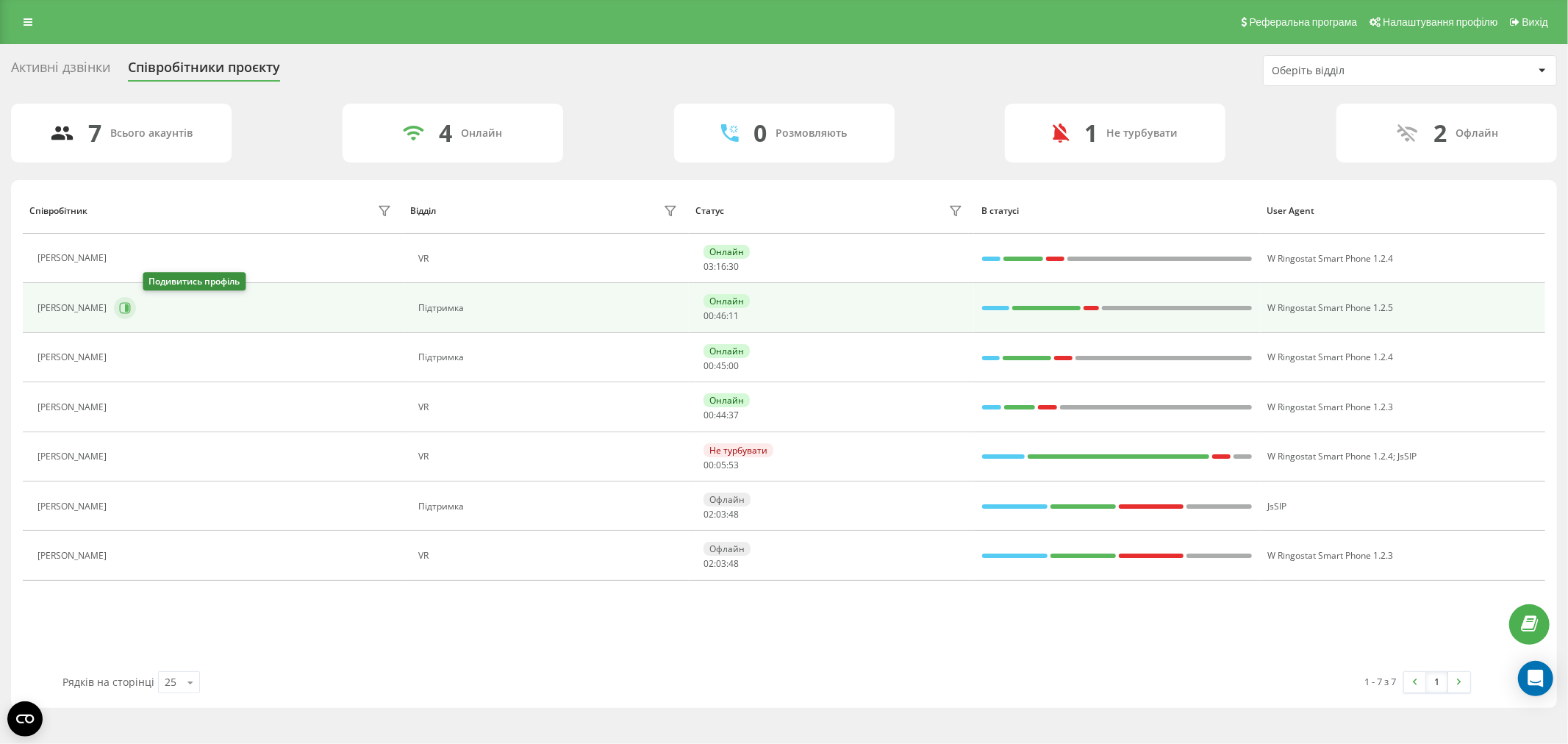
click at [131, 313] on icon at bounding box center [125, 308] width 11 height 11
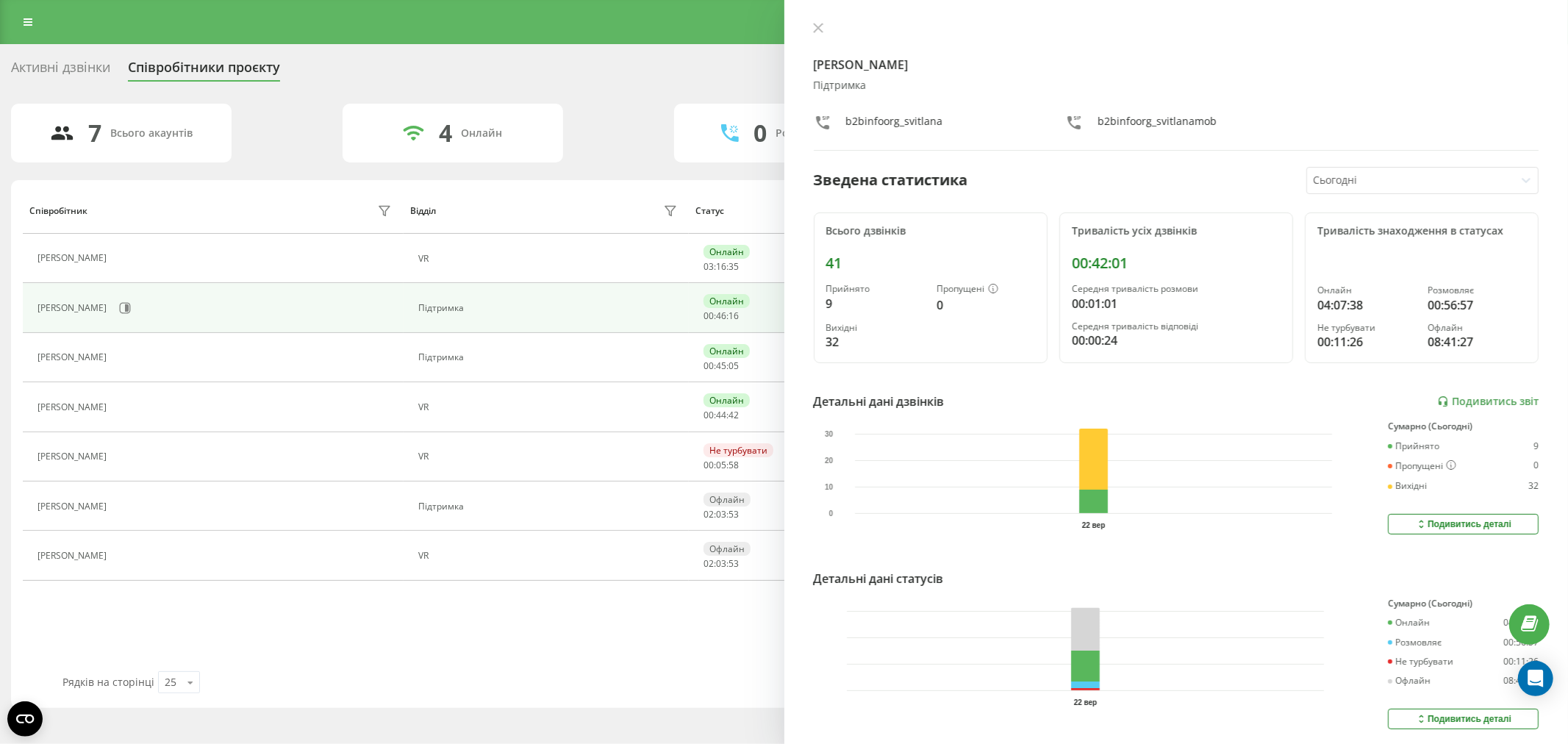
click at [811, 20] on div "Світлана Мандровська Підтримка b2binfoorg_svitlana b2binfoorg_svitlanamob Зведе…" at bounding box center [1176, 372] width 784 height 744
drag, startPoint x: 815, startPoint y: 30, endPoint x: 816, endPoint y: 40, distance: 10.0
click at [815, 31] on icon at bounding box center [817, 28] width 9 height 9
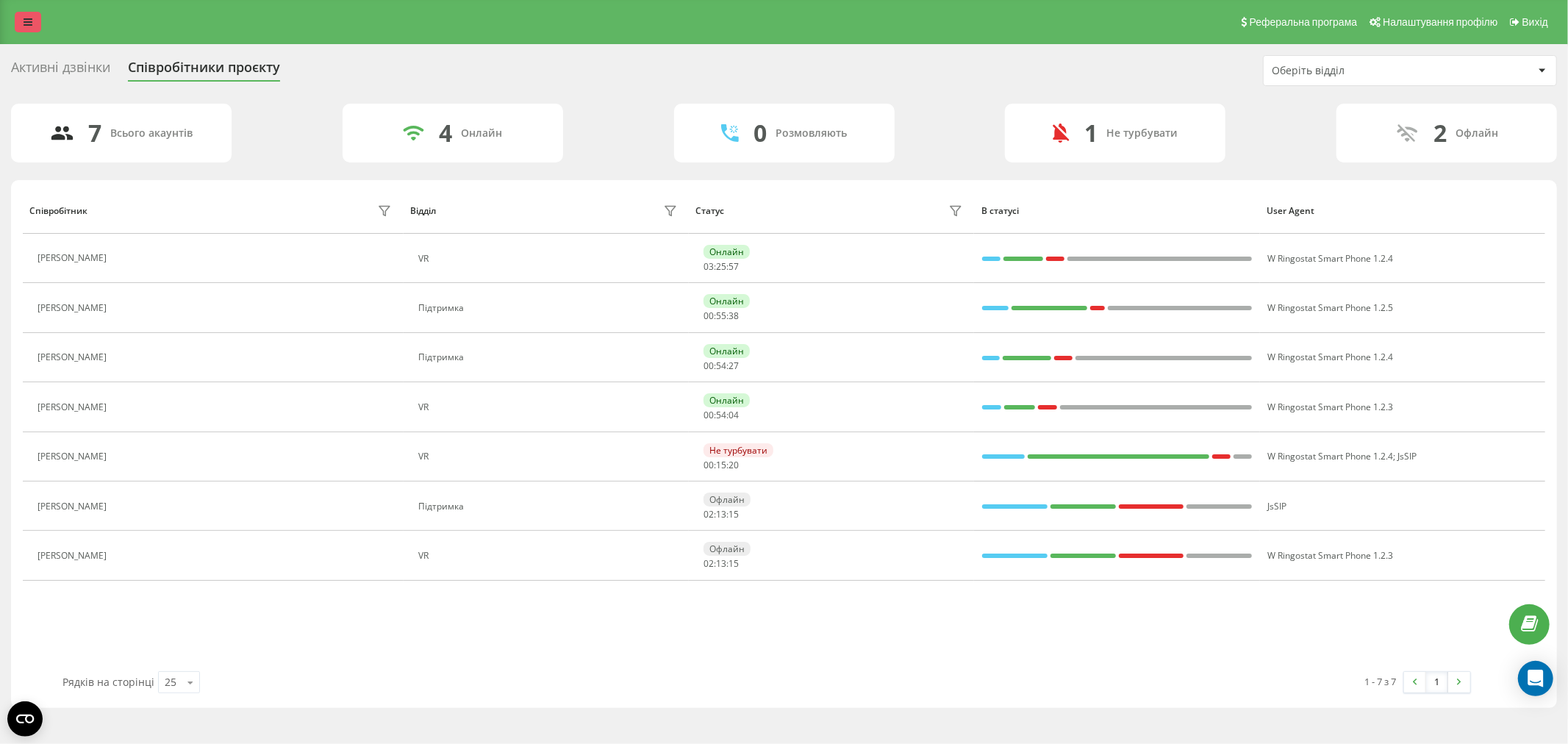
click at [23, 28] on link at bounding box center [28, 21] width 26 height 20
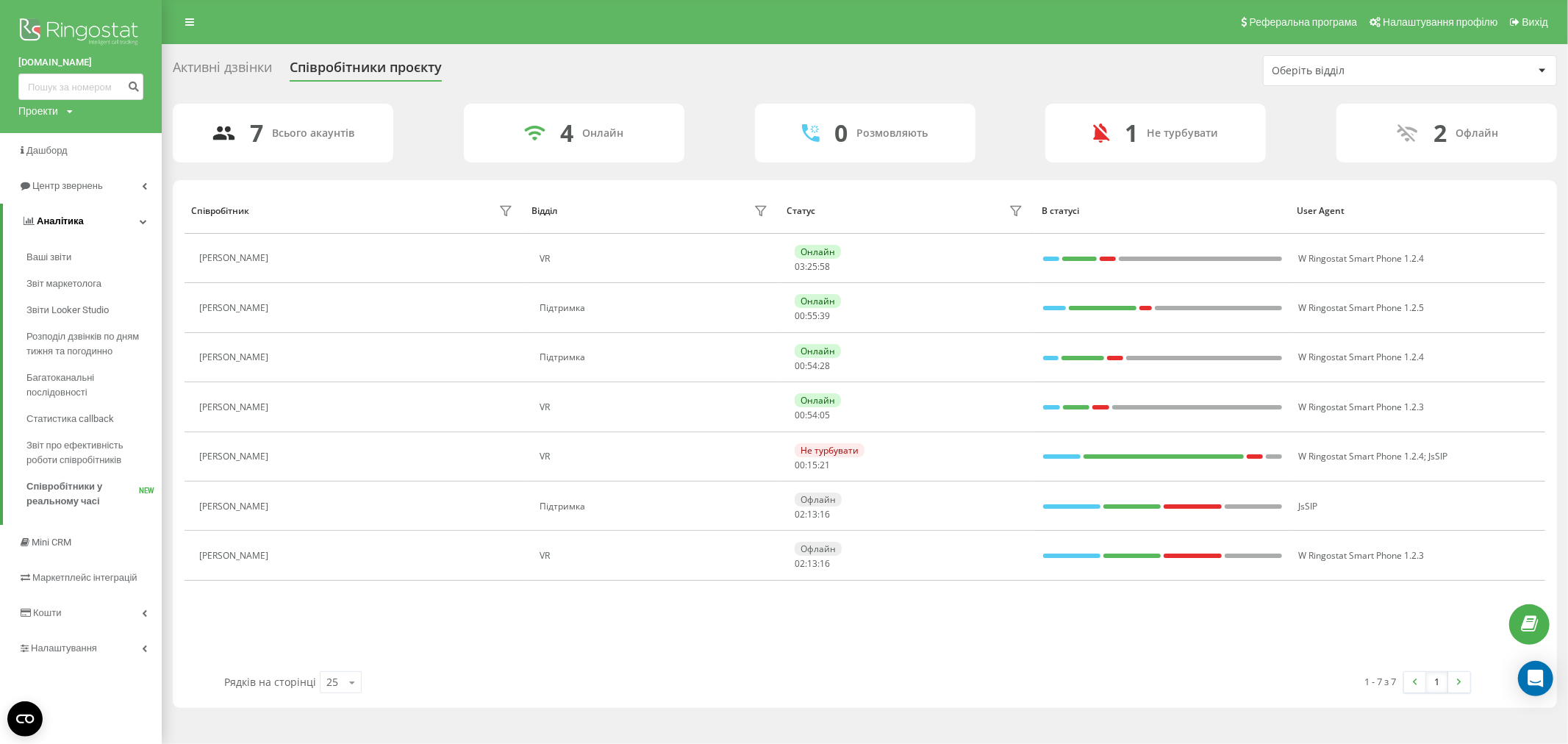
click at [115, 213] on link "Аналiтика" at bounding box center [82, 221] width 159 height 35
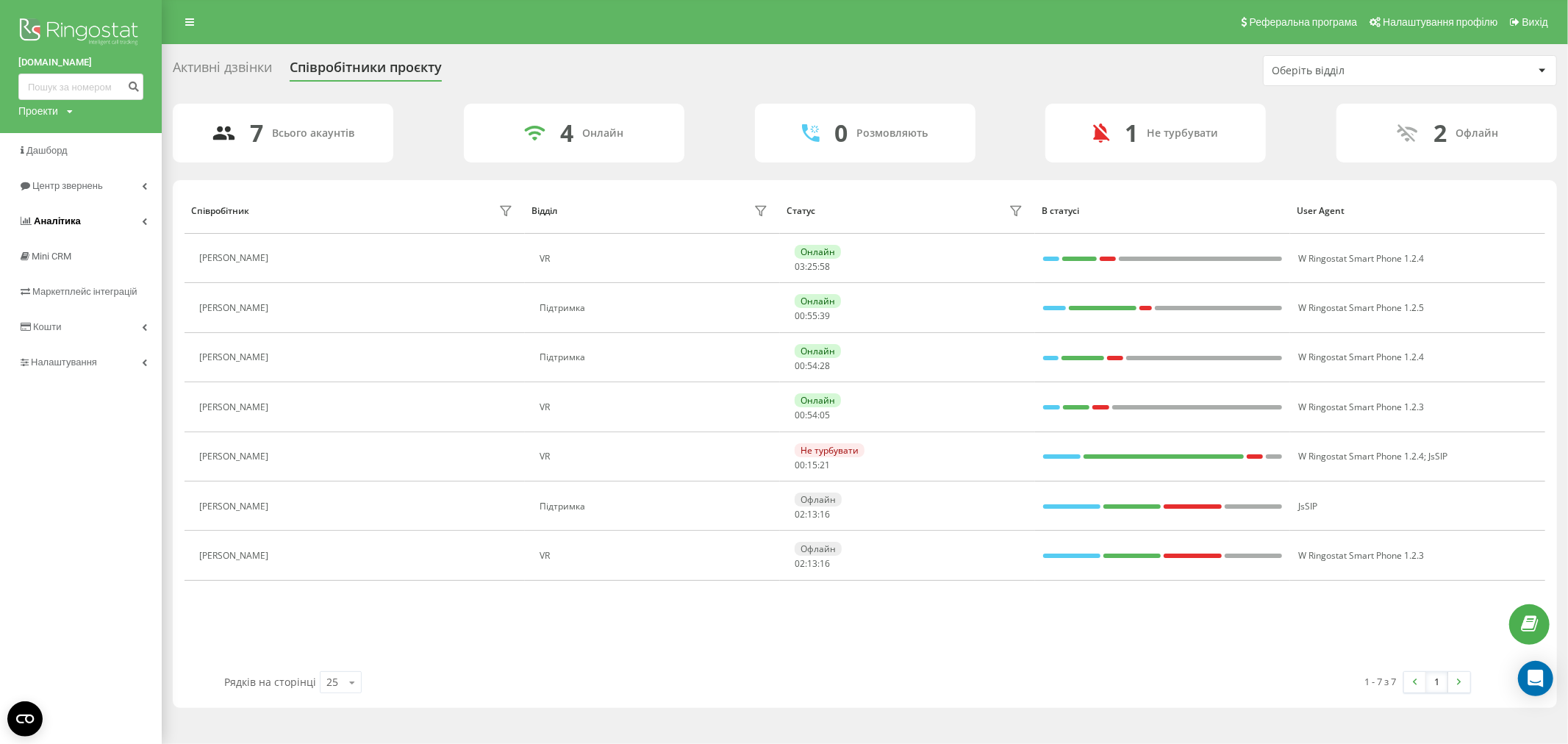
click at [115, 214] on link "Аналiтика" at bounding box center [81, 221] width 162 height 35
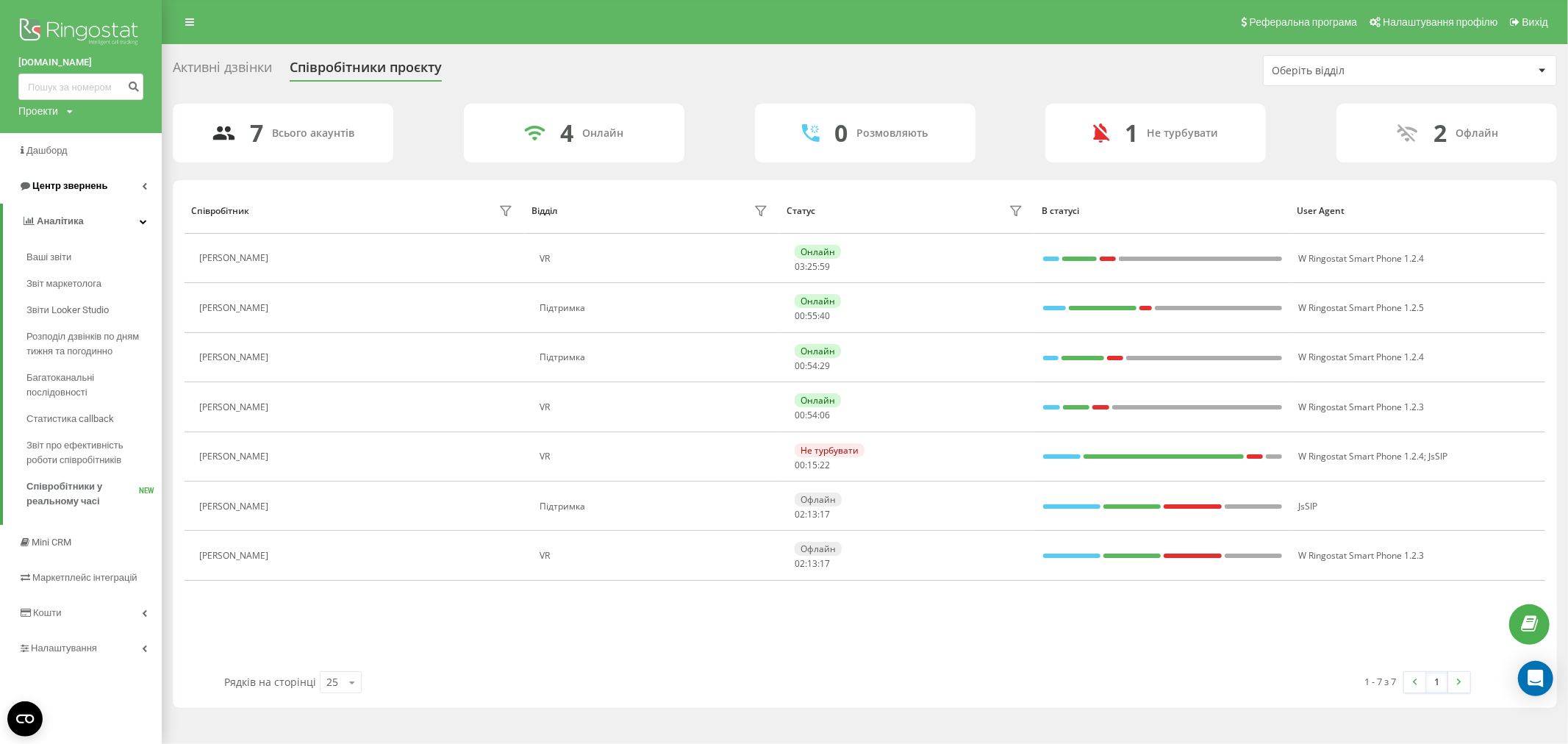
click at [108, 174] on link "Центр звернень" at bounding box center [81, 185] width 162 height 35
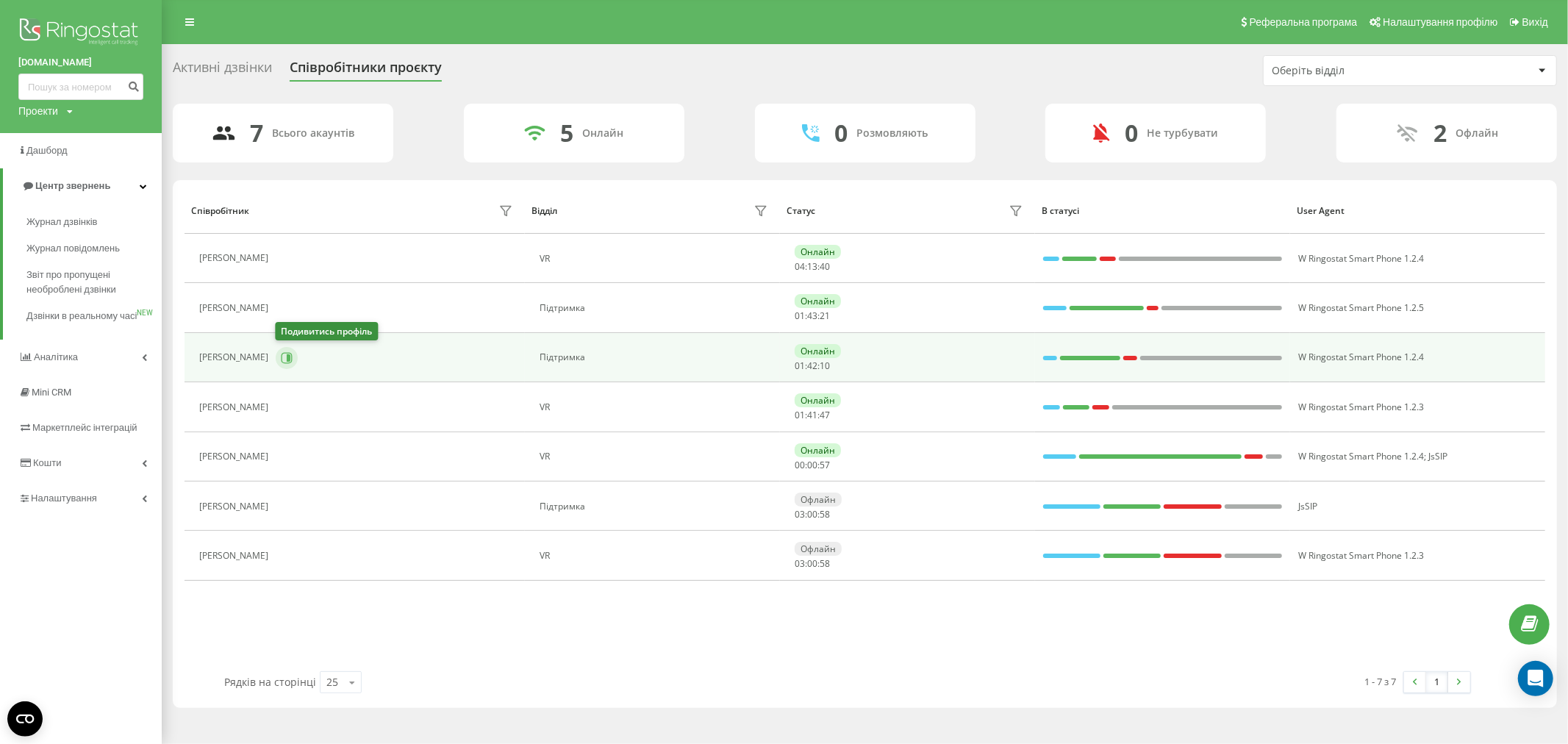
click at [290, 361] on icon at bounding box center [287, 358] width 11 height 11
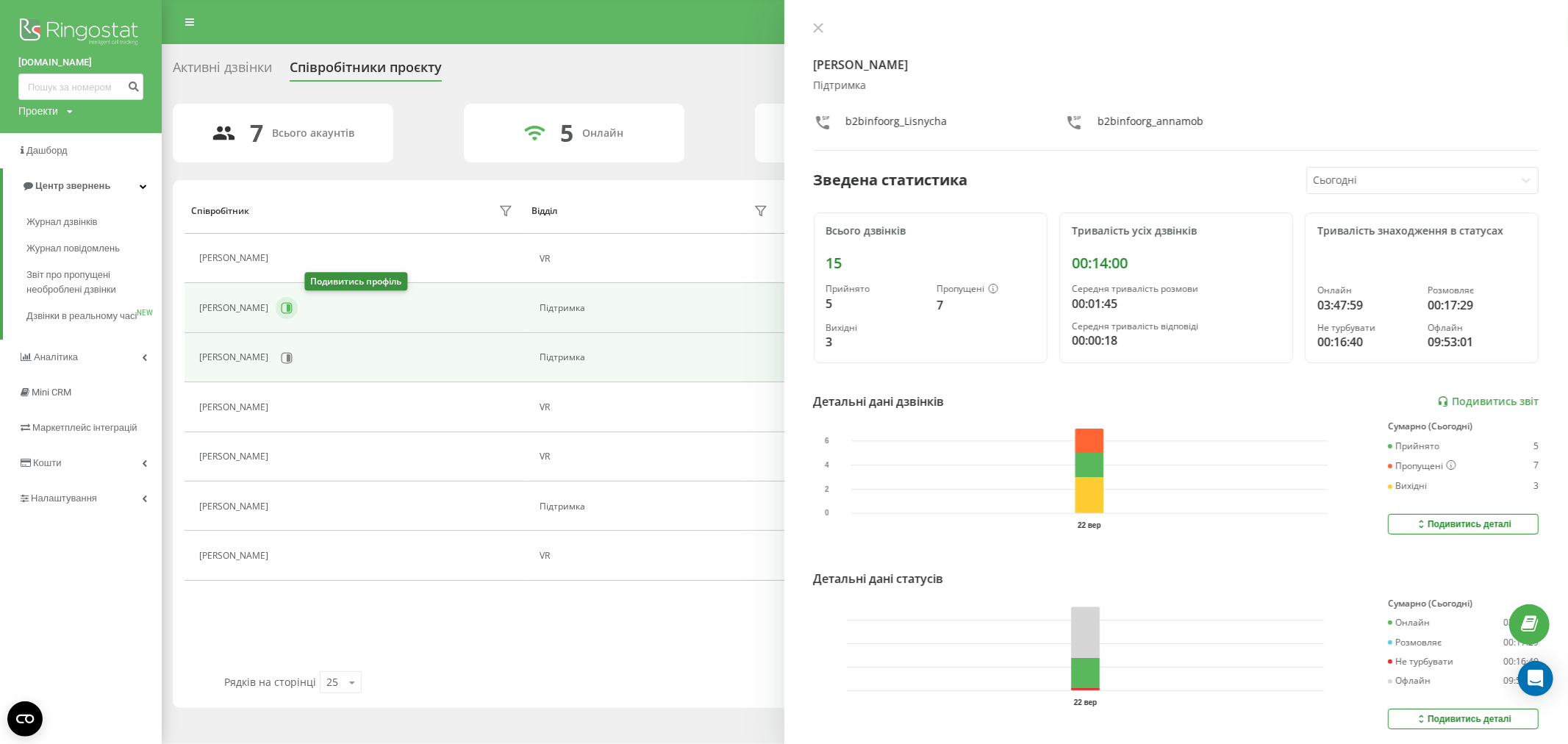
click at [298, 312] on button at bounding box center [287, 308] width 22 height 22
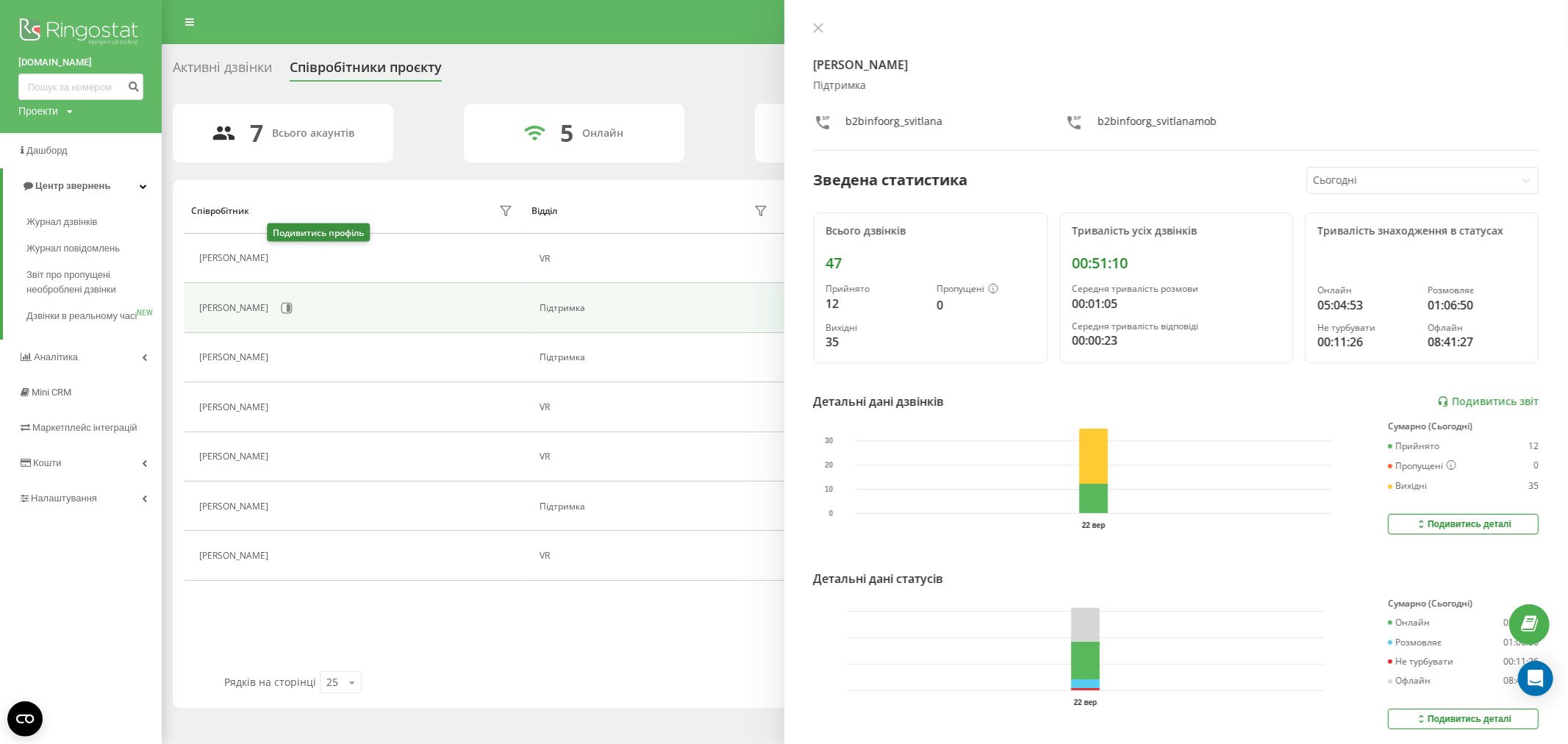
click at [278, 255] on icon at bounding box center [284, 259] width 11 height 11
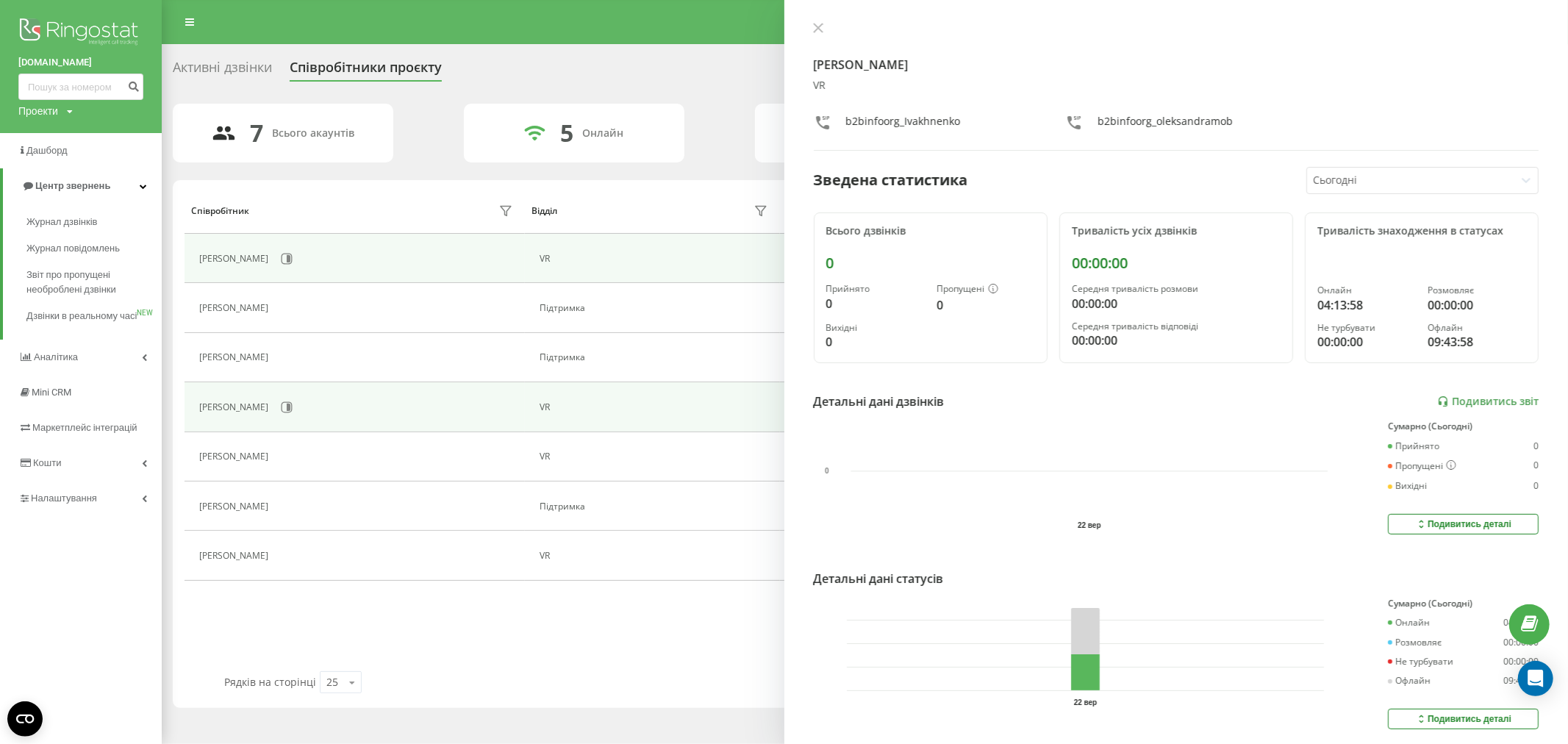
click at [299, 419] on div "Катерина Ткаченко" at bounding box center [358, 408] width 318 height 25
click at [292, 407] on icon at bounding box center [287, 408] width 11 height 11
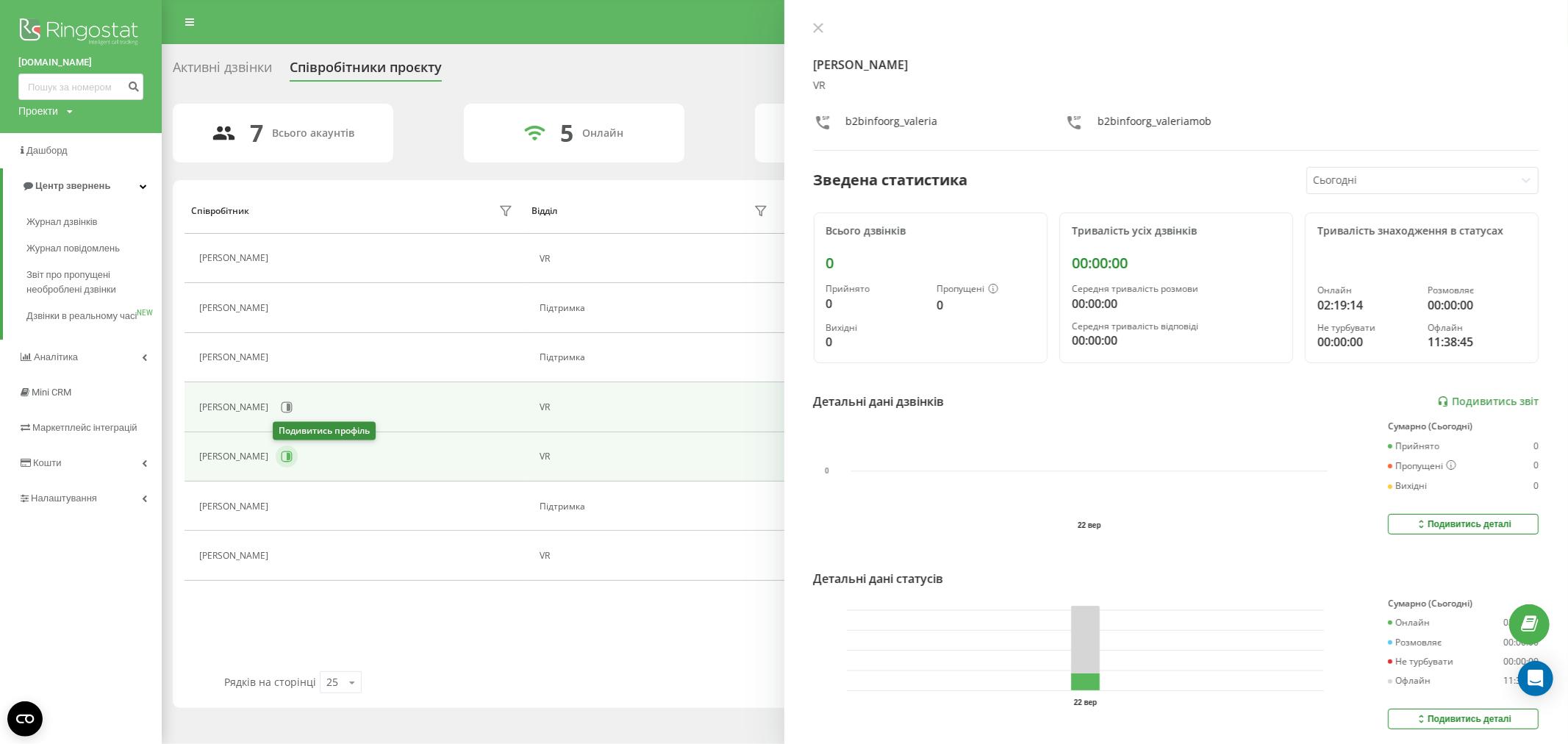
click at [287, 454] on icon at bounding box center [288, 457] width 4 height 7
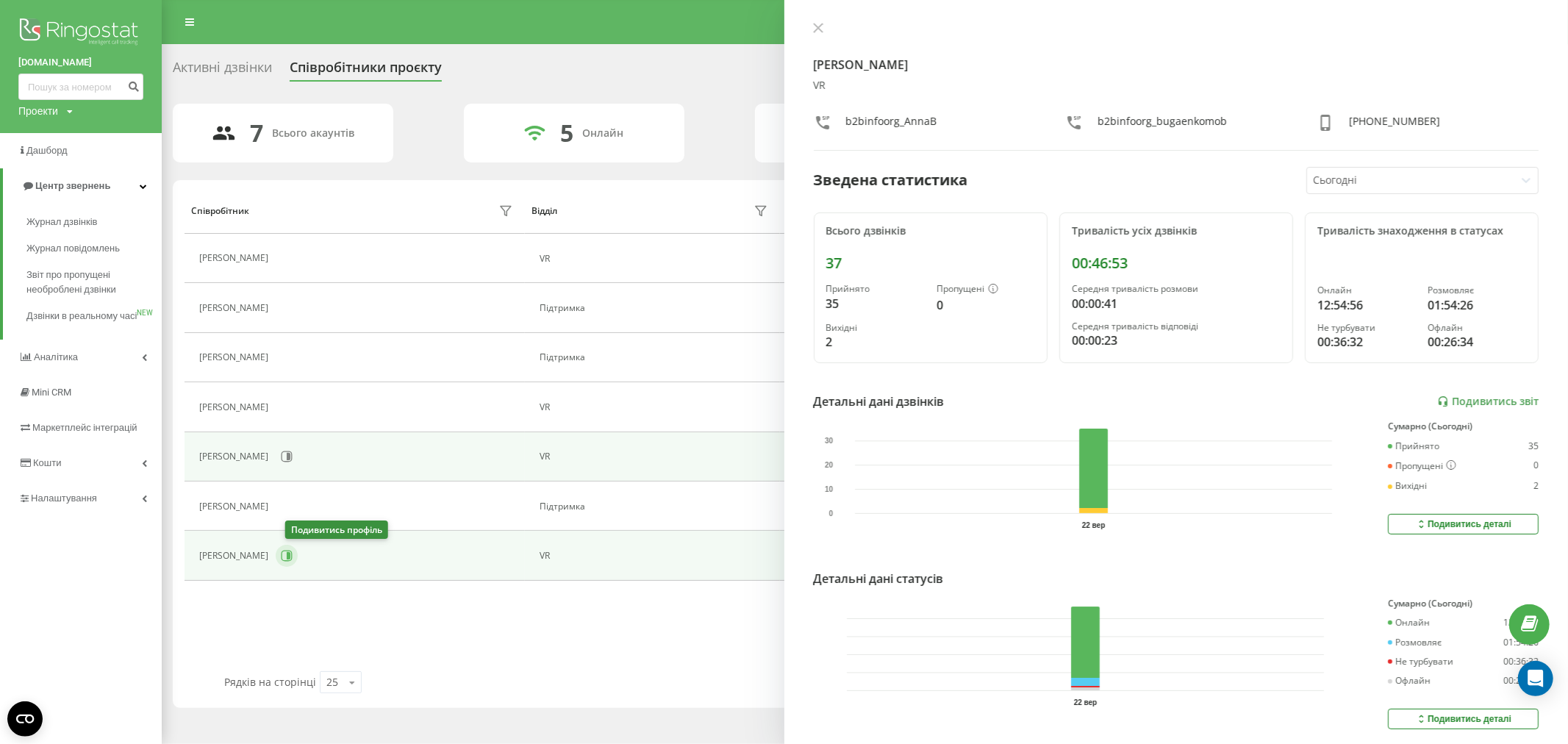
click at [291, 557] on icon at bounding box center [287, 556] width 11 height 11
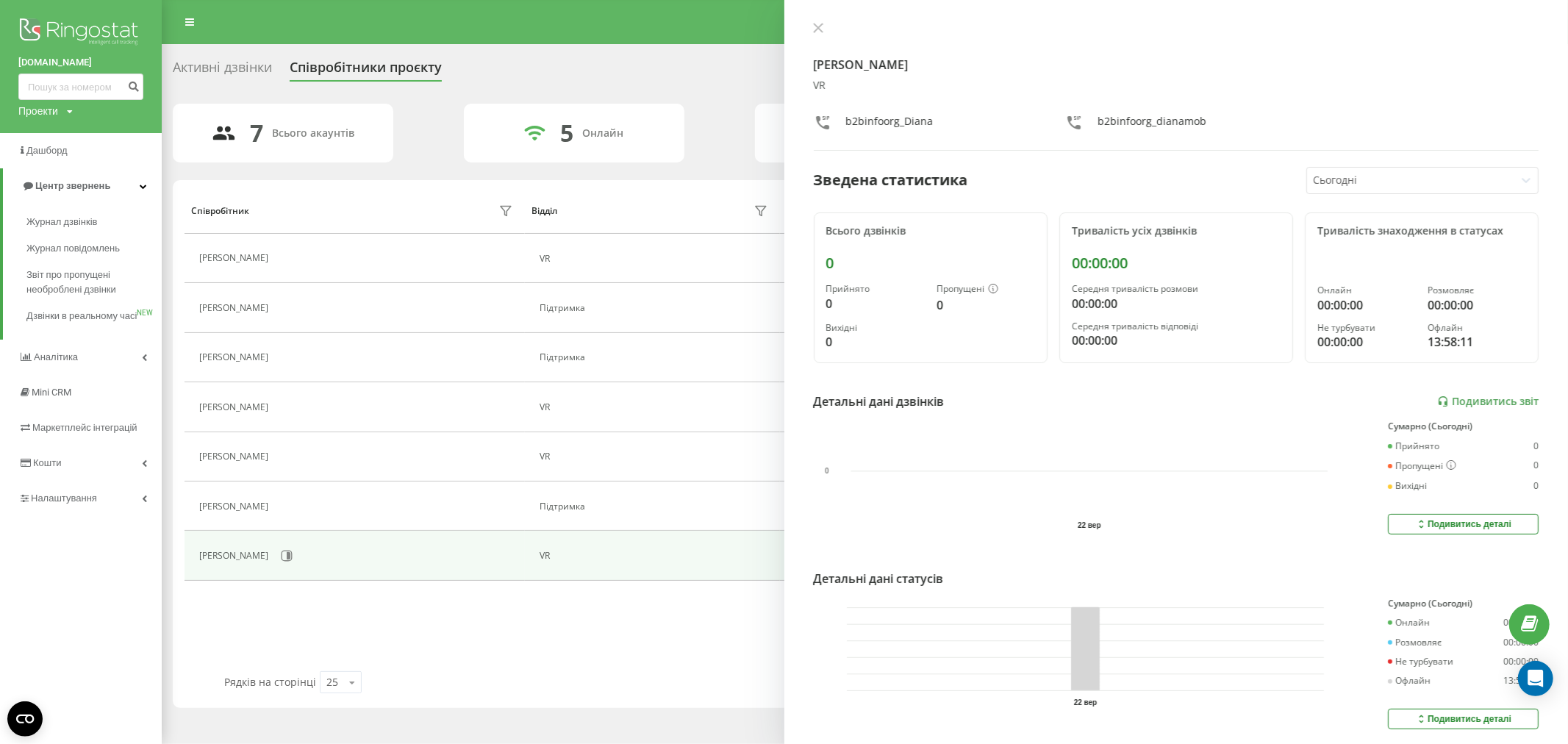
click at [814, 29] on icon at bounding box center [818, 28] width 11 height 11
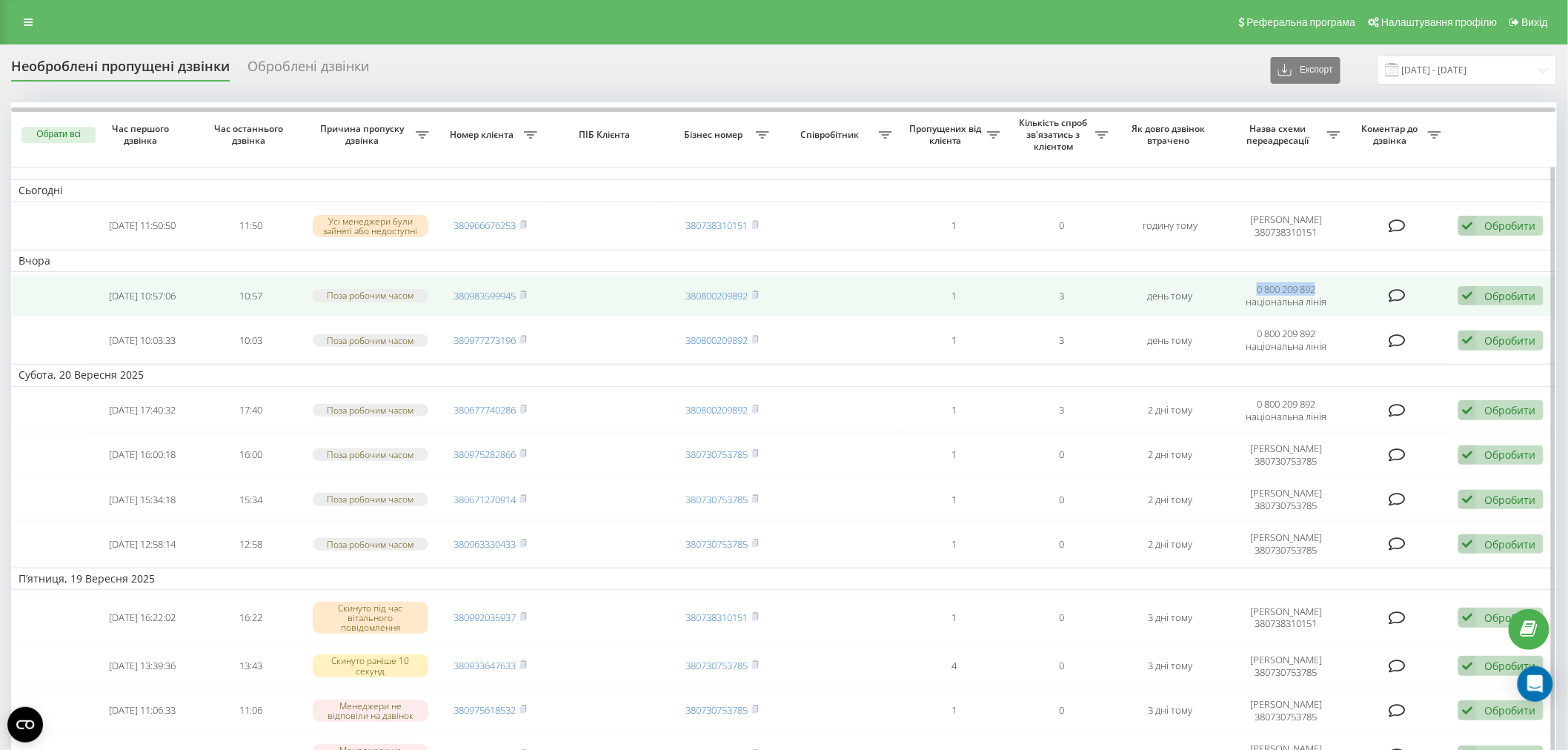
drag, startPoint x: 1254, startPoint y: 286, endPoint x: 1321, endPoint y: 284, distance: 67.0
click at [1321, 284] on td "0 800 209 892 національна лінія" at bounding box center [1287, 296] width 123 height 41
copy td "0 800 209 892"
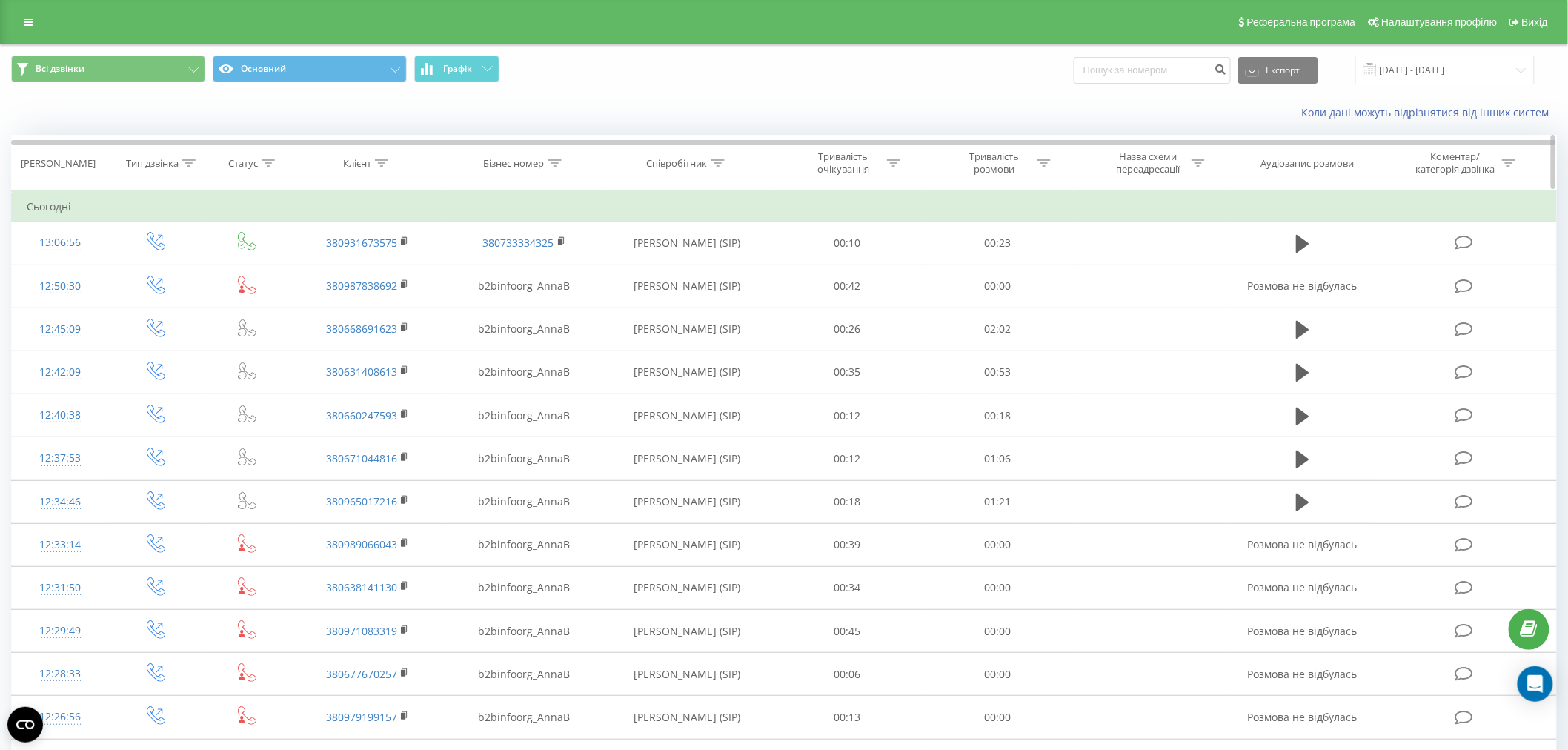
click at [384, 157] on div at bounding box center [382, 163] width 13 height 12
click at [366, 267] on input "text" at bounding box center [367, 270] width 130 height 26
paste input "380931673575"
type input "380931673575"
click at [397, 301] on span "OK" at bounding box center [398, 298] width 41 height 23
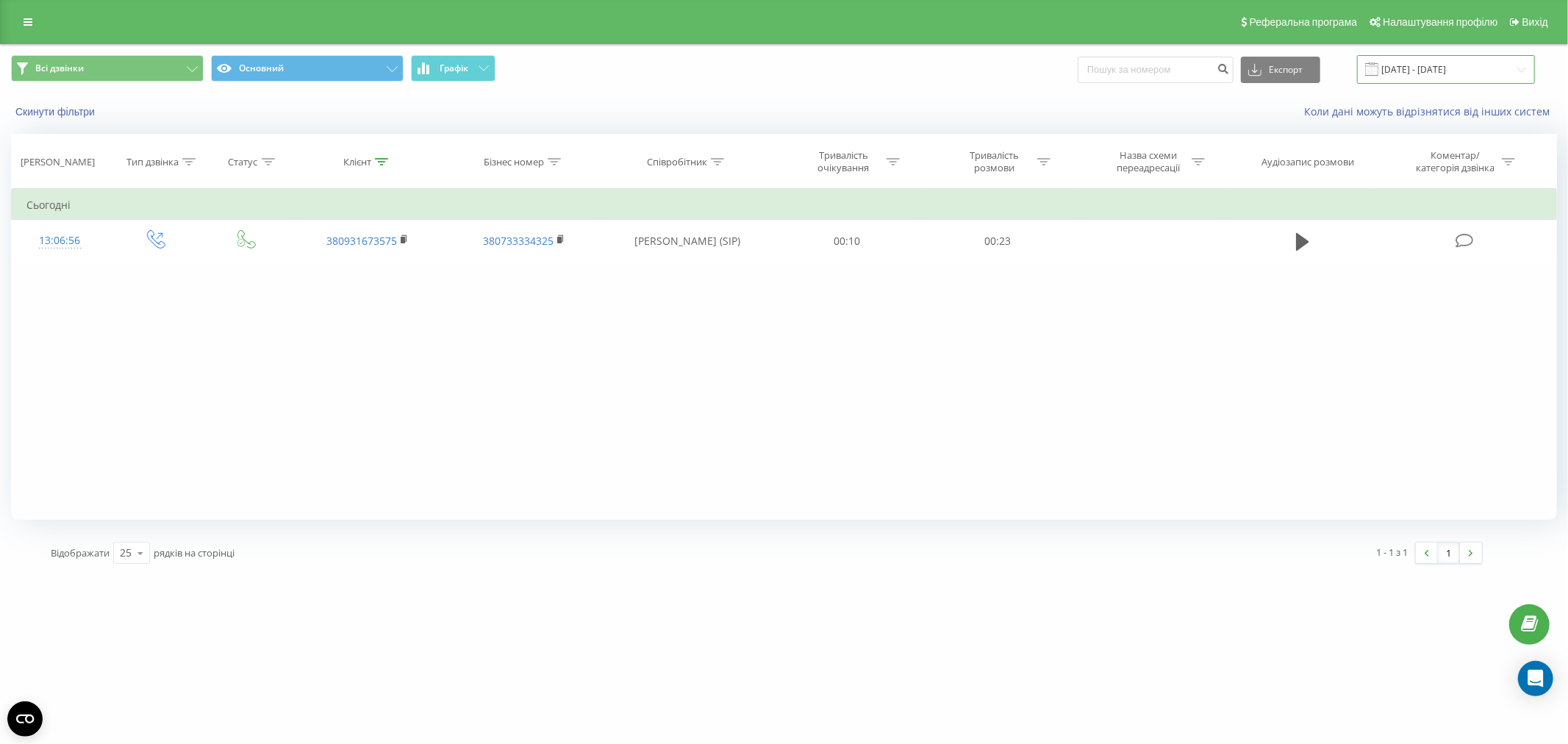
click at [1419, 69] on input "[DATE] - [DATE]" at bounding box center [1446, 69] width 178 height 29
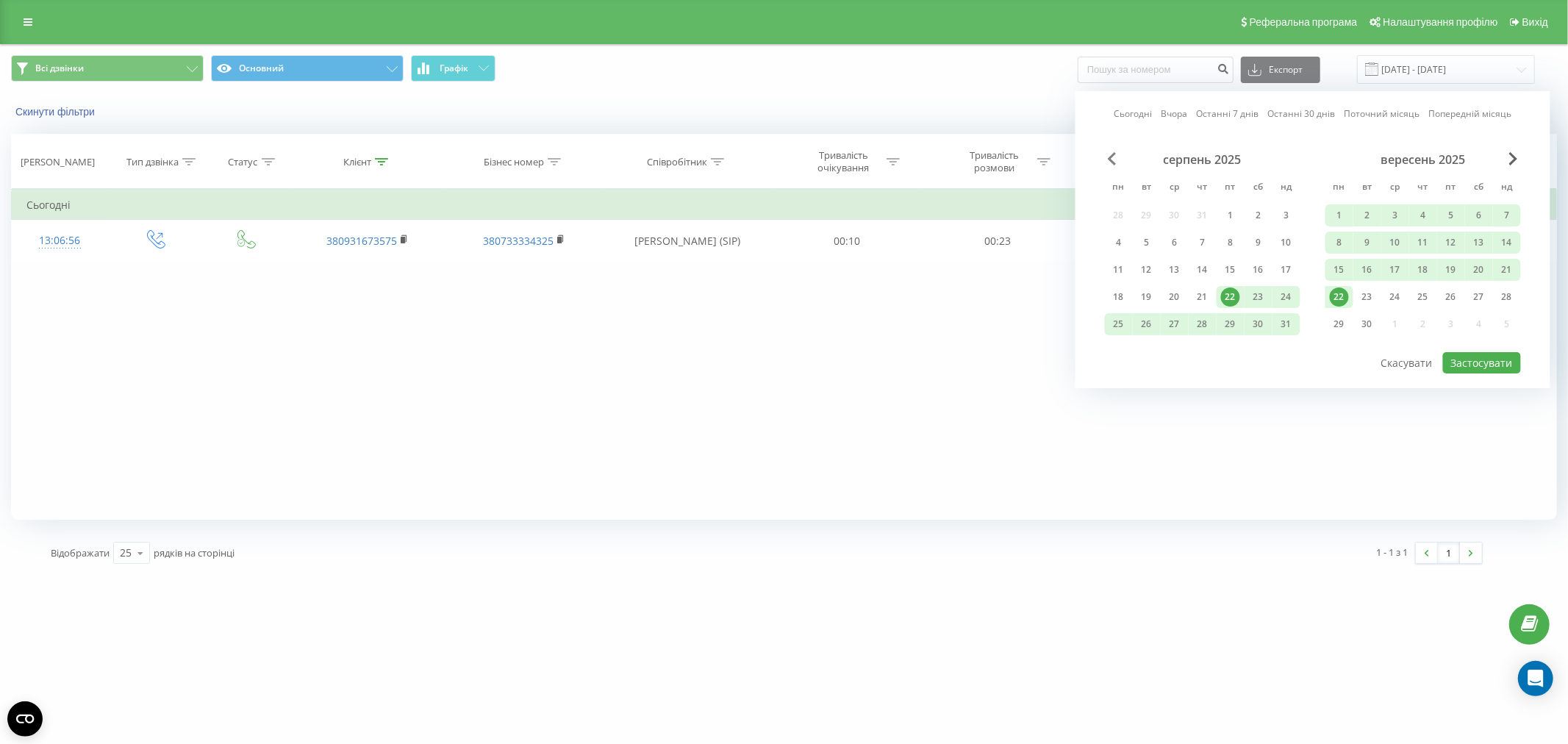
click at [1112, 158] on span "Previous Month" at bounding box center [1112, 158] width 9 height 13
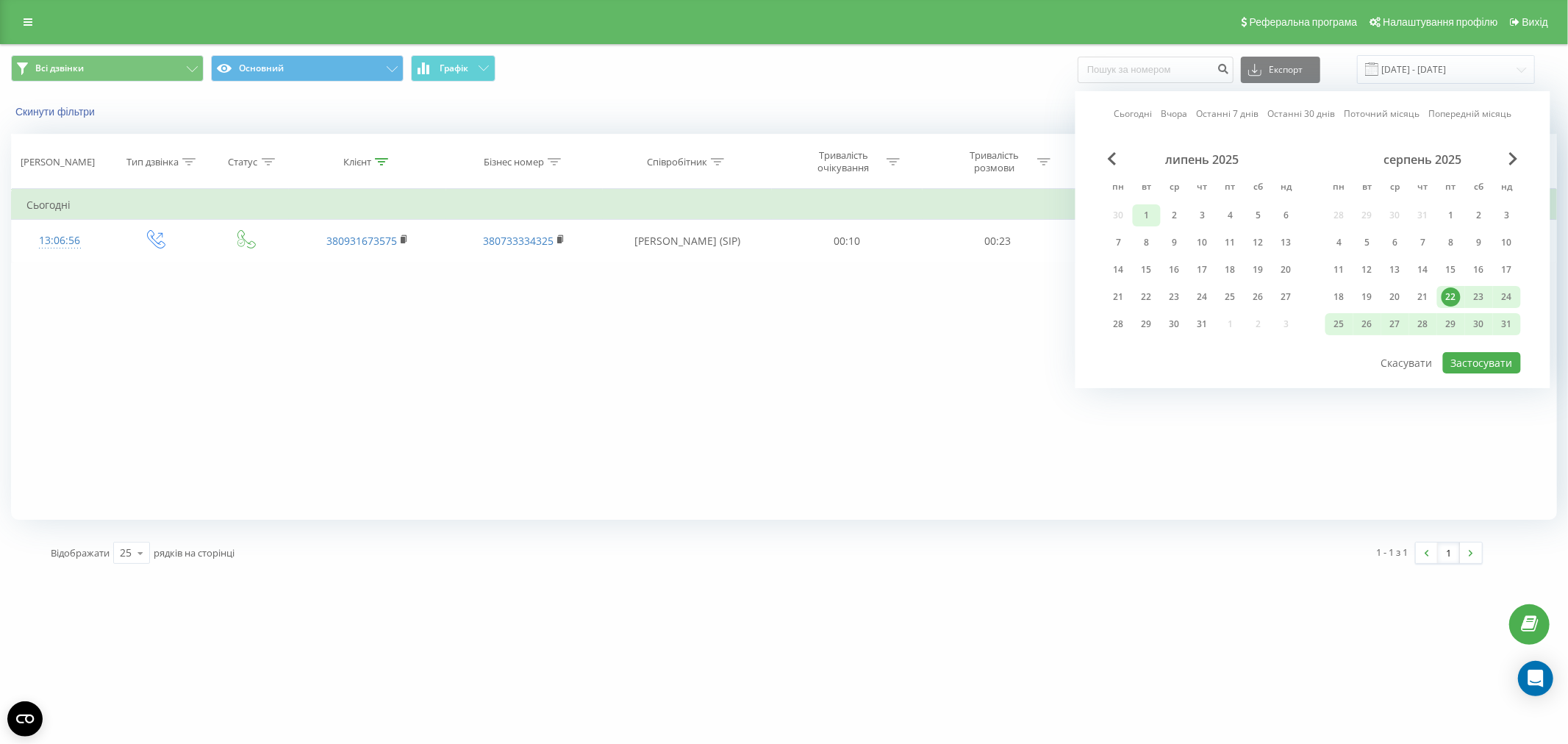
click at [1142, 206] on div "1" at bounding box center [1146, 215] width 19 height 19
click at [1510, 155] on span "Next Month" at bounding box center [1513, 158] width 9 height 13
click at [1517, 162] on span "Next Month" at bounding box center [1513, 158] width 9 height 13
drag, startPoint x: 1116, startPoint y: 298, endPoint x: 1154, endPoint y: 310, distance: 39.8
click at [1118, 300] on div "22" at bounding box center [1118, 296] width 19 height 19
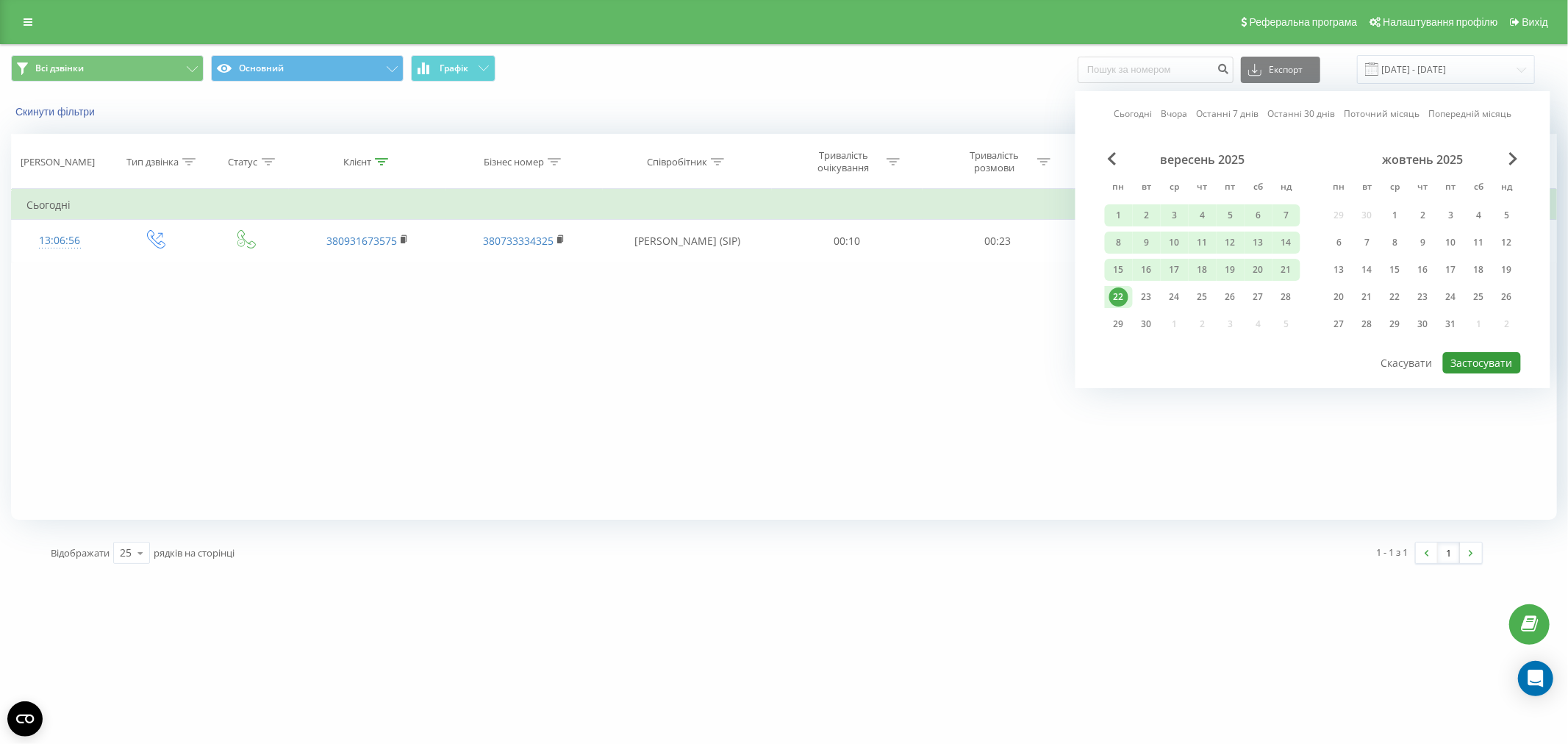
click at [1505, 353] on button "Застосувати" at bounding box center [1481, 363] width 78 height 21
type input "01.07.2025 - 22.09.2025"
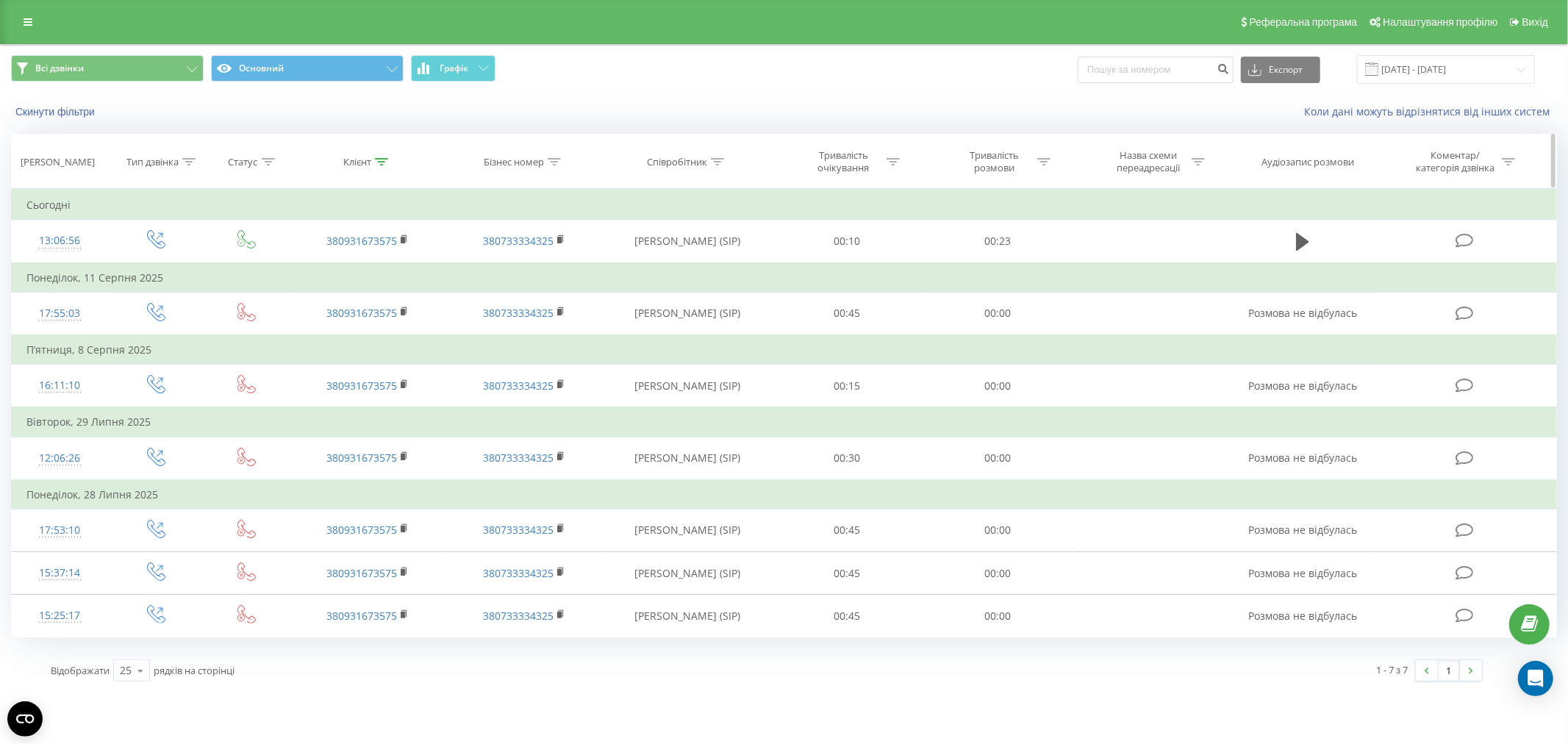
click at [384, 160] on icon at bounding box center [381, 162] width 13 height 7
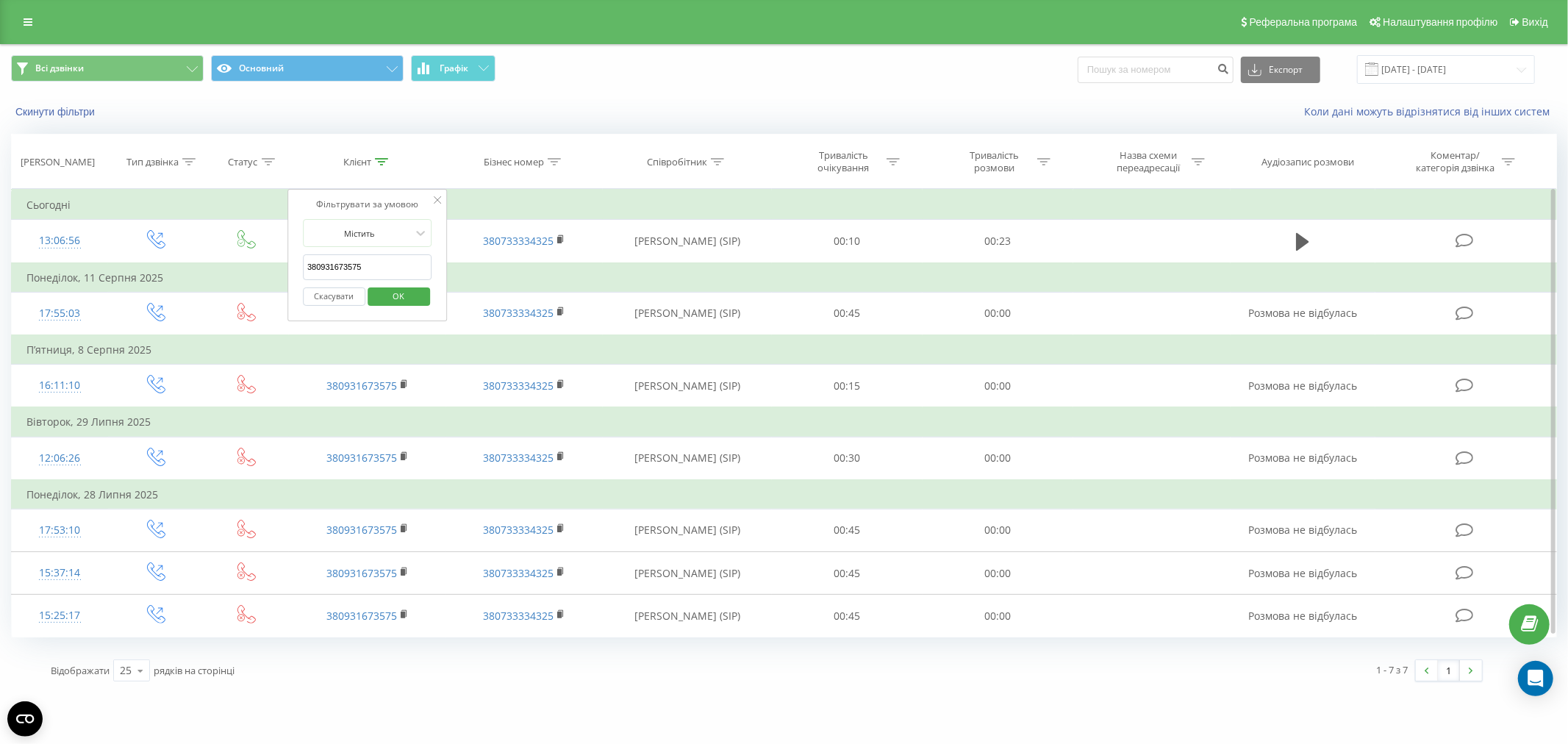
drag, startPoint x: 368, startPoint y: 263, endPoint x: 63, endPoint y: 266, distance: 305.0
click at [63, 266] on table "Фільтрувати за умовою Дорівнює Введіть значення Скасувати OK Фільтрувати за умо…" at bounding box center [784, 412] width 1546 height 448
paste input "7267093"
type input "380937267093"
click at [406, 284] on span "OK" at bounding box center [398, 296] width 41 height 23
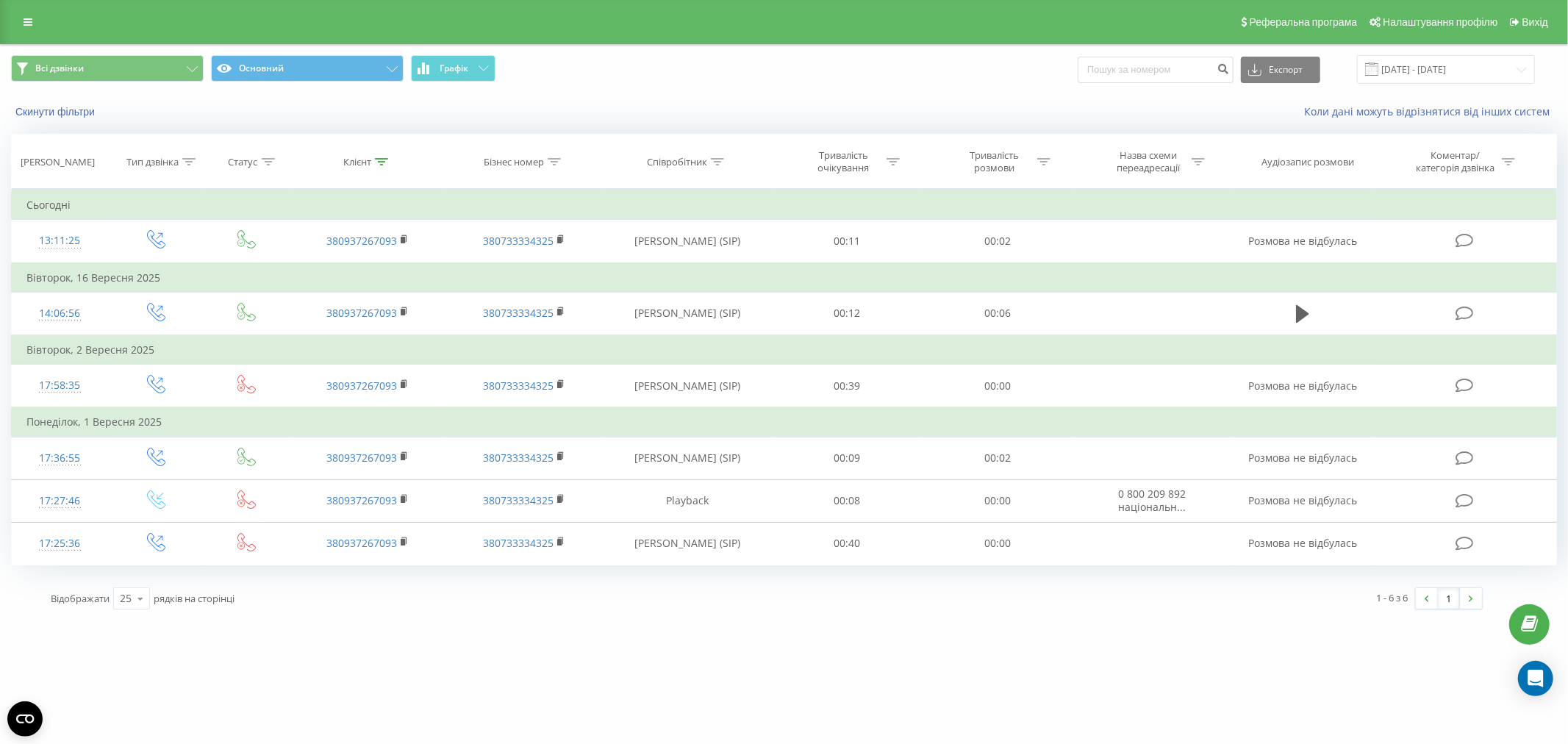
click at [1371, 734] on div "b2binfo.org Проекти b2binfo.org Дашборд Центр звернень Журнал дзвінків Журнал п…" at bounding box center [784, 372] width 1568 height 744
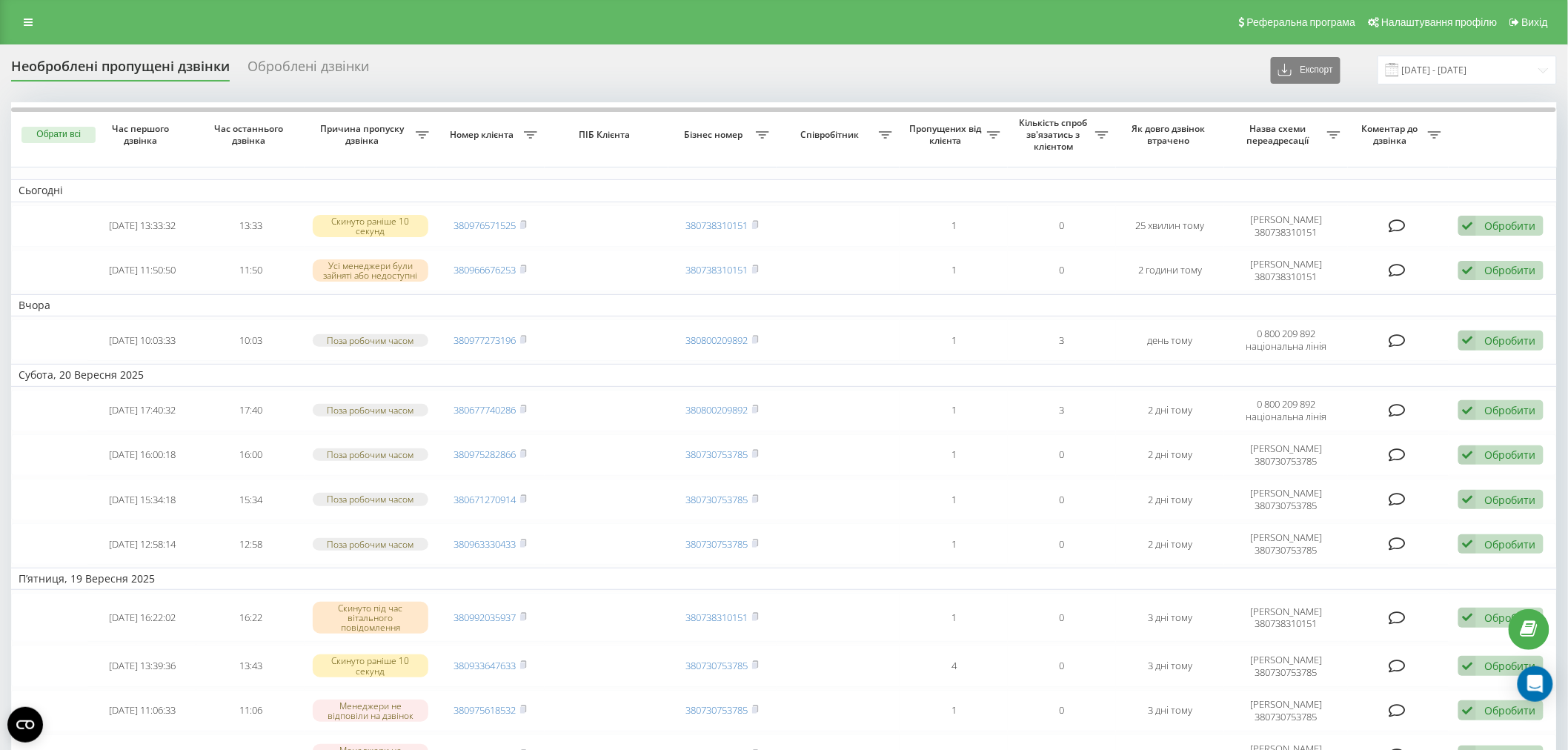
click at [323, 70] on div "Оброблені дзвінки" at bounding box center [309, 70] width 122 height 23
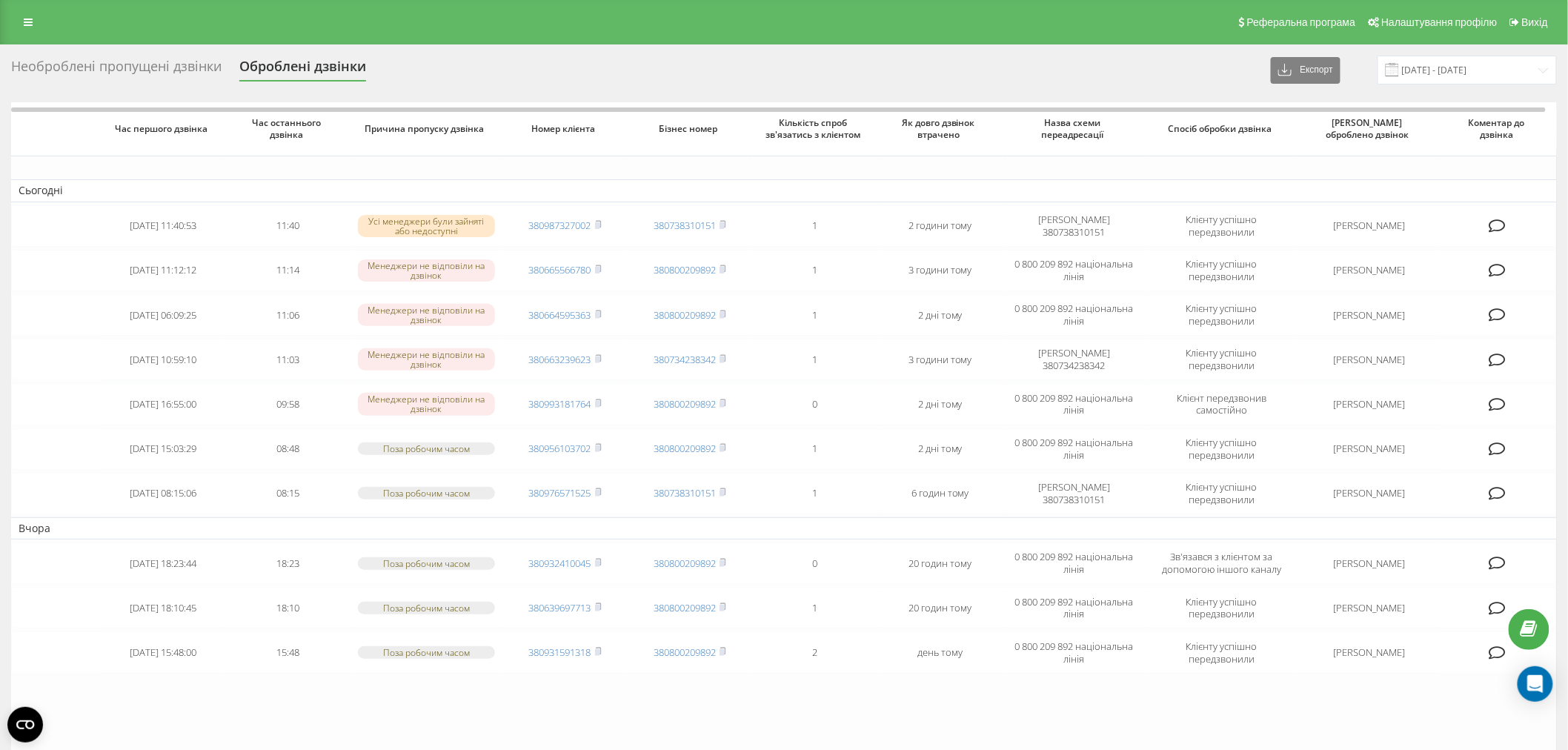
click at [137, 58] on div "Необроблені пропущені дзвінки" at bounding box center [117, 70] width 211 height 23
